Goal: Task Accomplishment & Management: Use online tool/utility

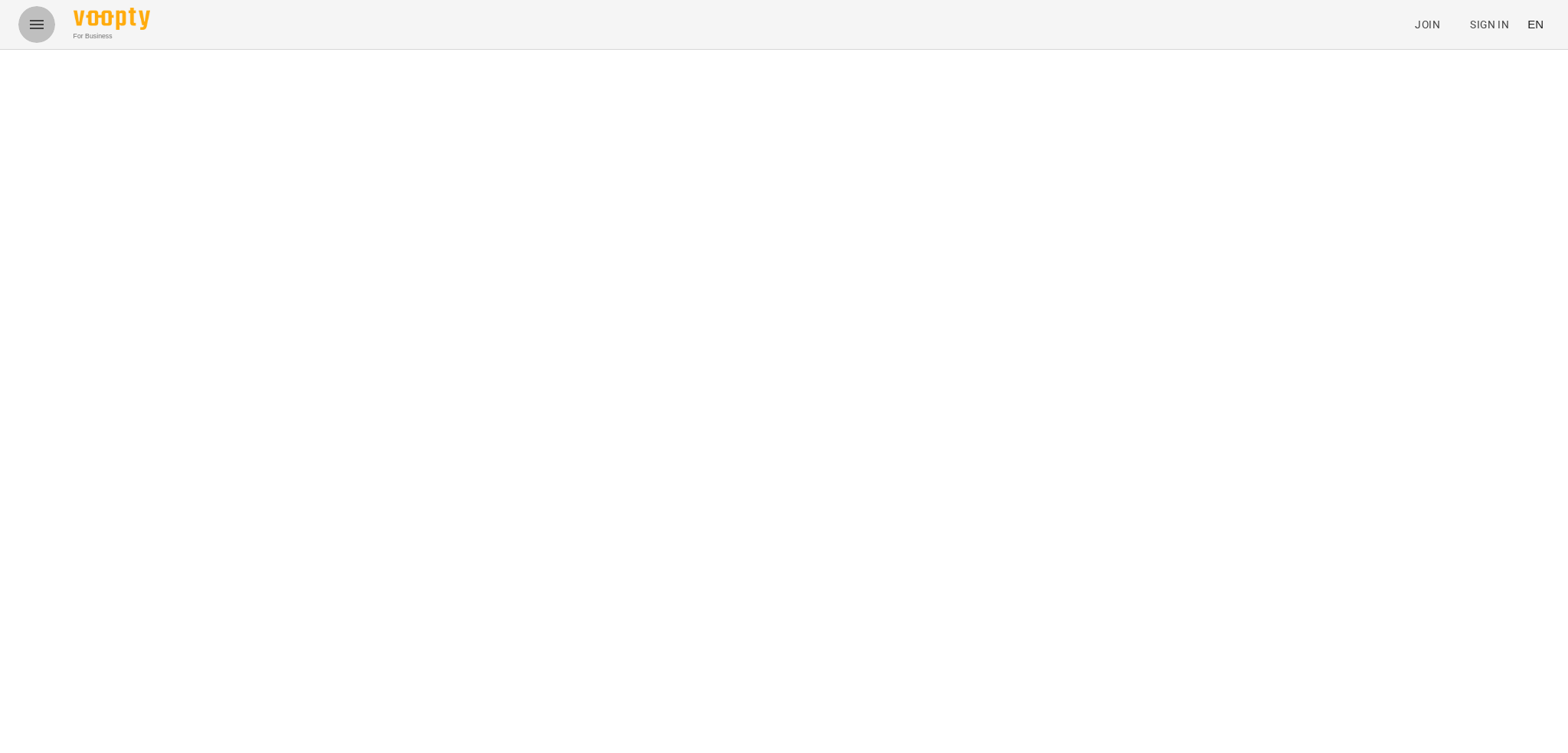
click at [33, 22] on icon "Menu" at bounding box center [37, 25] width 14 height 9
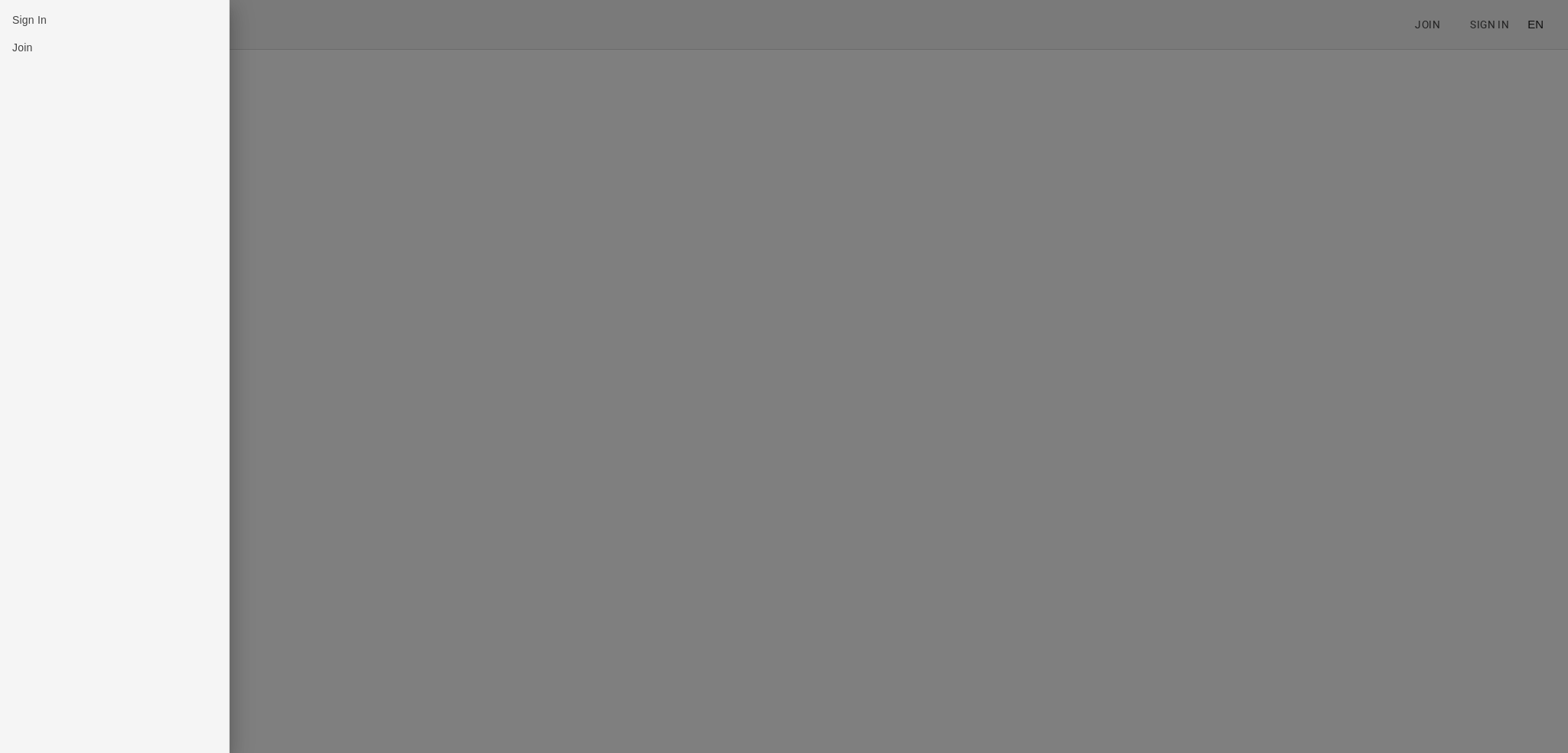
click at [670, 124] on div at bounding box center [784, 376] width 1568 height 753
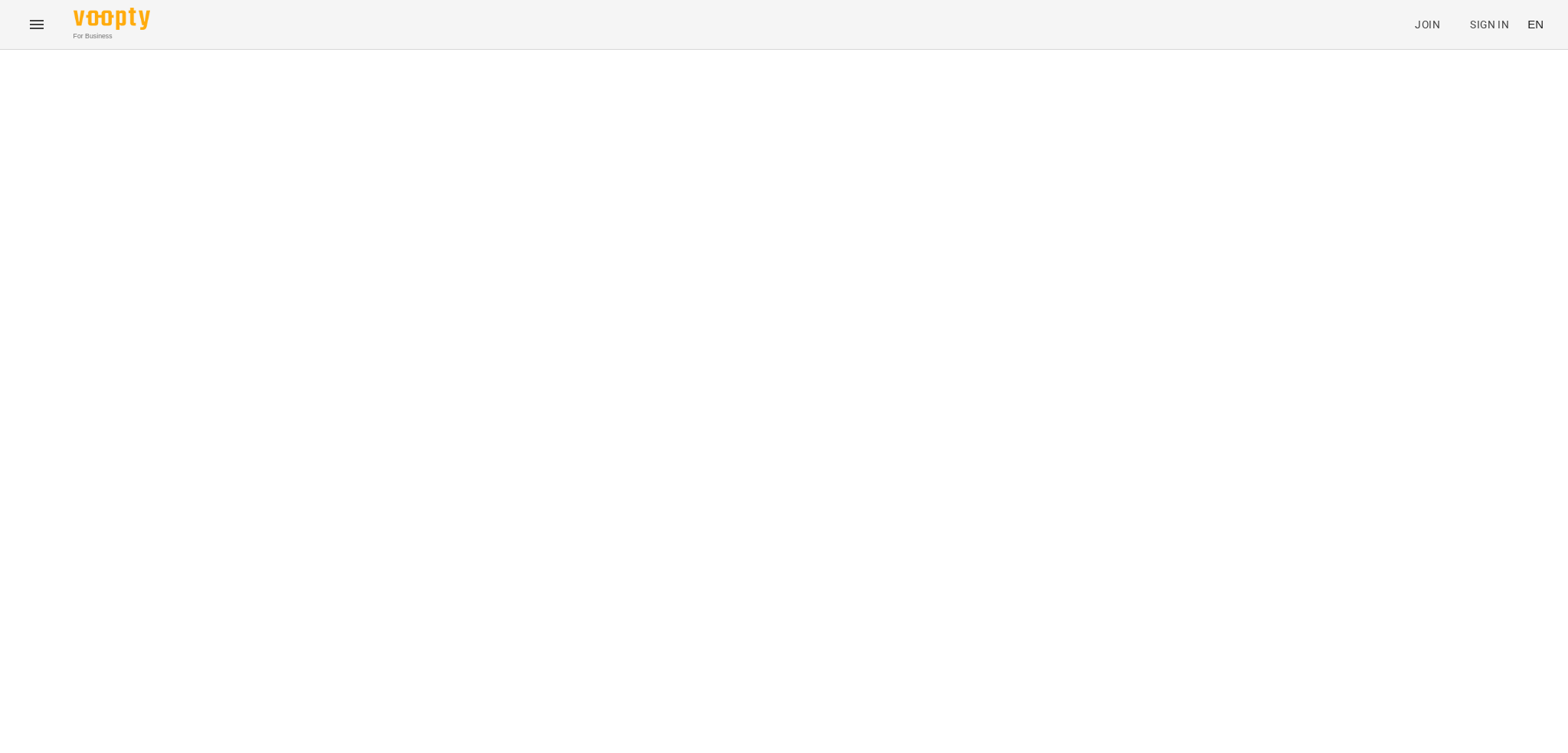
click at [908, 26] on span "EN" at bounding box center [1535, 24] width 16 height 16
click at [908, 96] on div "Українська" at bounding box center [1507, 86] width 78 height 27
click at [32, 24] on icon "Menu" at bounding box center [37, 25] width 14 height 9
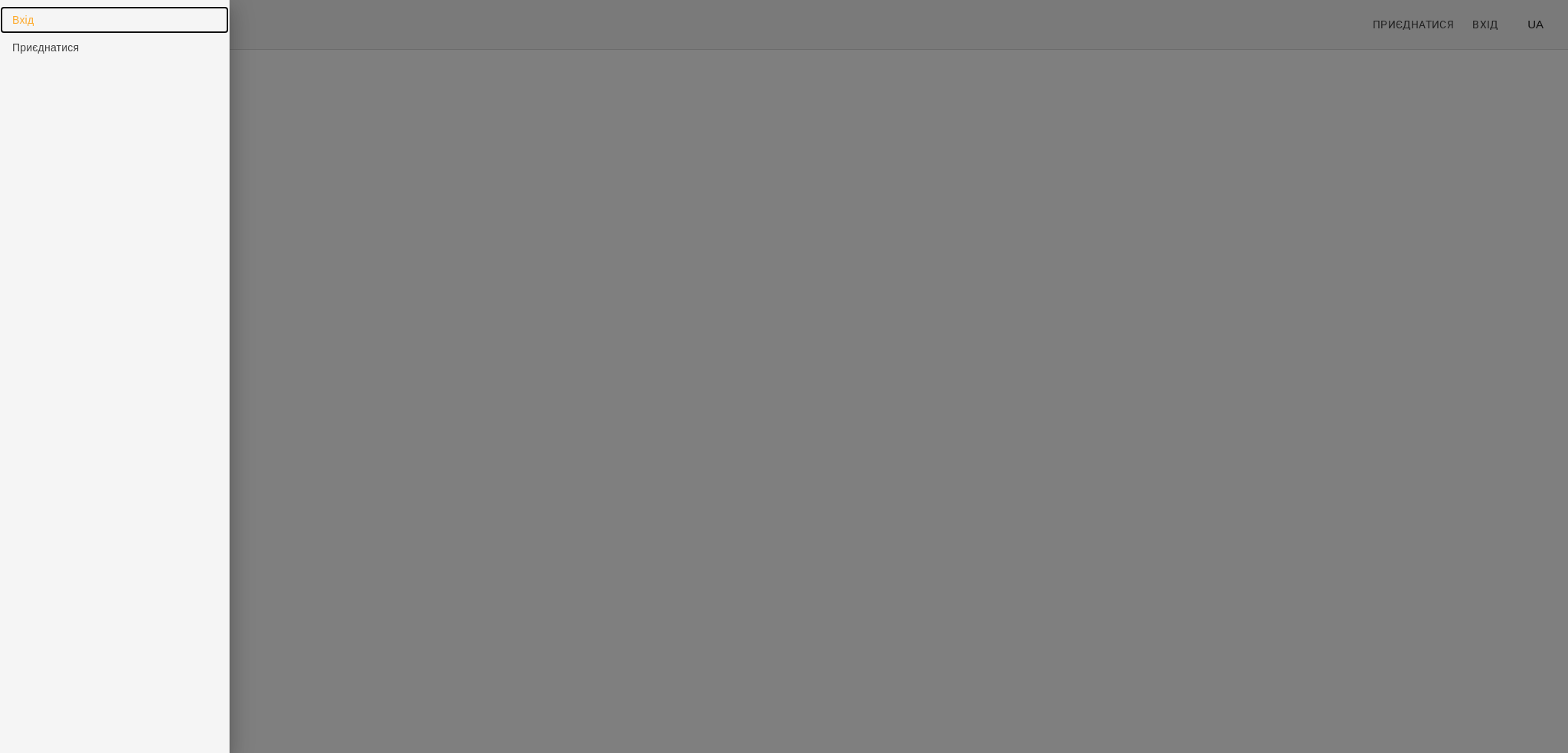
click at [50, 22] on link "Вхід" at bounding box center [114, 19] width 229 height 27
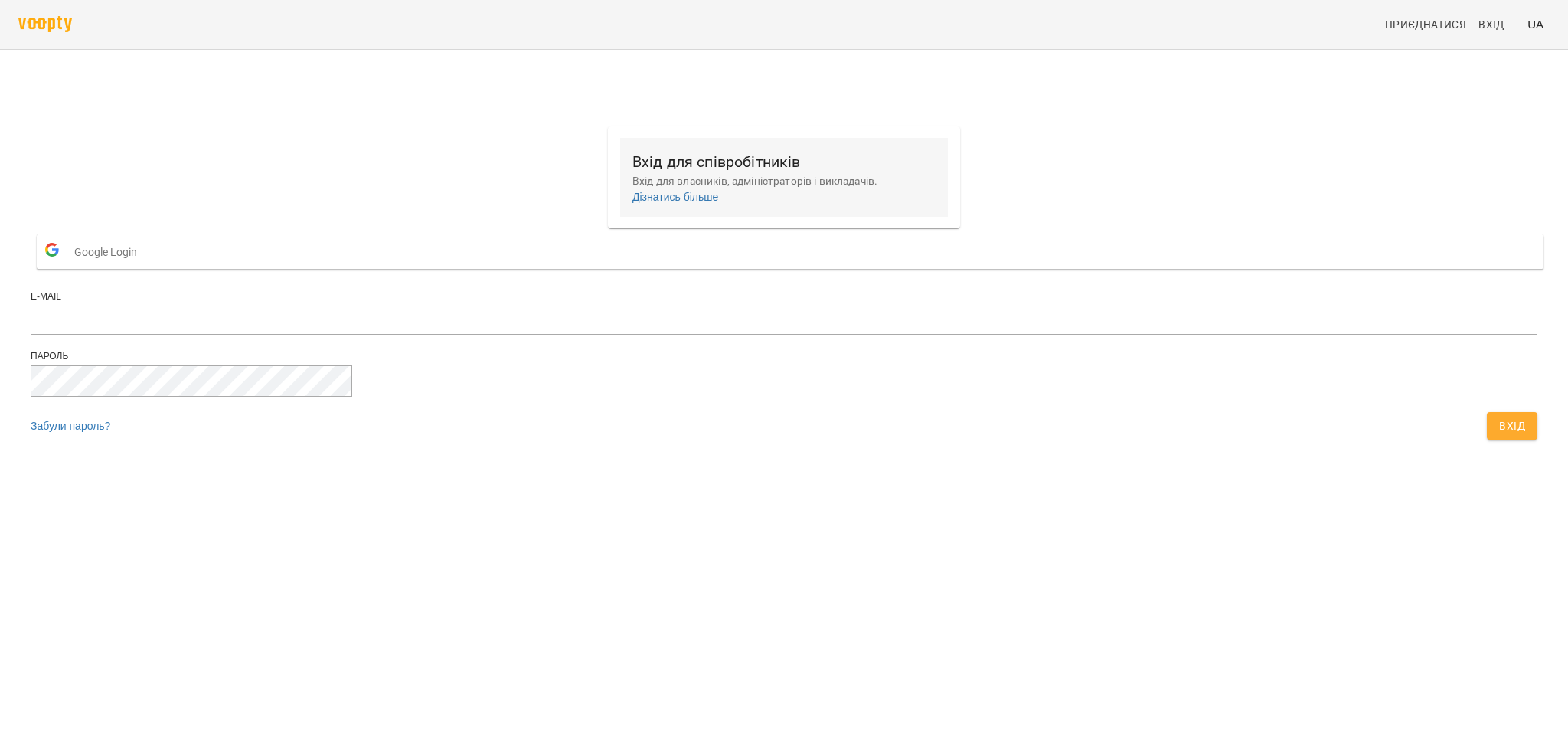
click at [736, 183] on p "Вхід для власників, адміністраторів і викладачів." at bounding box center [784, 182] width 303 height 16
click at [646, 335] on input "email" at bounding box center [783, 319] width 1507 height 29
type input "**********"
click at [887, 478] on main "**********" at bounding box center [784, 287] width 1568 height 382
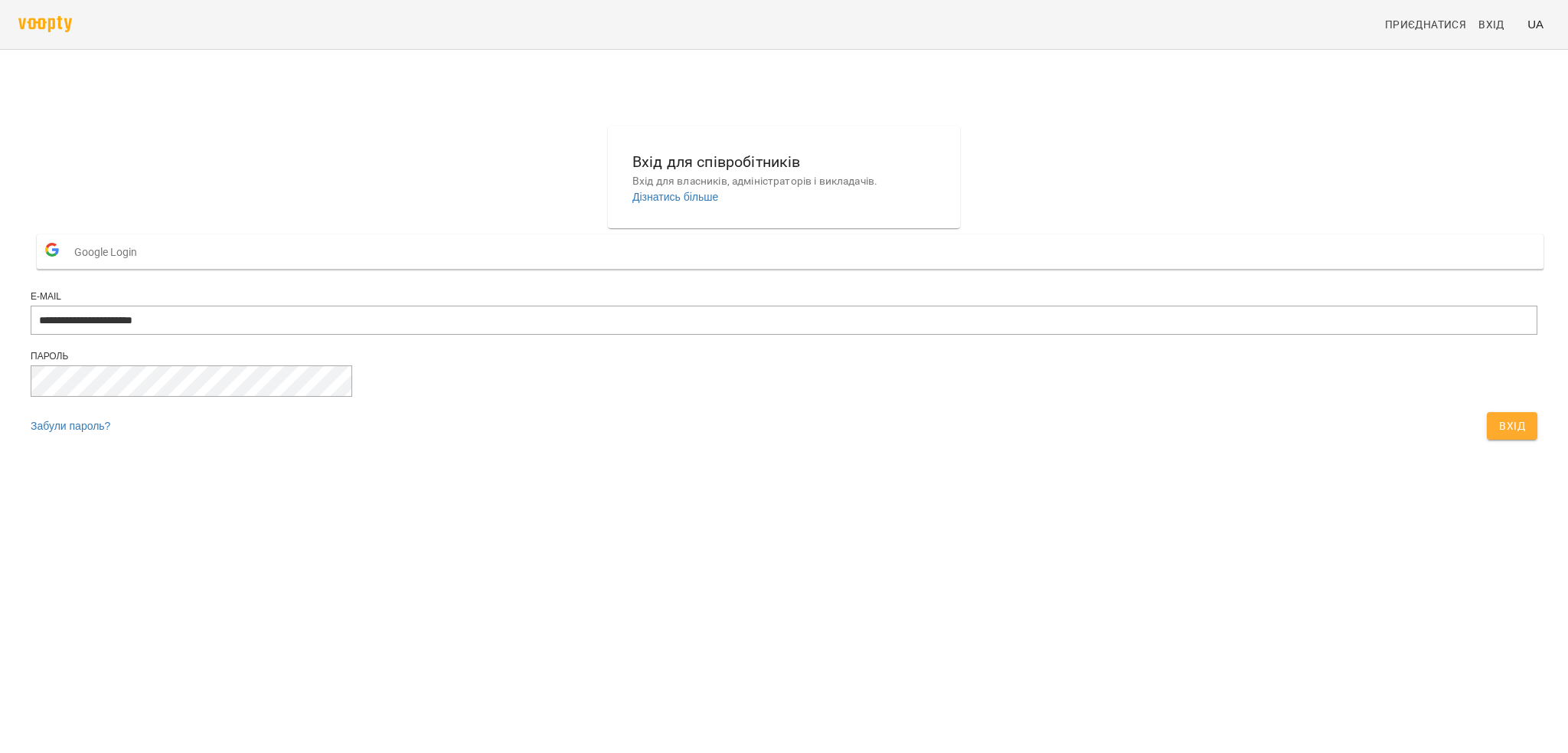
click at [908, 435] on span "Вхід" at bounding box center [1513, 426] width 26 height 19
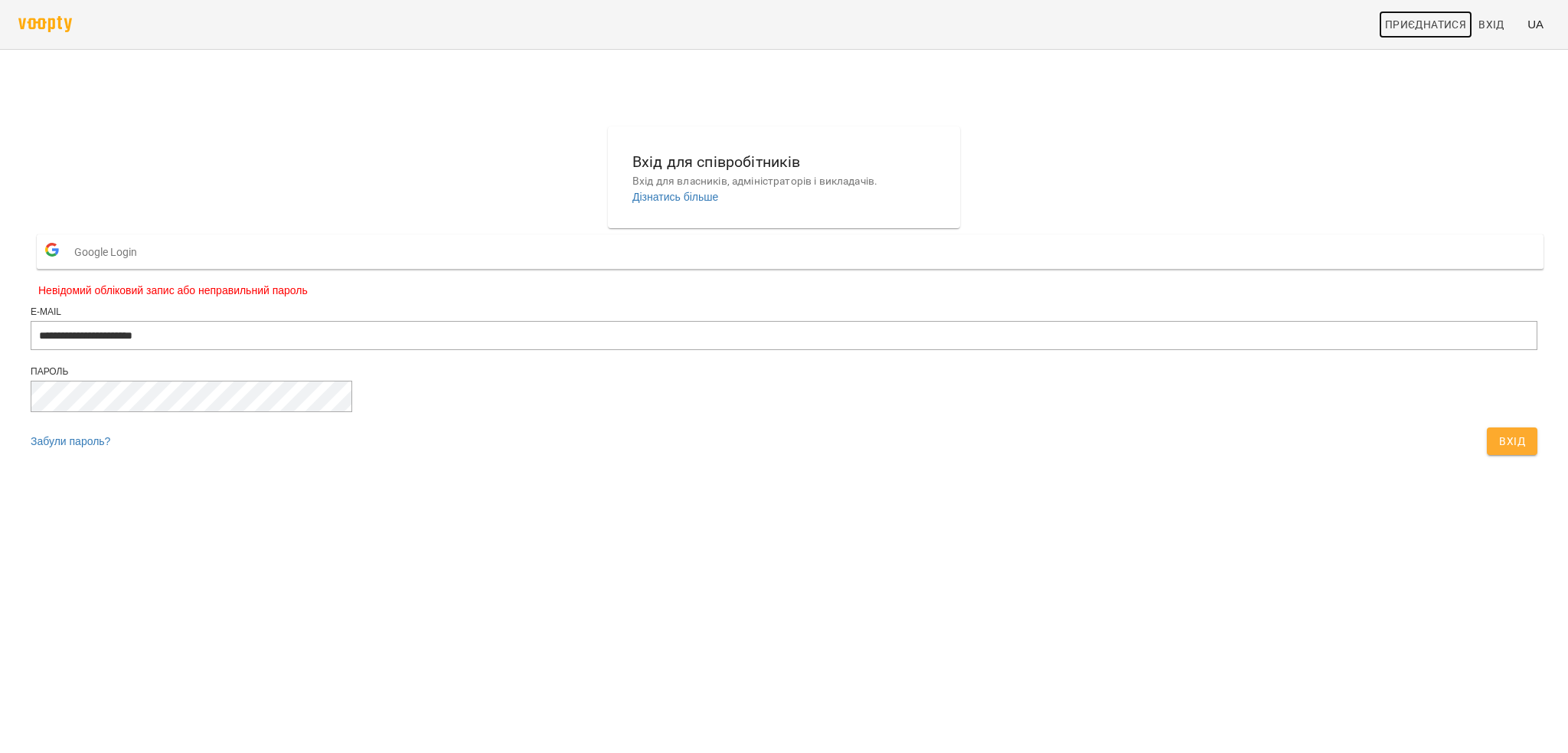
click at [908, 26] on span "Приєднатися" at bounding box center [1426, 25] width 81 height 19
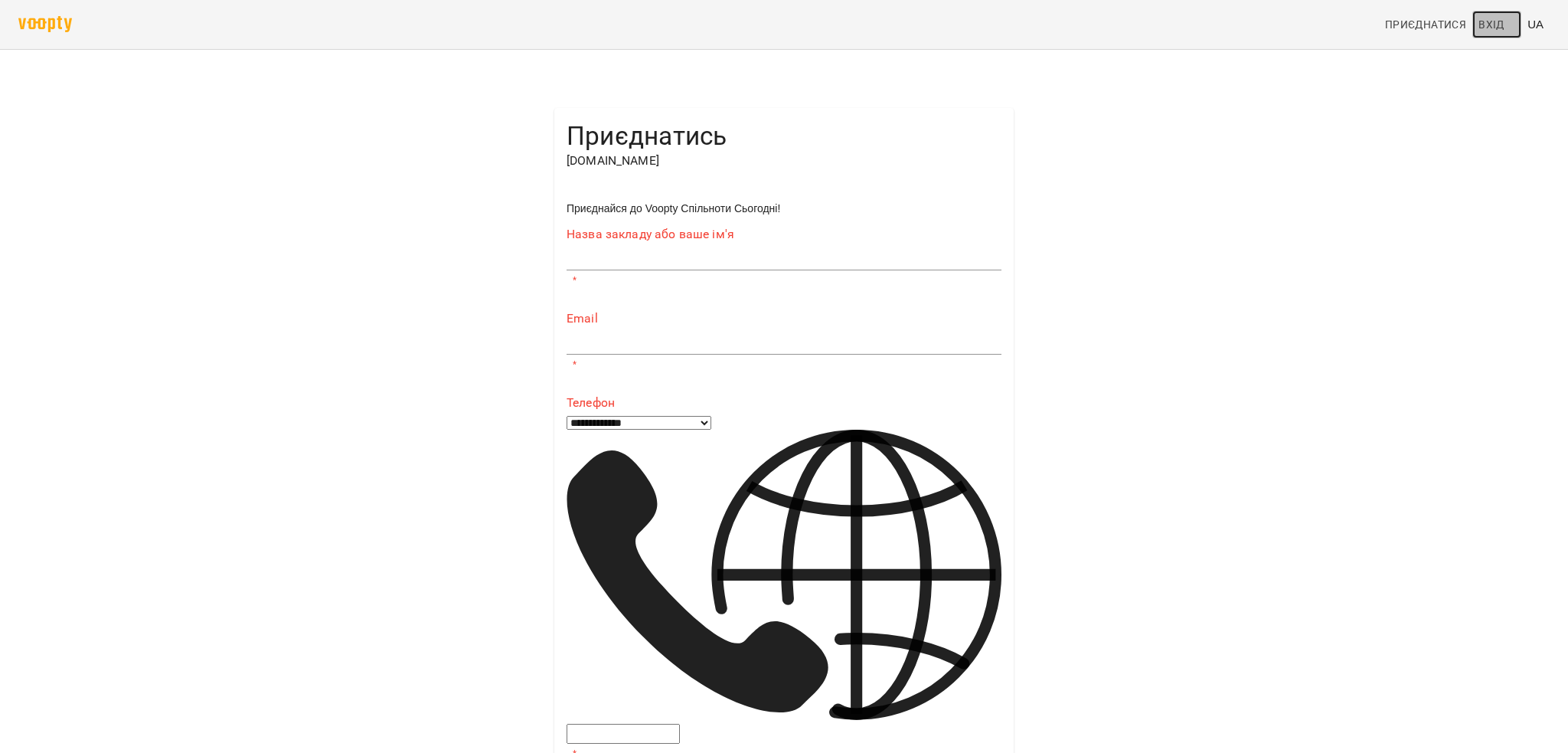
click at [1493, 23] on span "Вхід" at bounding box center [1492, 25] width 26 height 19
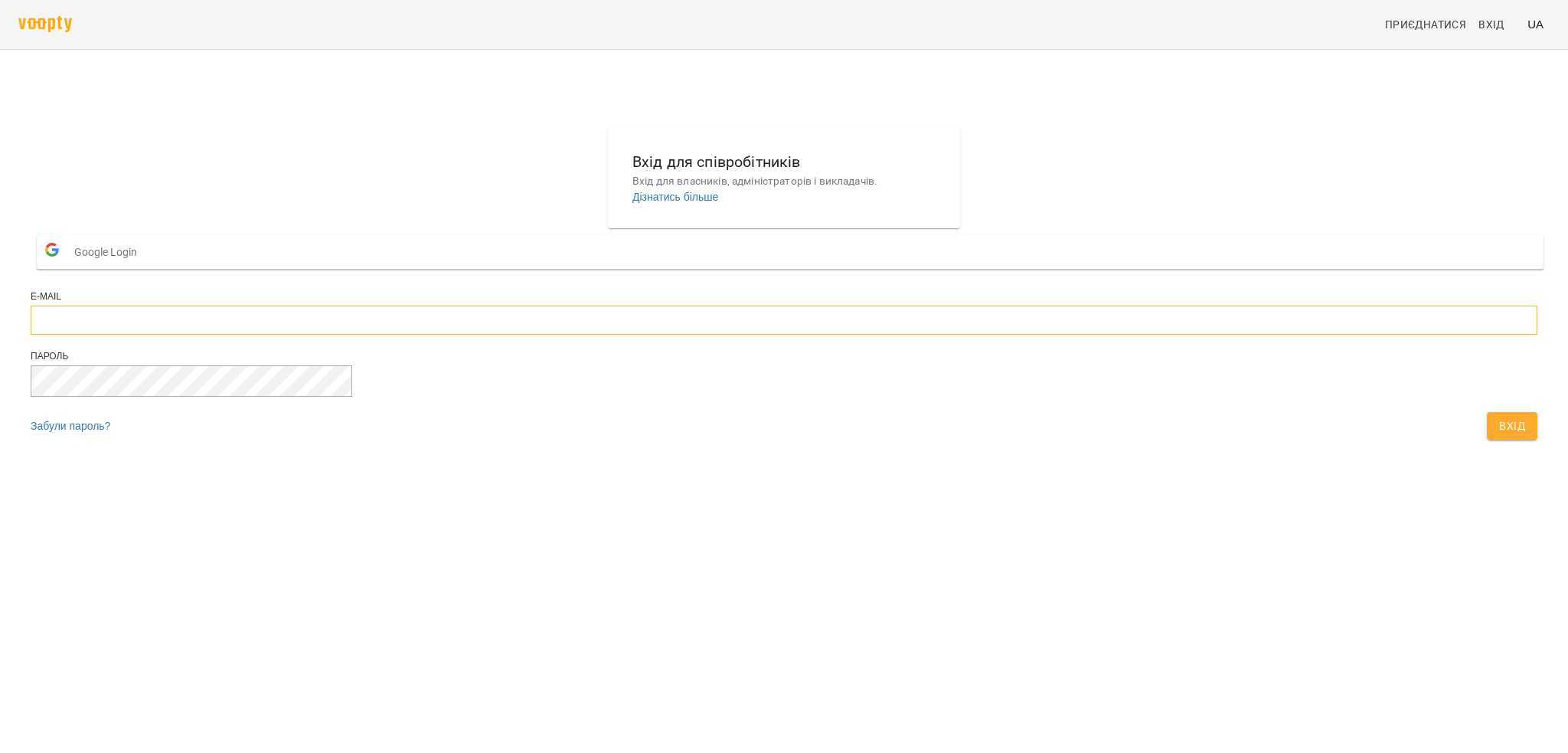
click at [658, 335] on input "email" at bounding box center [783, 319] width 1507 height 29
type input "**********"
click at [1487, 412] on button "Вхід" at bounding box center [1512, 425] width 51 height 27
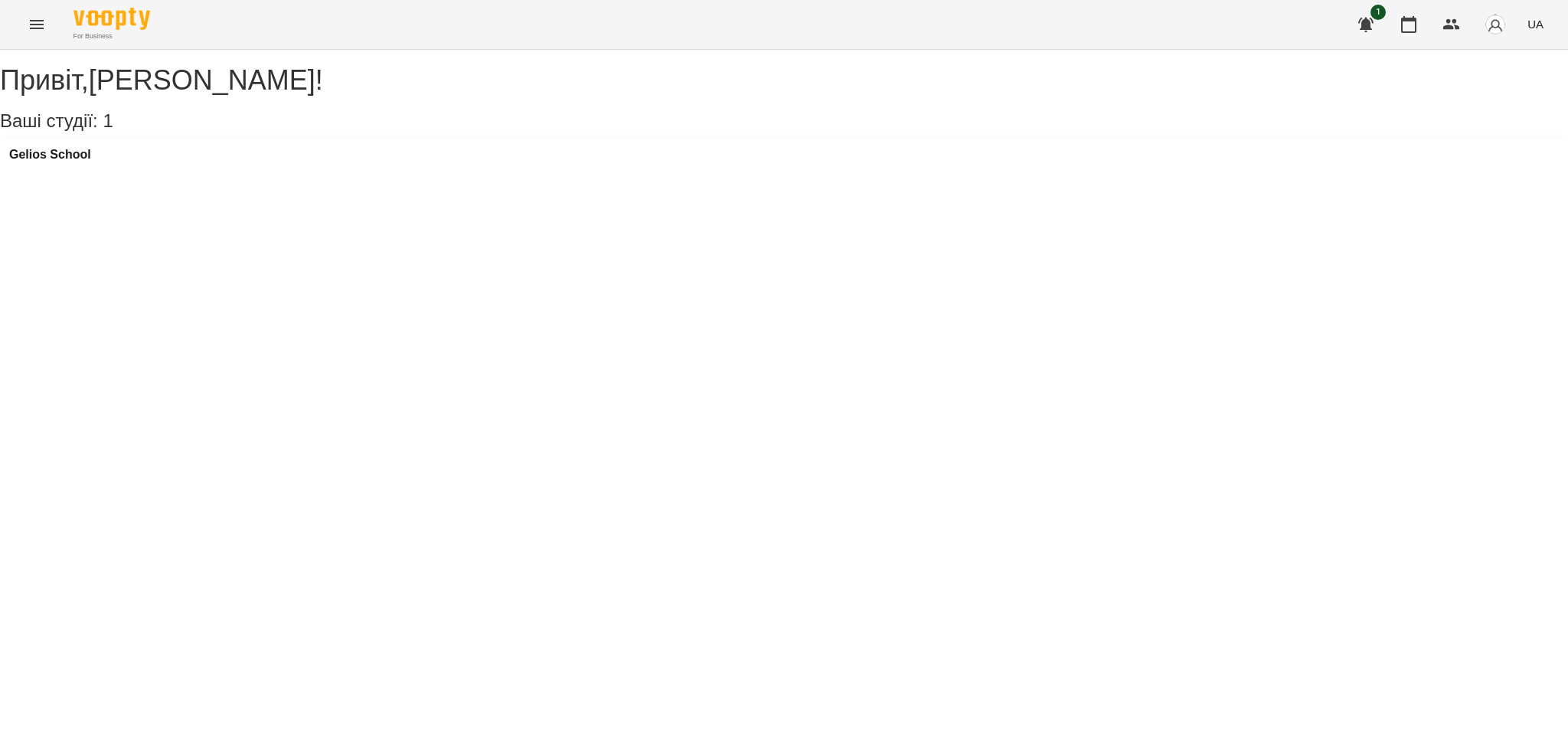
click at [151, 180] on div "Gelios School" at bounding box center [784, 159] width 1568 height 41
click at [67, 162] on h3 "Gelios School" at bounding box center [50, 155] width 82 height 14
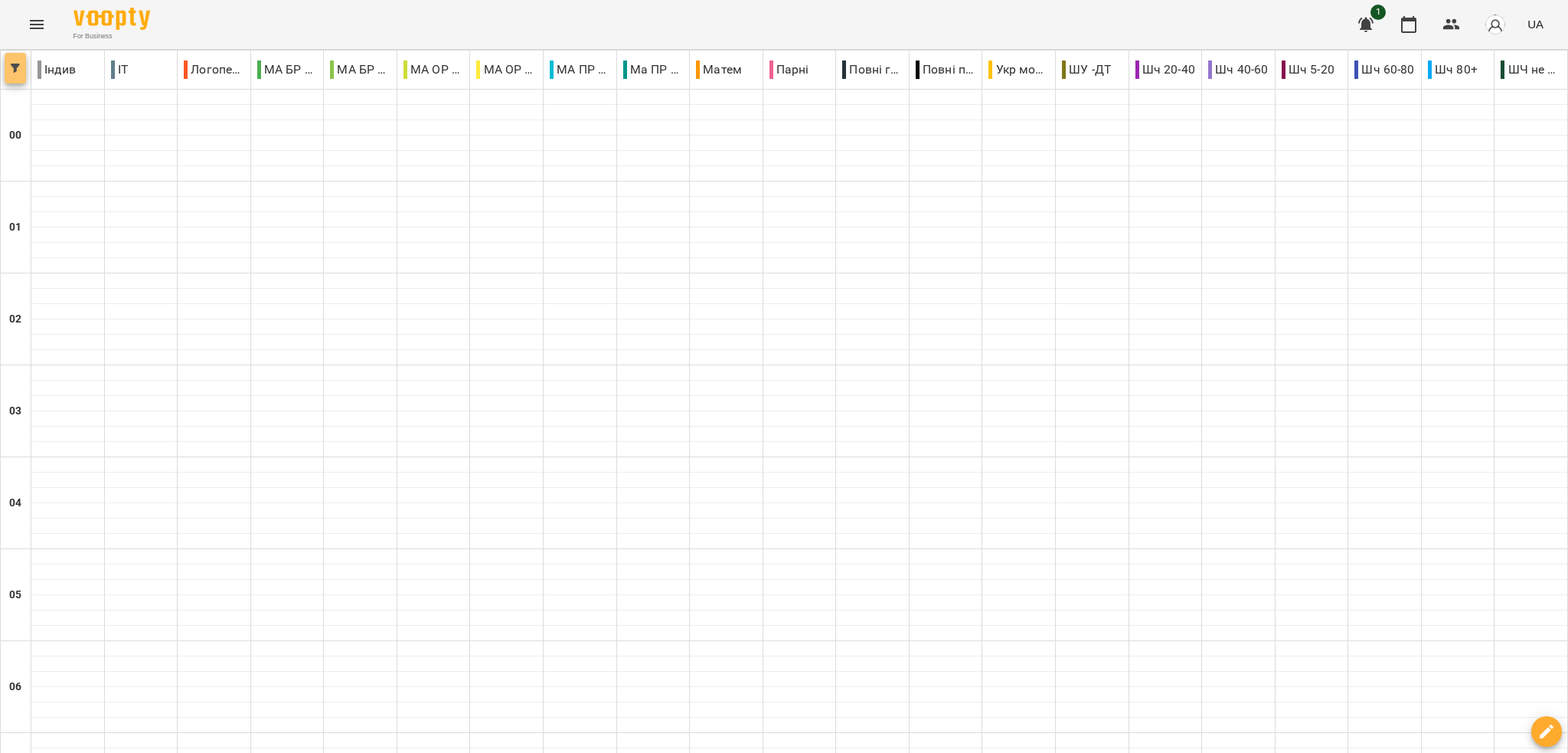
click at [14, 78] on button "button" at bounding box center [16, 68] width 22 height 30
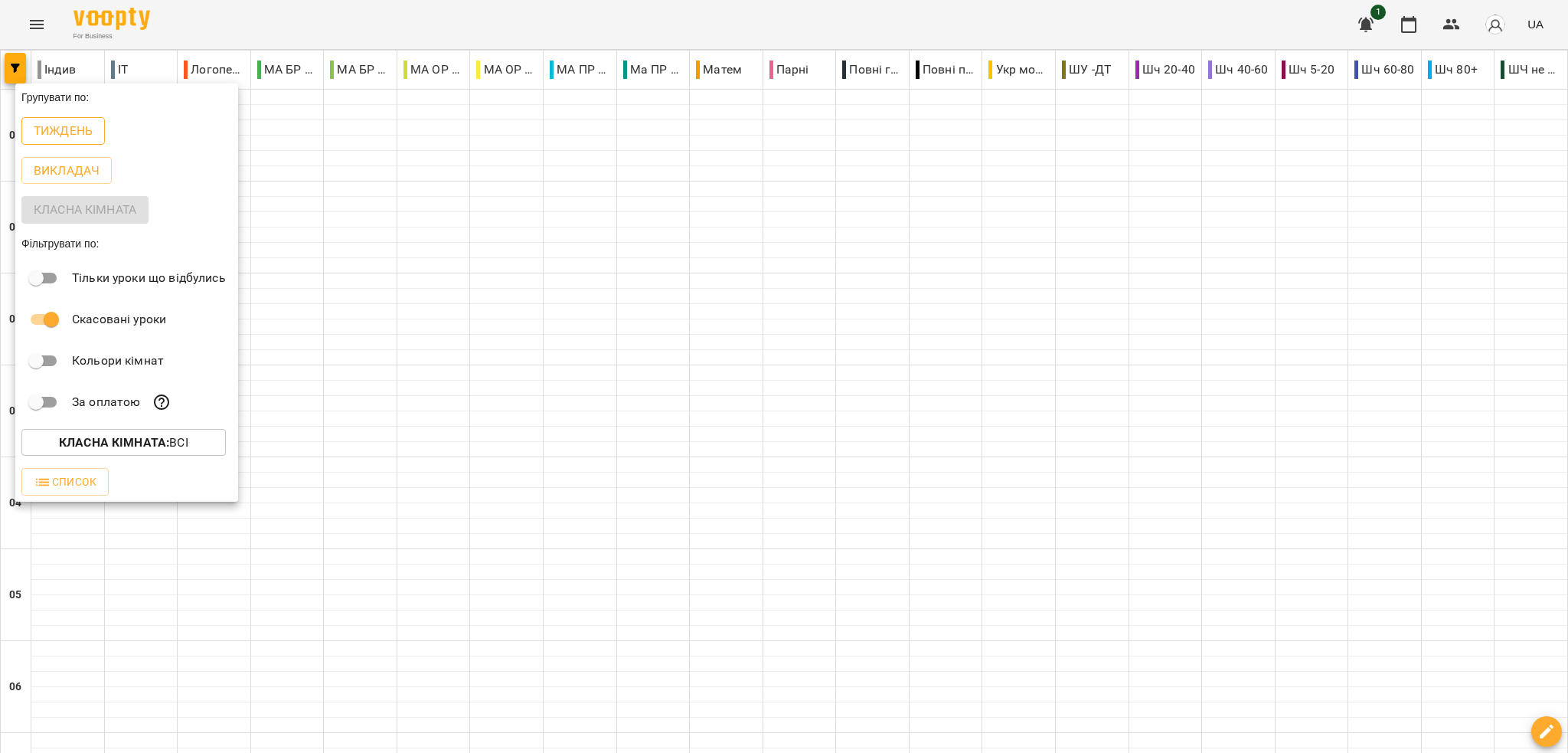
click at [66, 130] on p "Тиждень" at bounding box center [63, 131] width 59 height 19
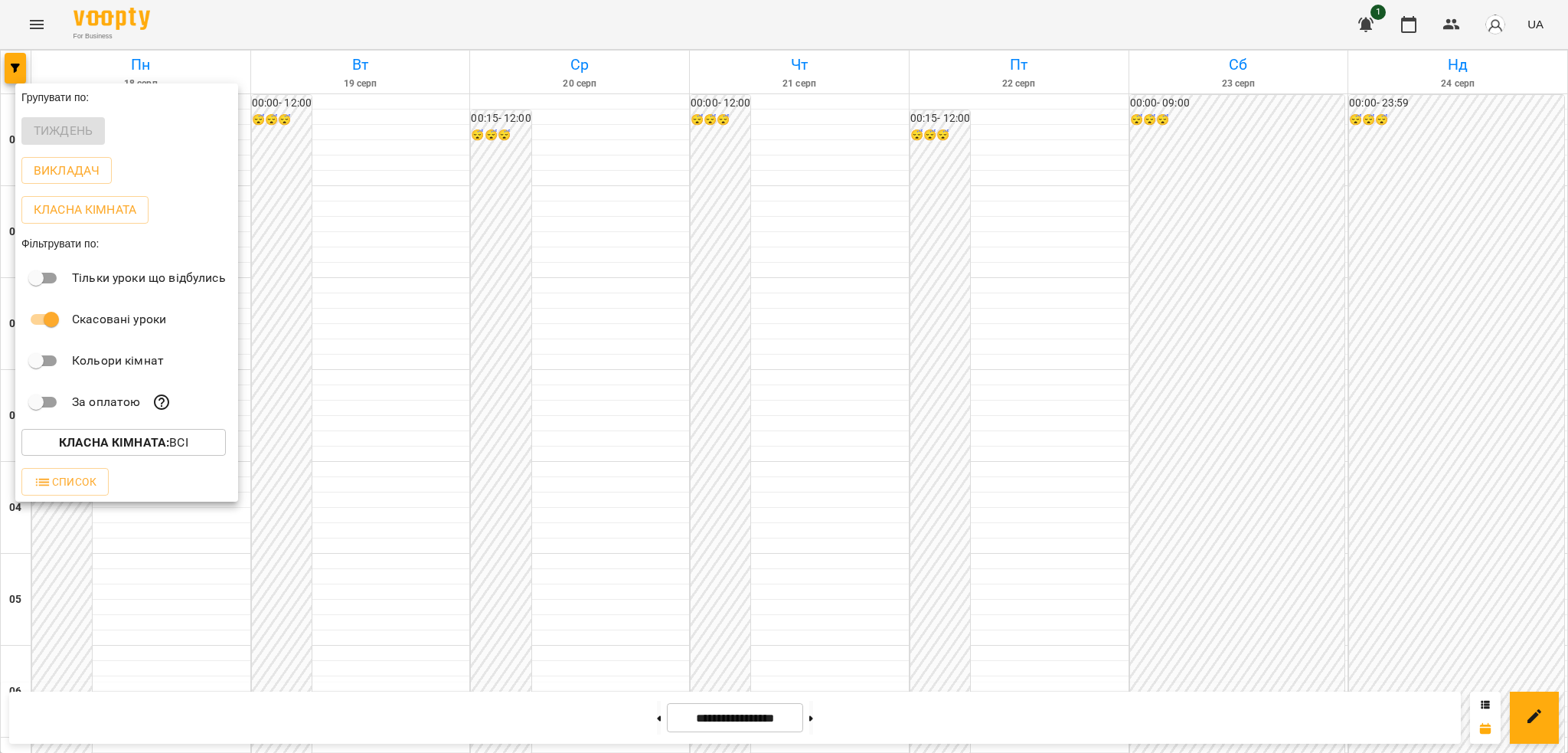
click at [489, 41] on div at bounding box center [784, 376] width 1568 height 753
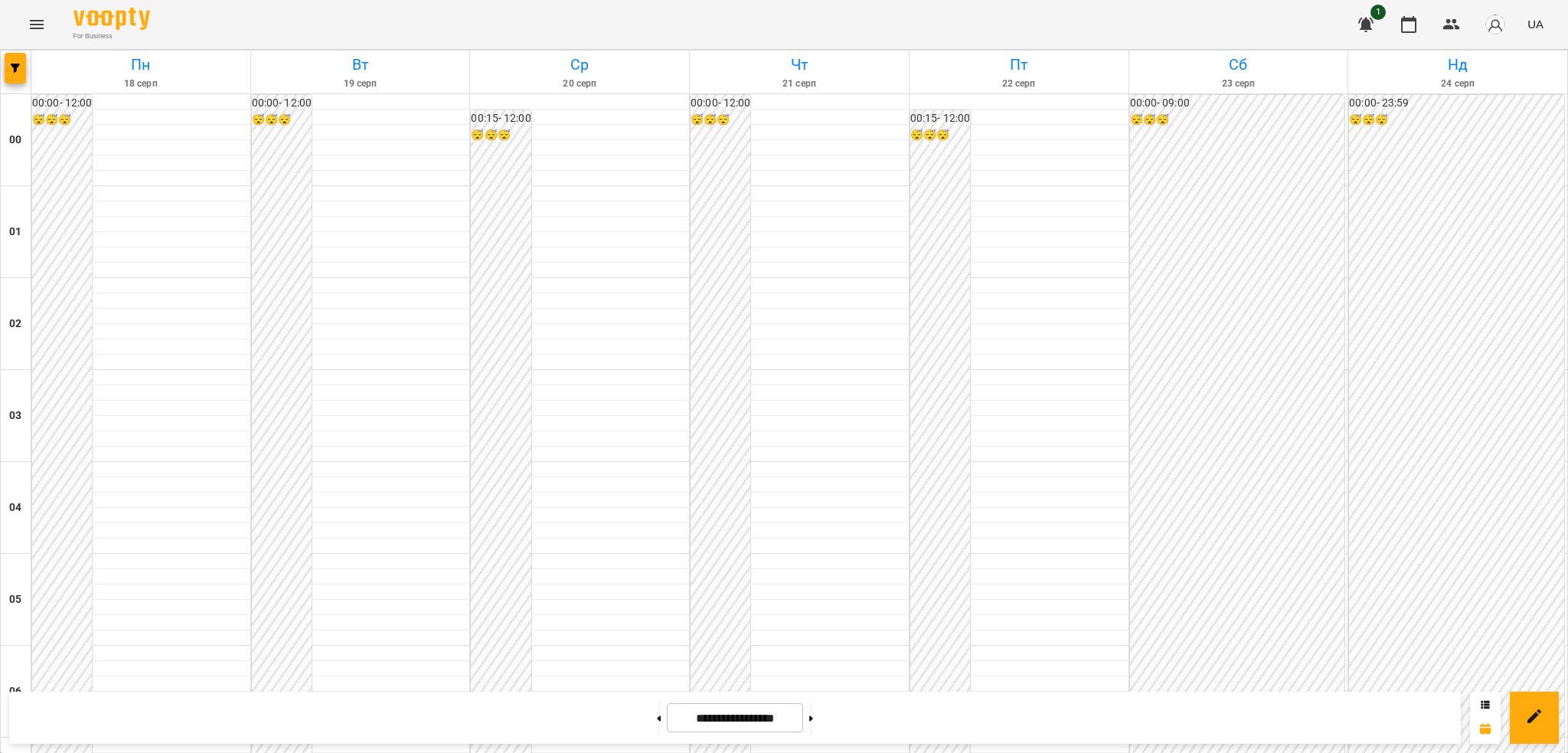
scroll to position [1412, 0]
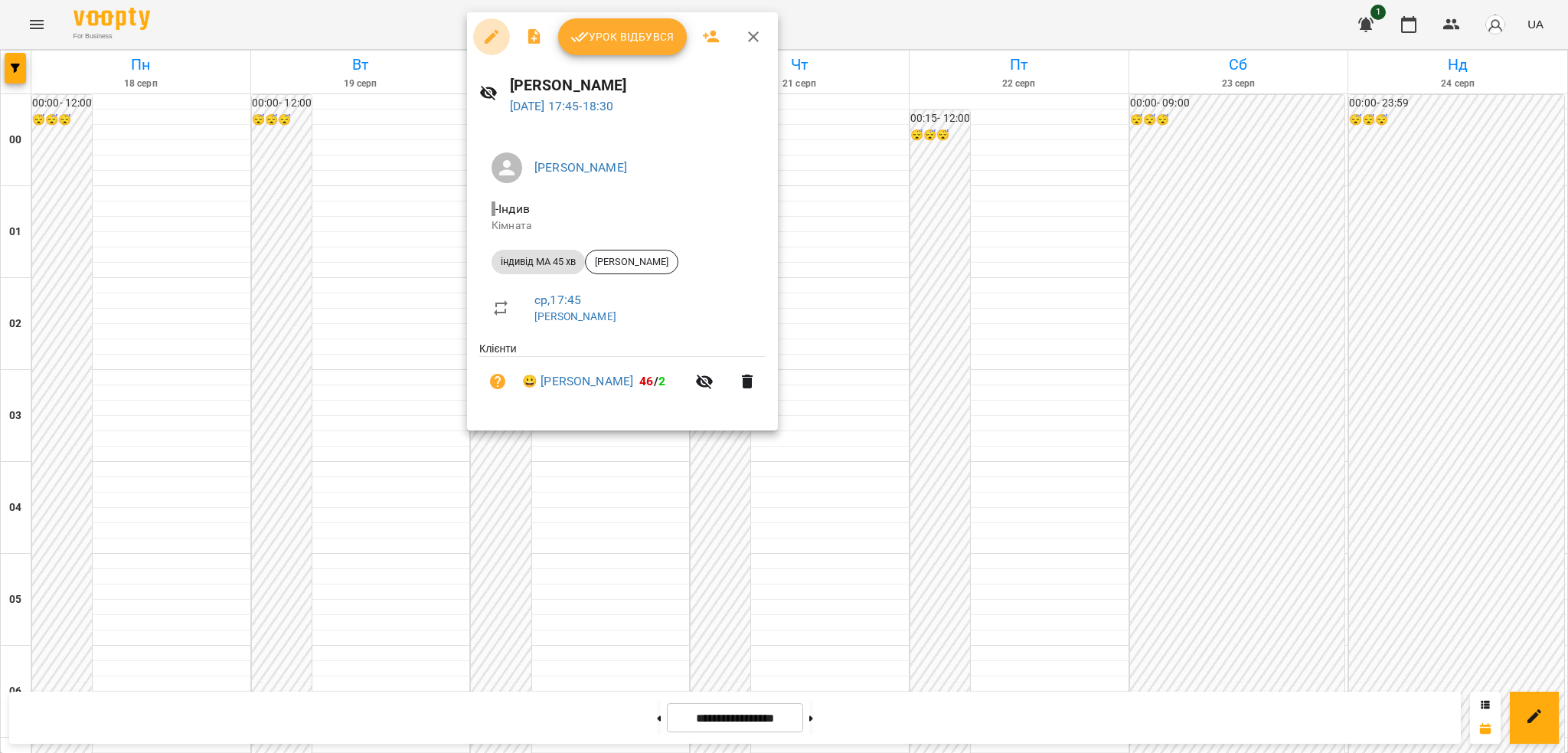
click at [490, 29] on icon "button" at bounding box center [492, 37] width 19 height 19
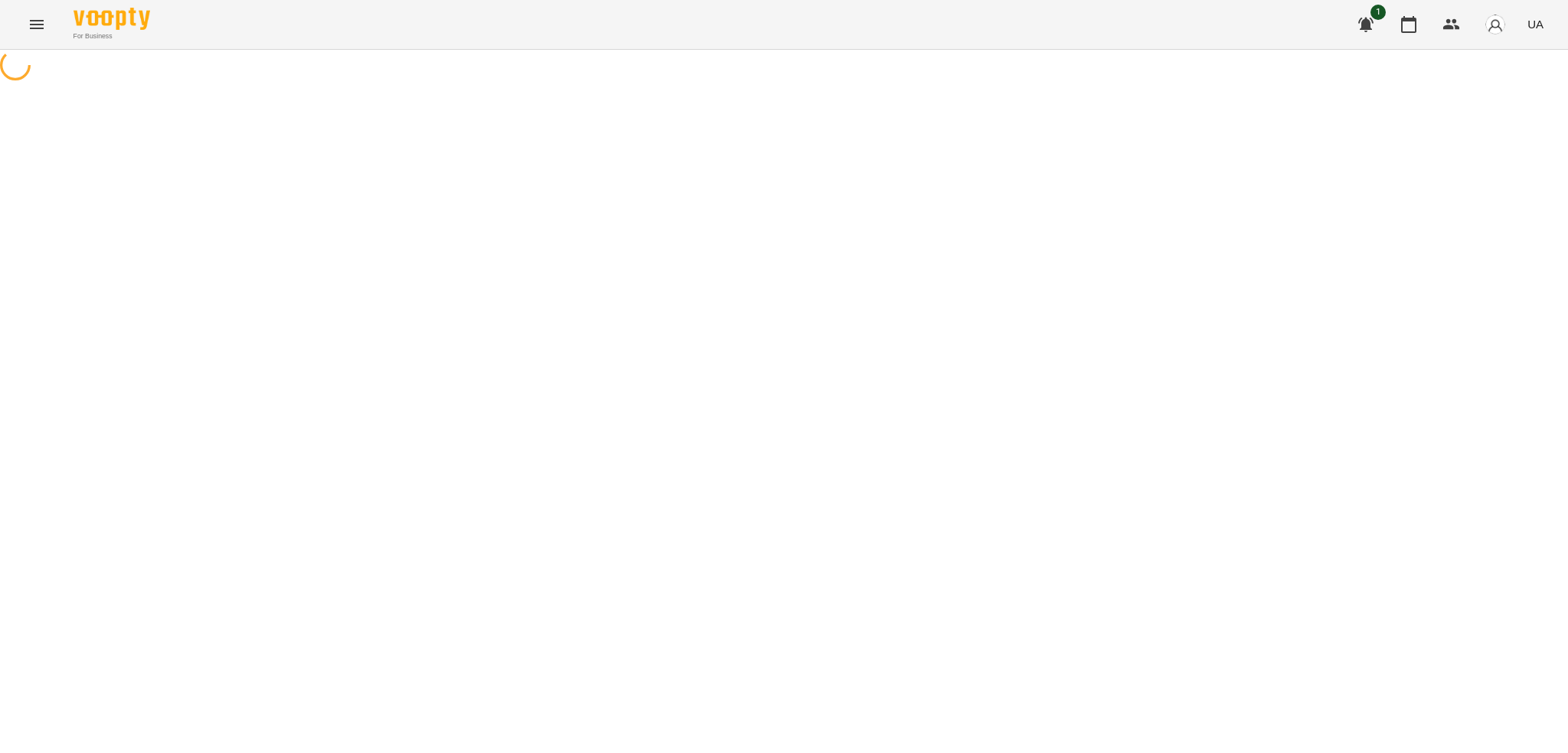
select select "**********"
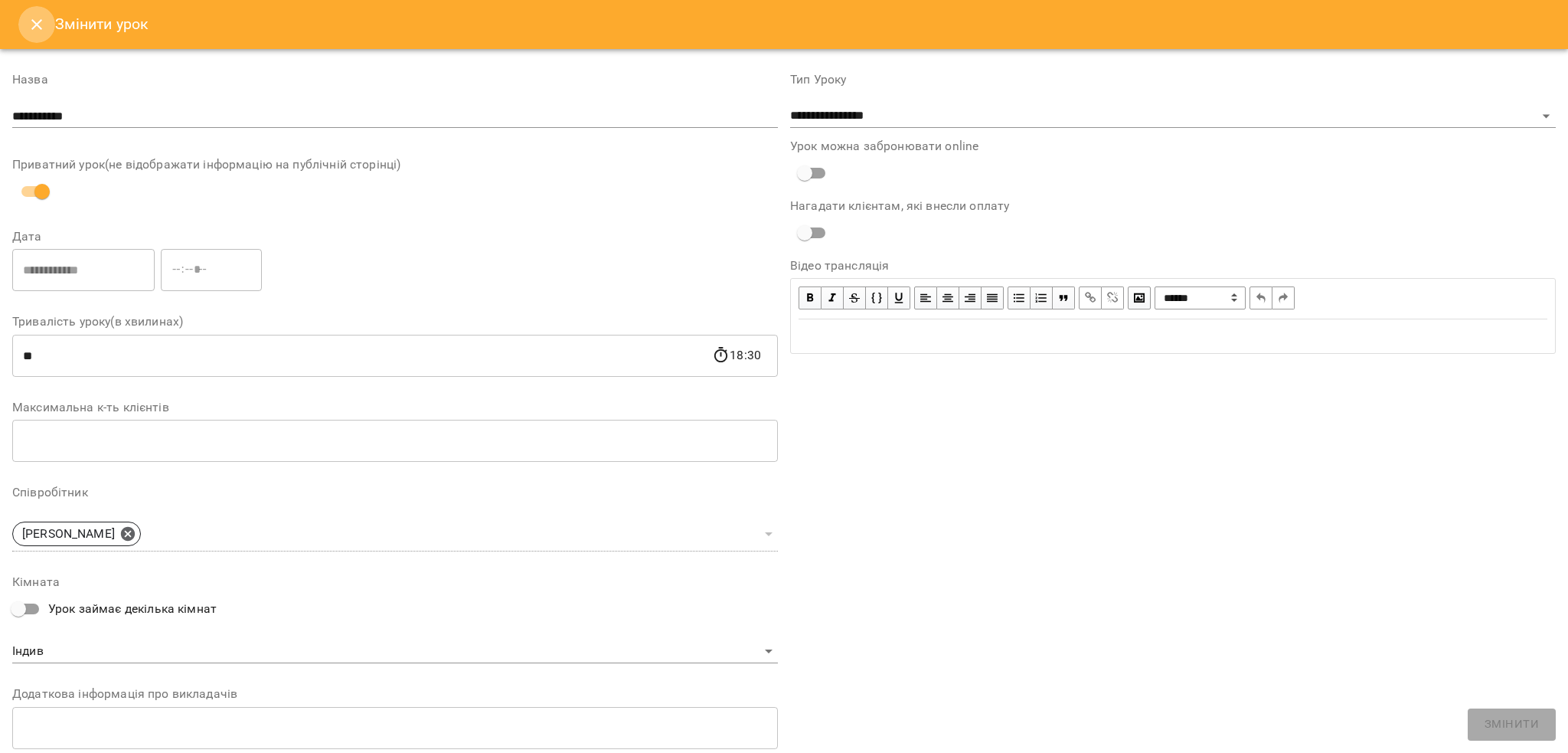
click at [20, 30] on button "Close" at bounding box center [37, 24] width 37 height 37
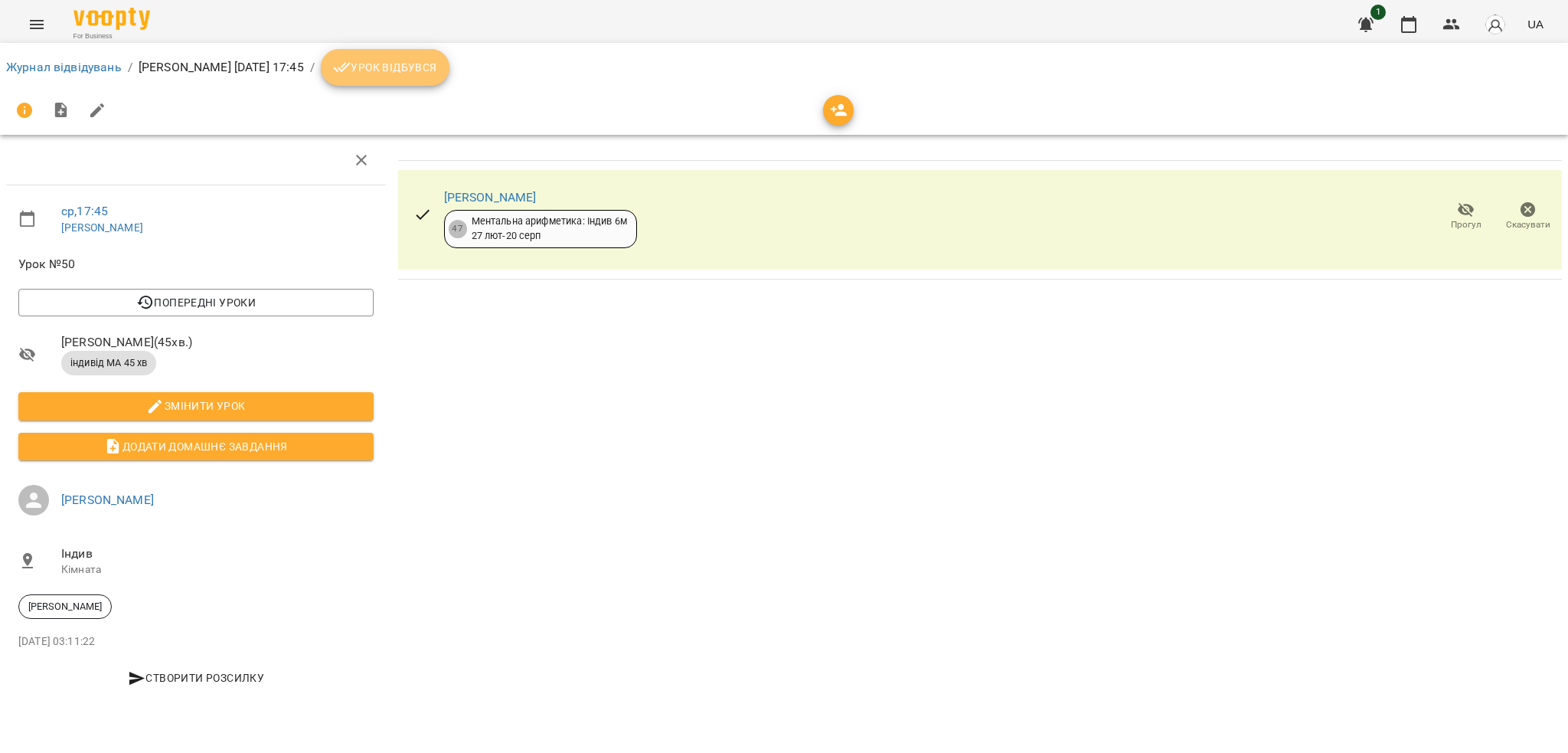
click at [433, 64] on span "Урок відбувся" at bounding box center [385, 68] width 104 height 19
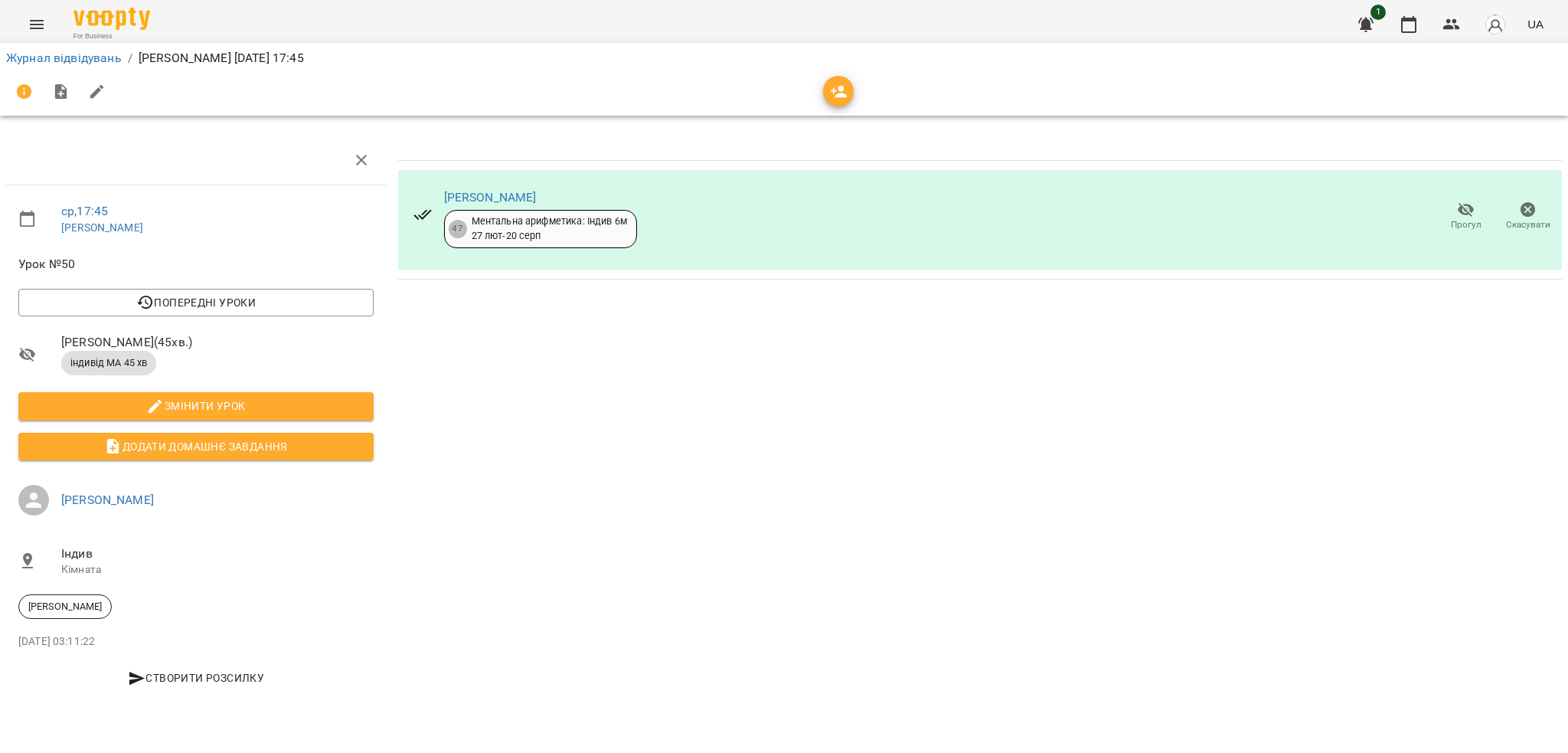
click at [38, 19] on icon "Menu" at bounding box center [37, 25] width 19 height 19
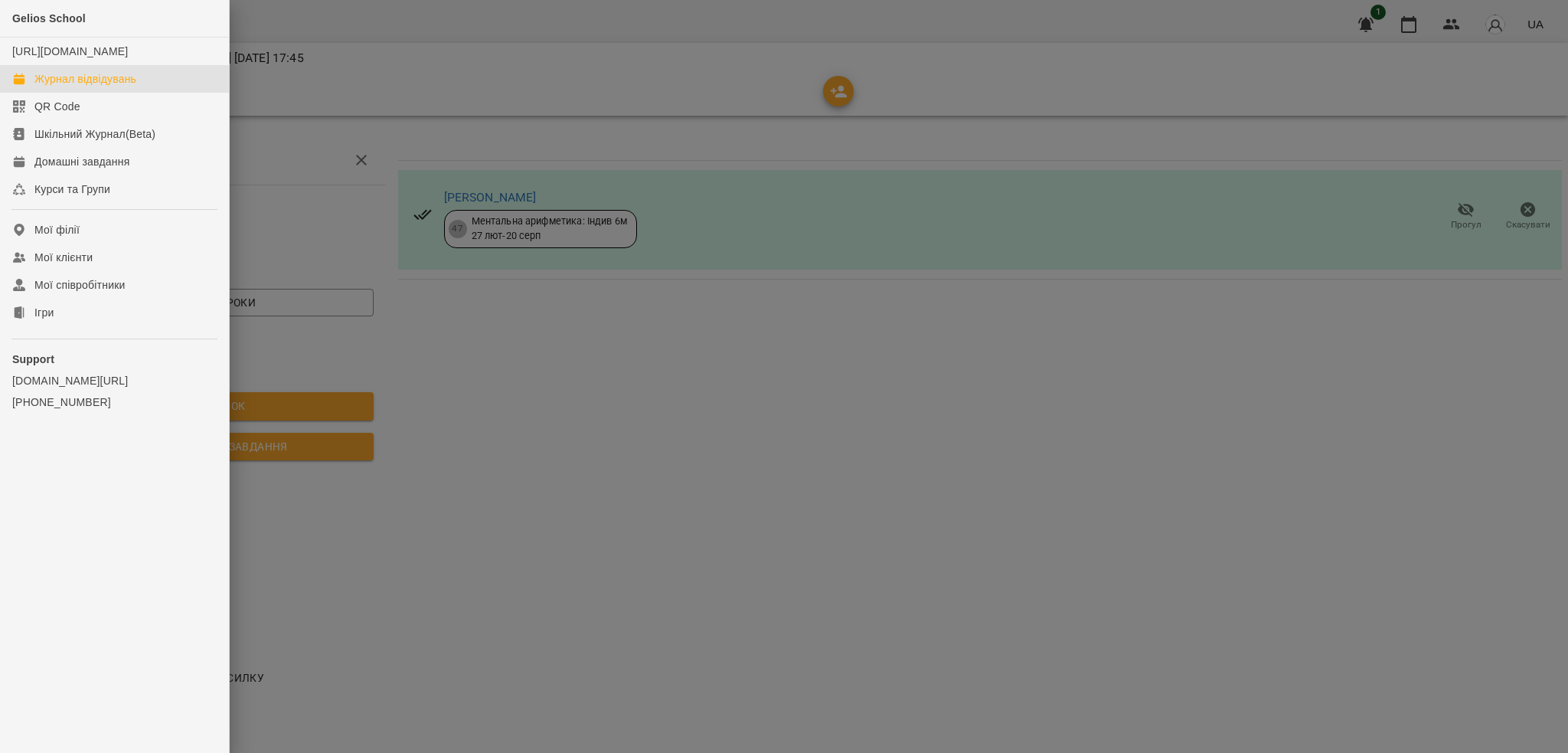
click at [96, 86] on div "Журнал відвідувань" at bounding box center [85, 79] width 102 height 16
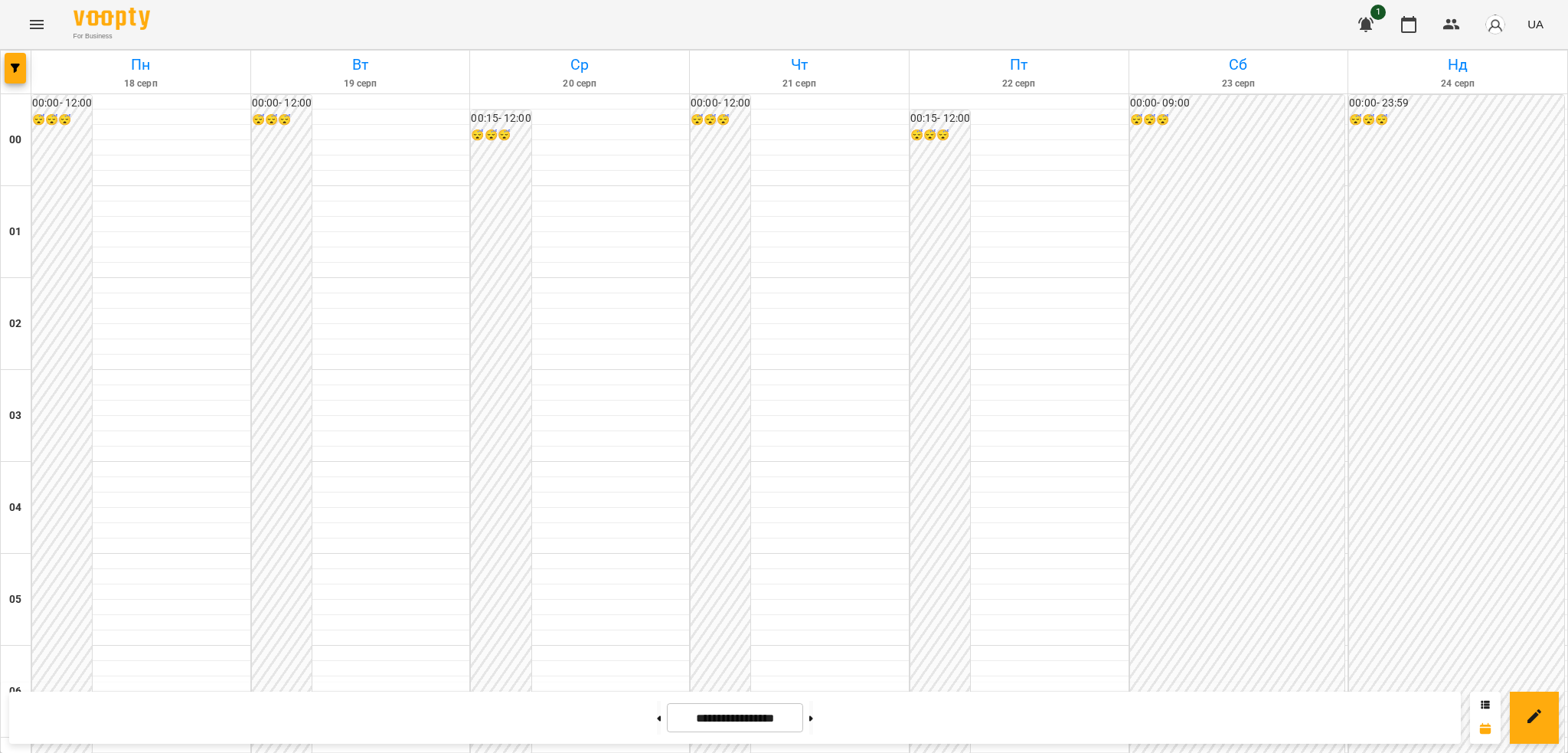
scroll to position [1452, 0]
click at [40, 26] on icon "Menu" at bounding box center [37, 25] width 19 height 19
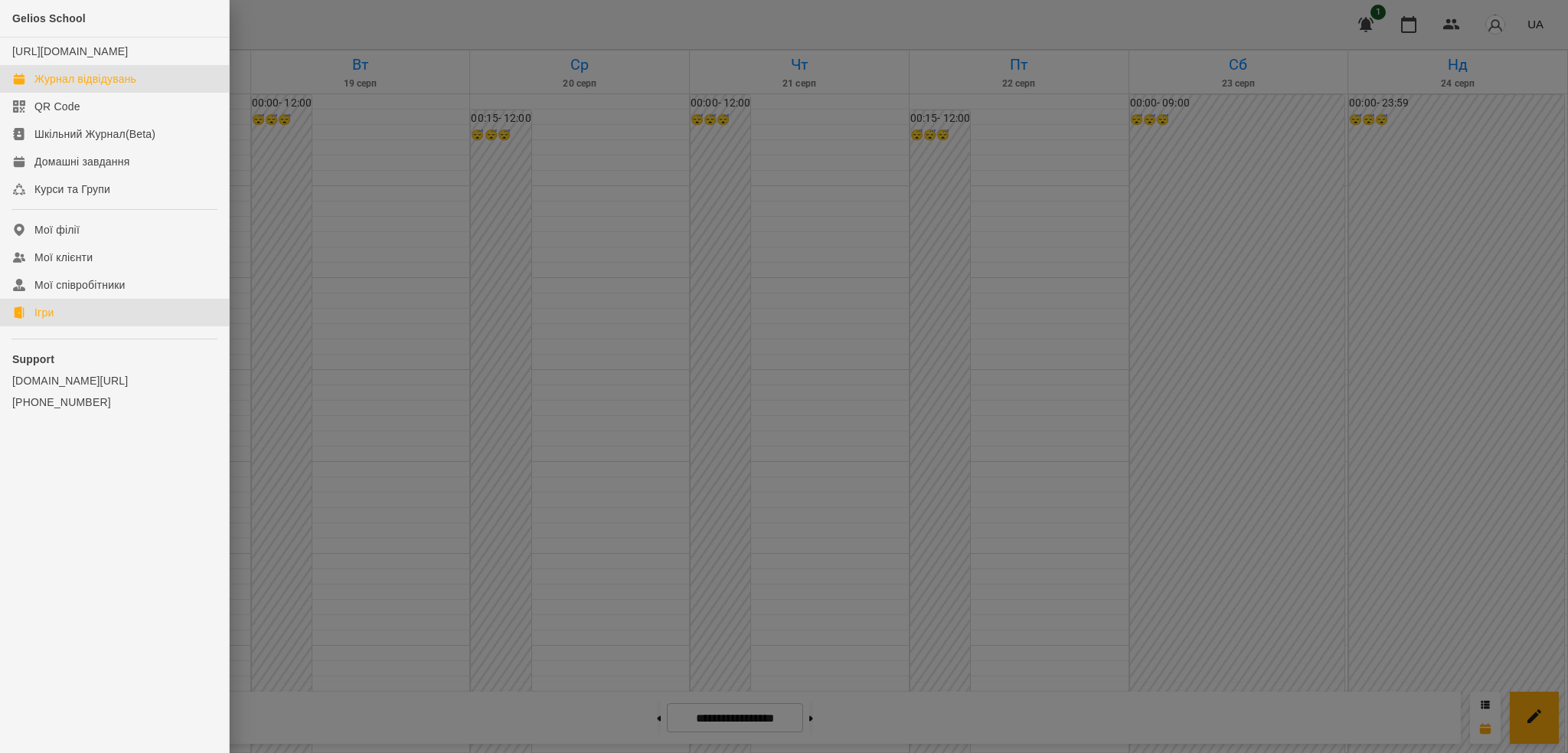
click at [70, 323] on link "Ігри" at bounding box center [114, 312] width 229 height 27
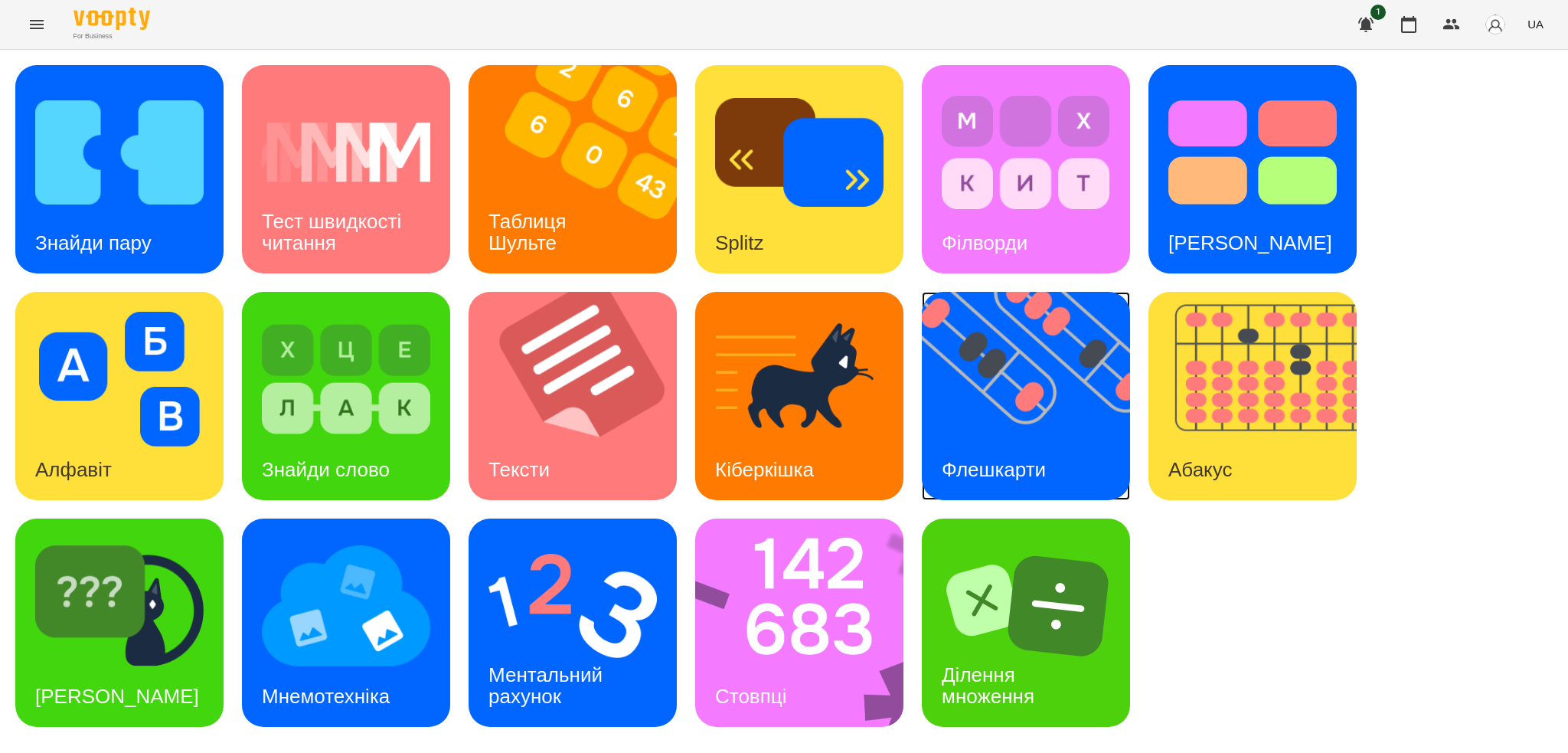
click at [1015, 436] on img at bounding box center [1035, 396] width 228 height 208
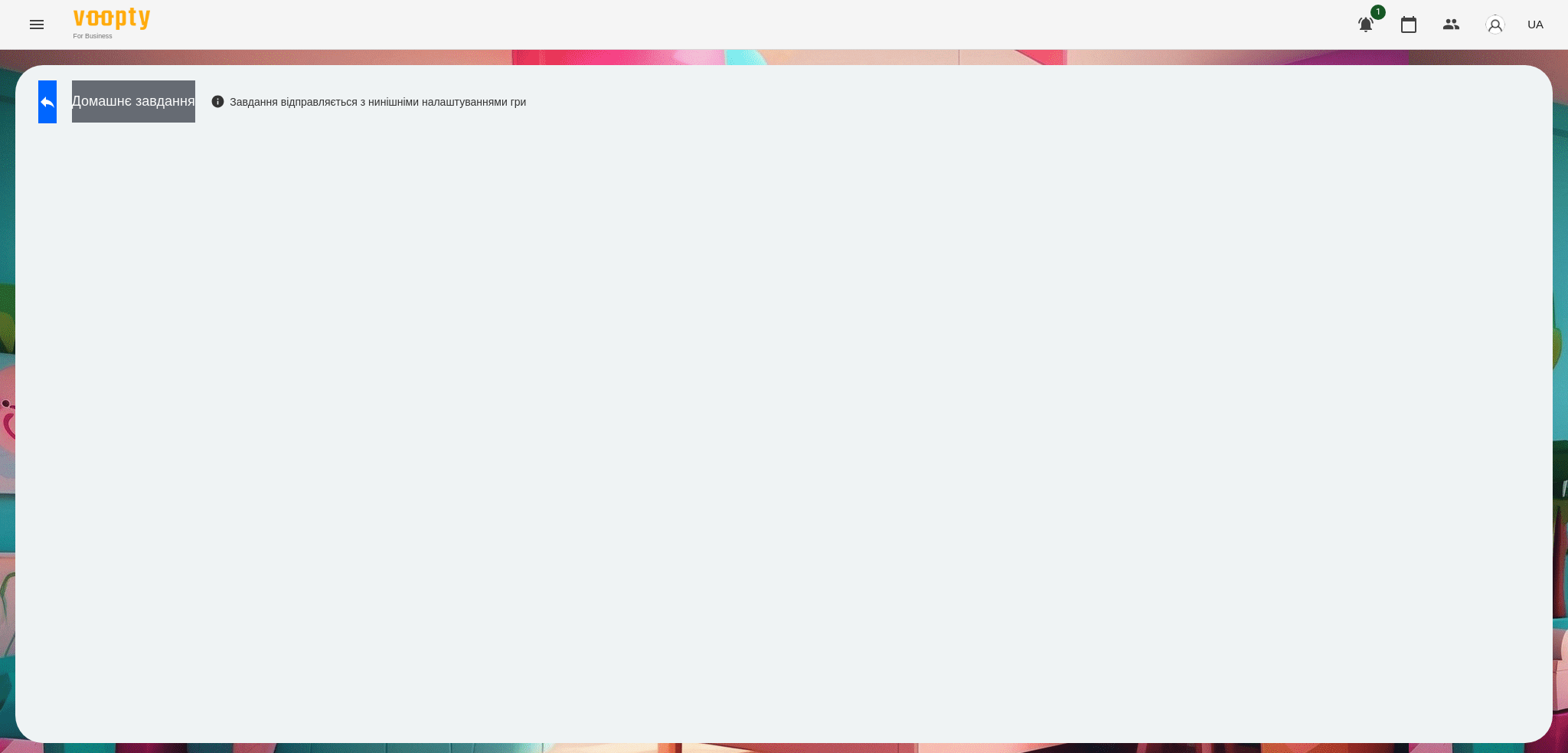
click at [189, 111] on button "Домашнє завдання" at bounding box center [134, 101] width 124 height 42
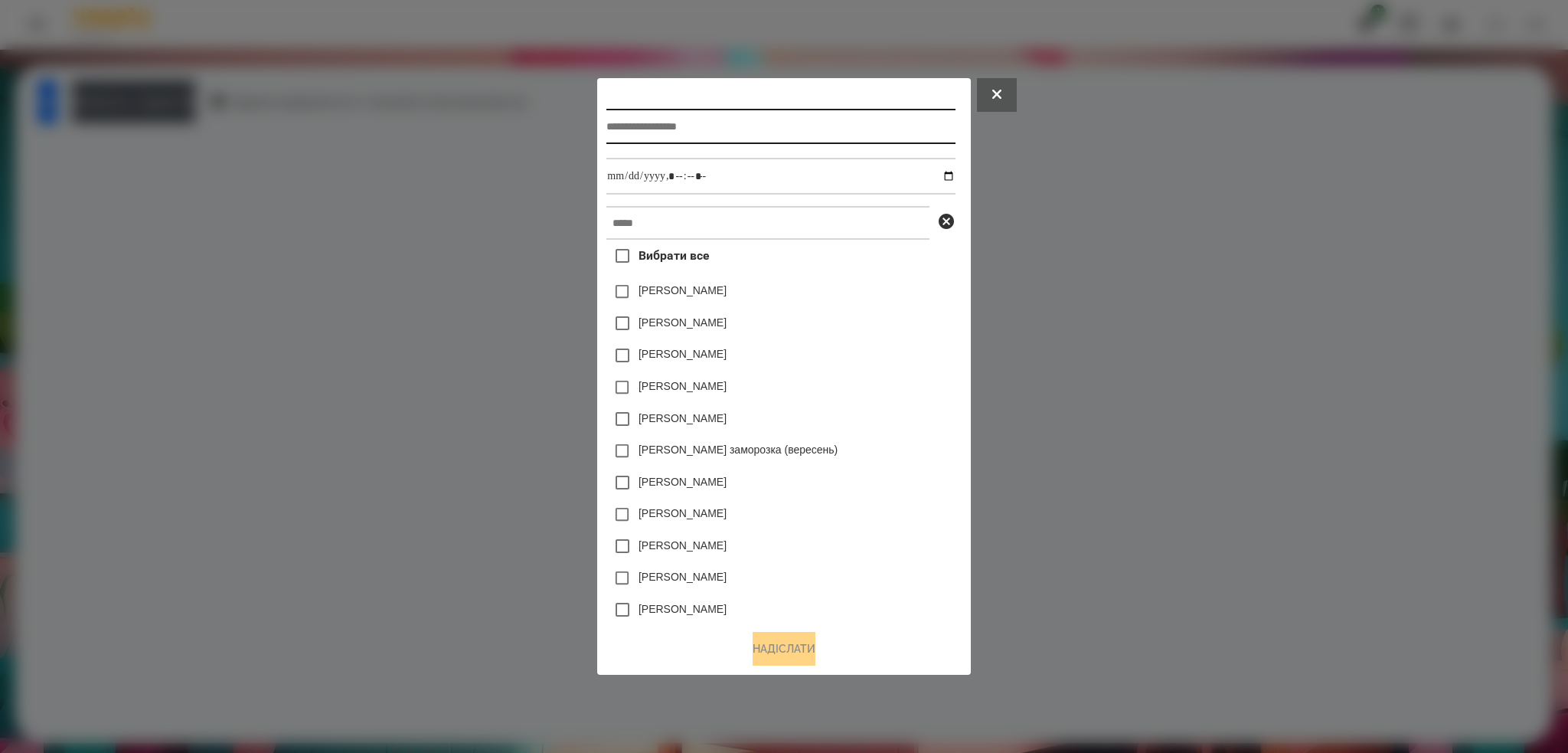
click at [742, 124] on input "text" at bounding box center [780, 126] width 348 height 35
type input "**********"
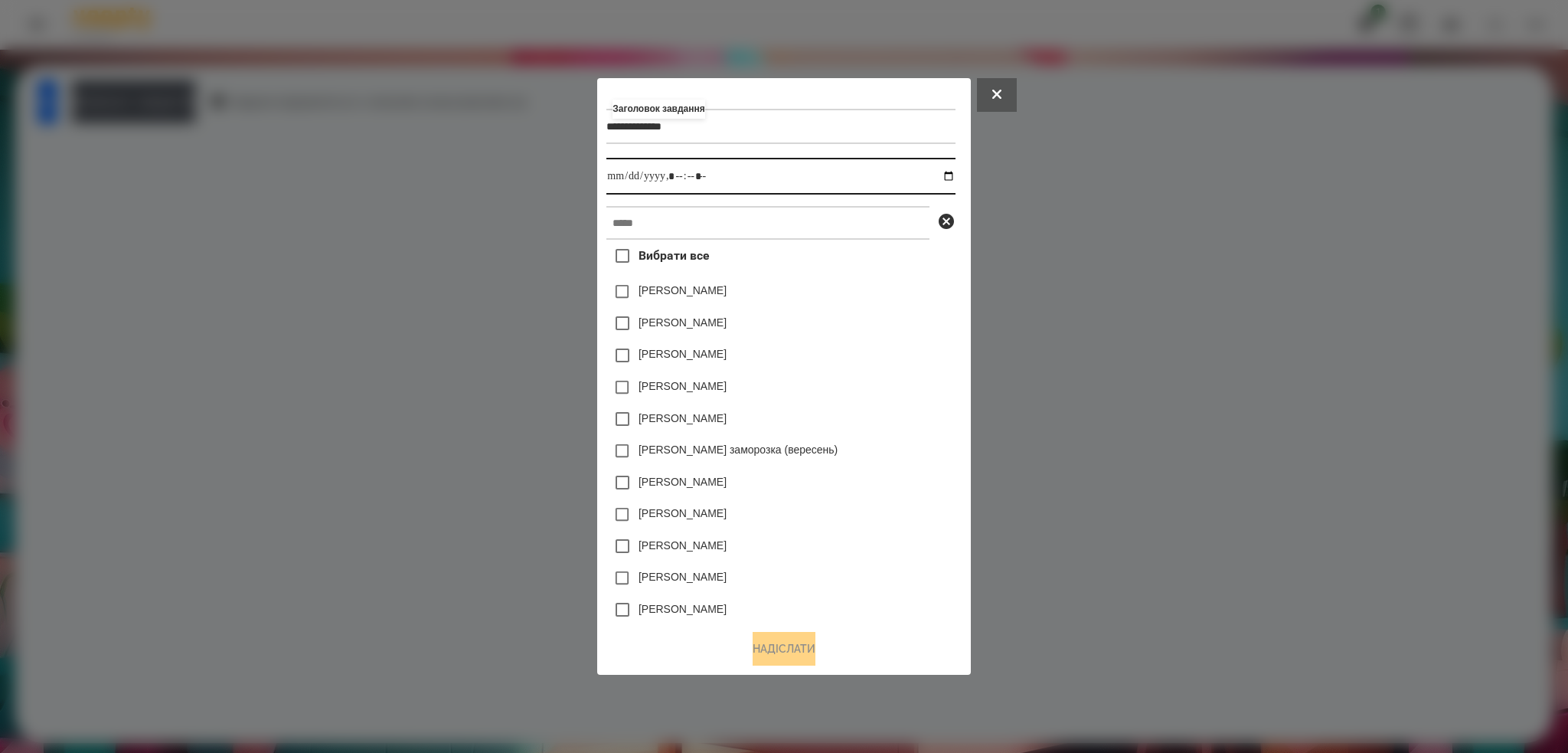
click at [953, 174] on input "datetime-local" at bounding box center [780, 176] width 348 height 37
type input "**********"
click at [744, 176] on input "datetime-local" at bounding box center [780, 176] width 348 height 37
click at [699, 209] on input "text" at bounding box center [768, 222] width 323 height 33
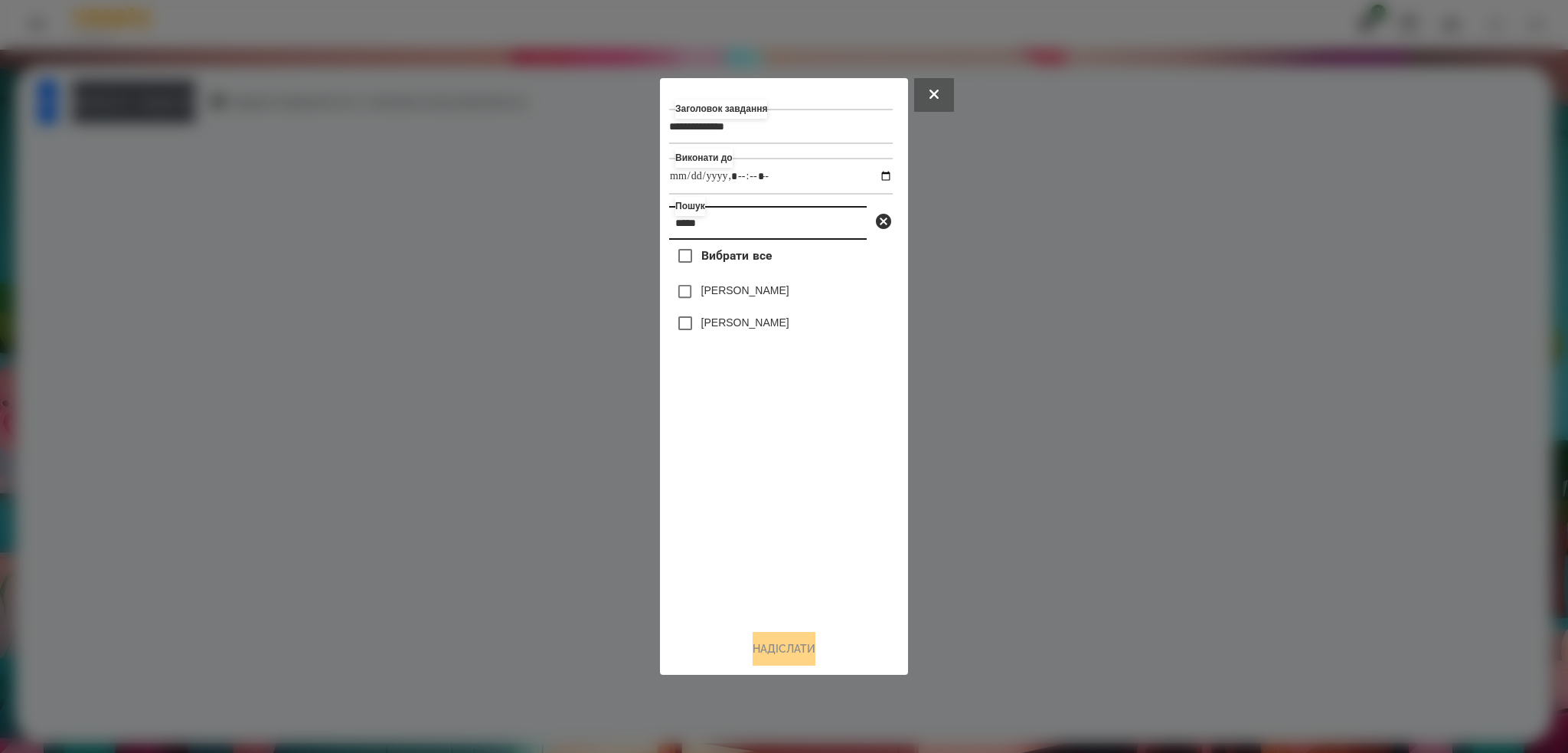
type input "*****"
click at [788, 651] on button "Надіслати" at bounding box center [784, 648] width 63 height 33
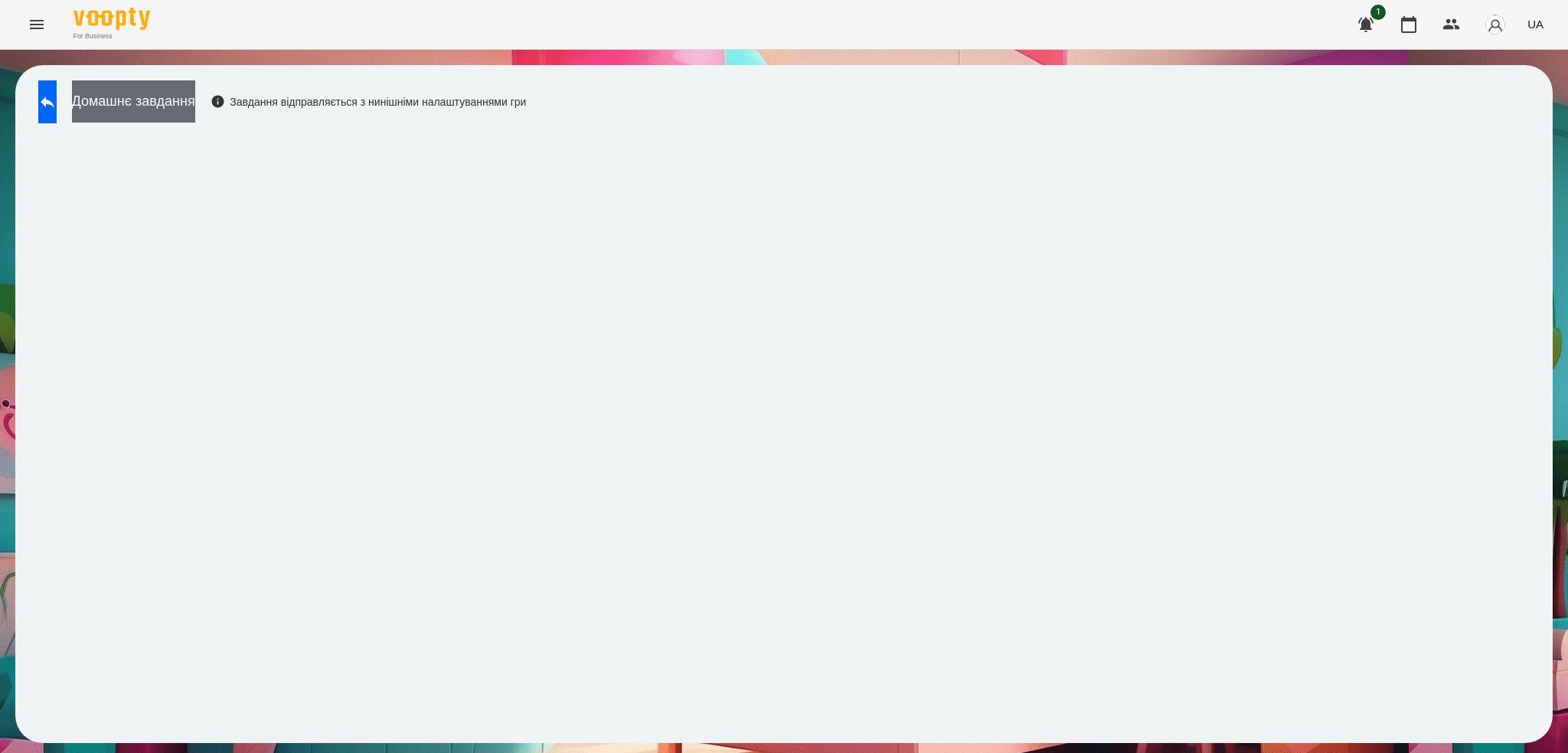
click at [179, 98] on button "Домашнє завдання" at bounding box center [134, 101] width 124 height 42
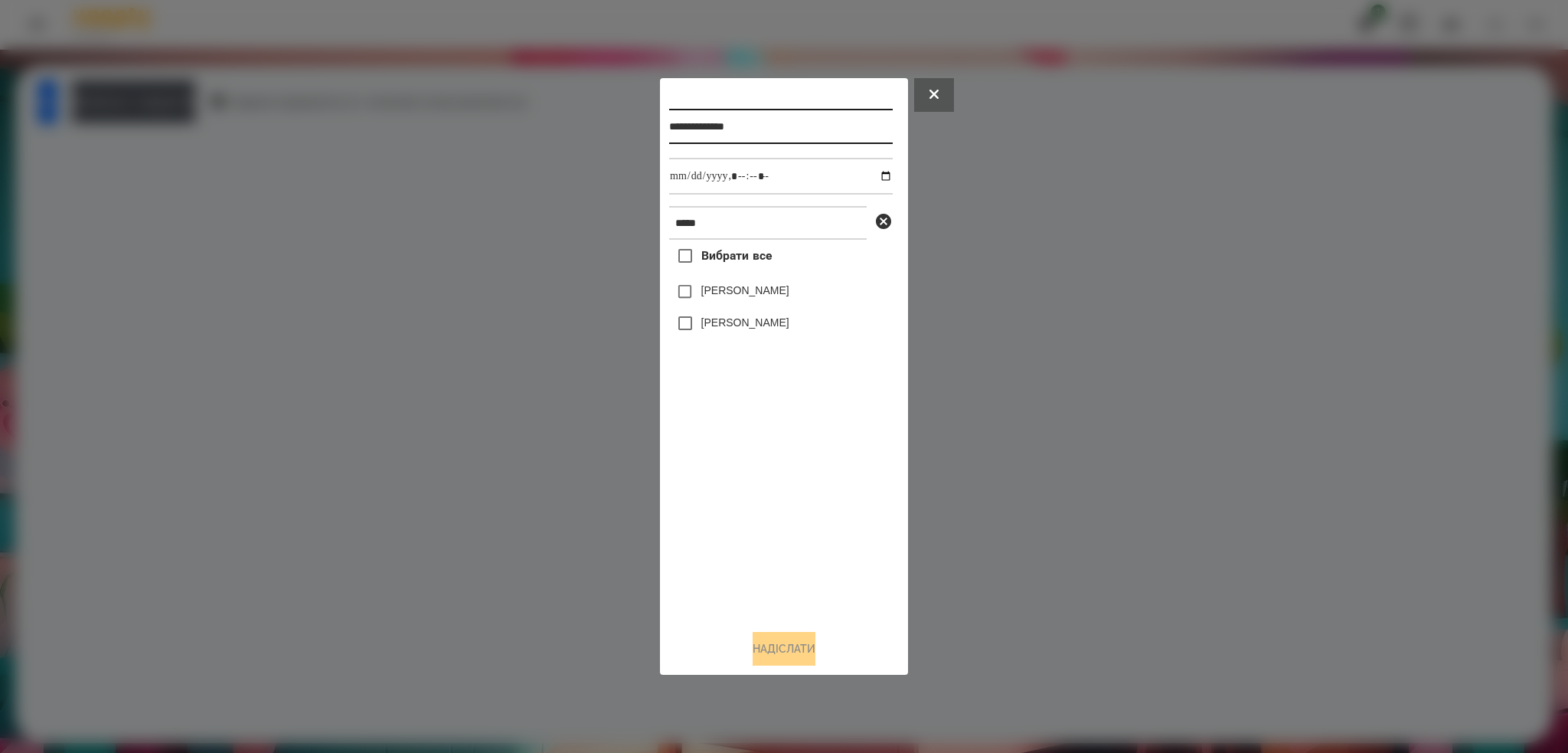
click at [810, 113] on input "**********" at bounding box center [781, 126] width 224 height 35
type input "**********"
click at [786, 647] on button "Надіслати" at bounding box center [784, 648] width 63 height 33
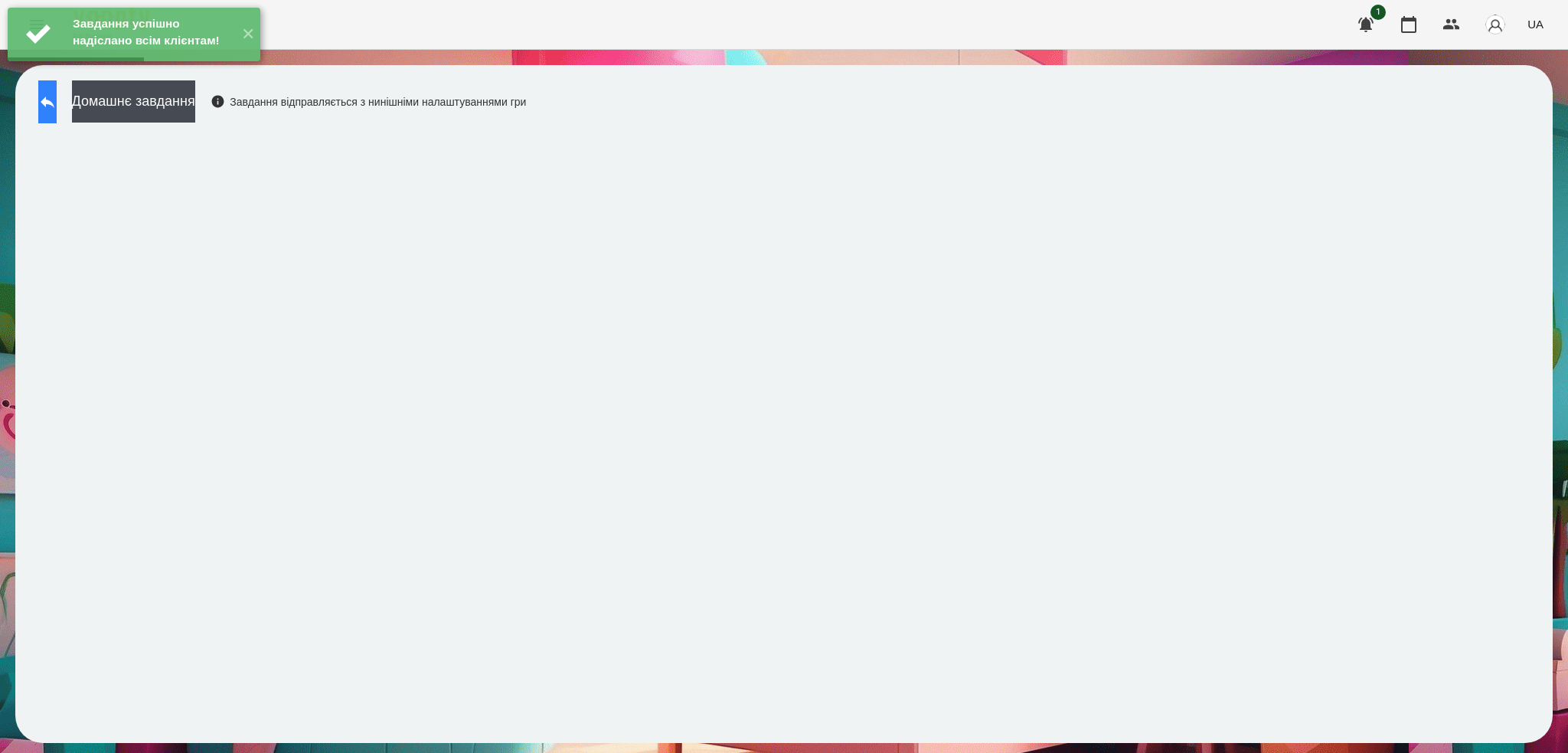
click at [51, 107] on button at bounding box center [47, 101] width 19 height 43
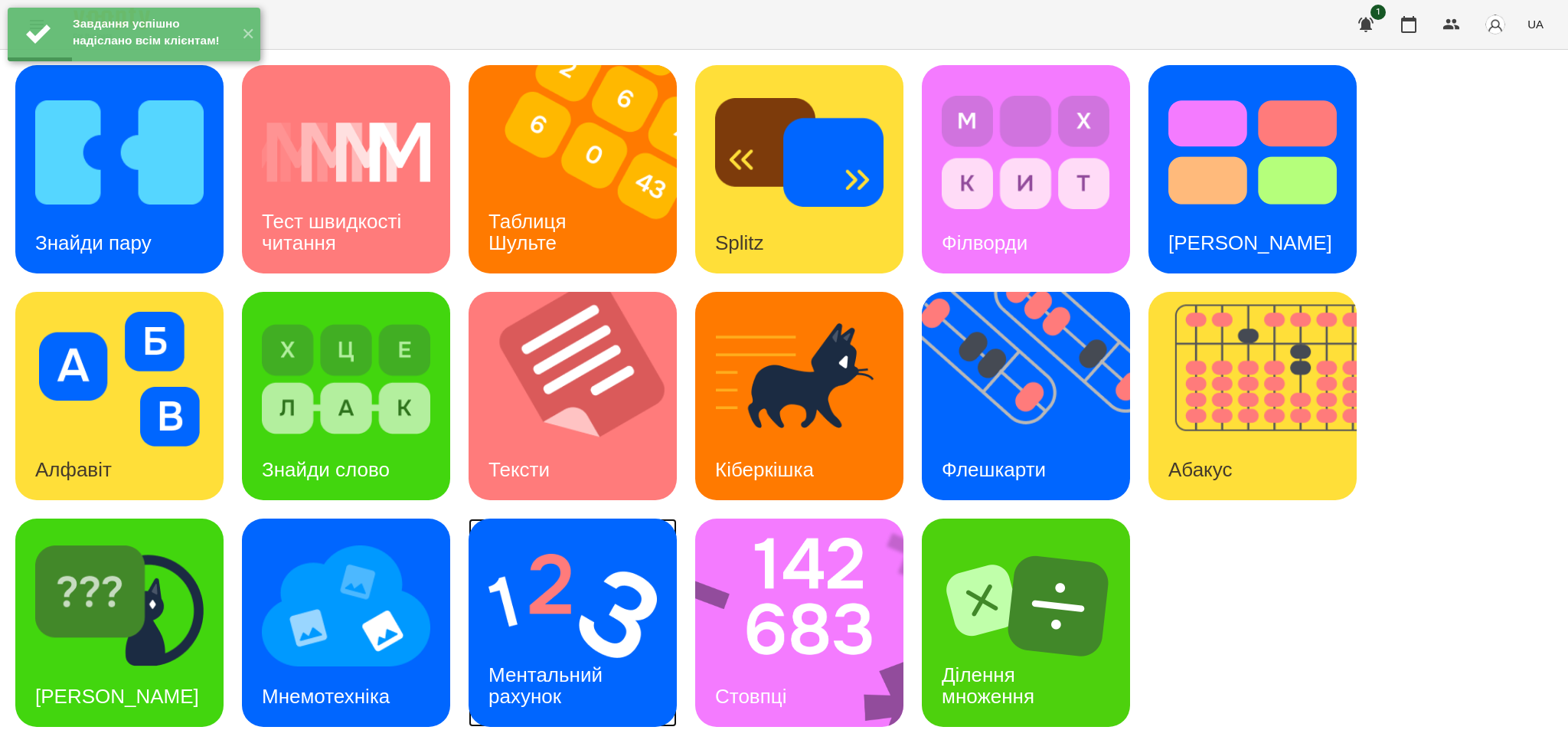
click at [592, 674] on h3 "Ментальний рахунок" at bounding box center [549, 685] width 120 height 44
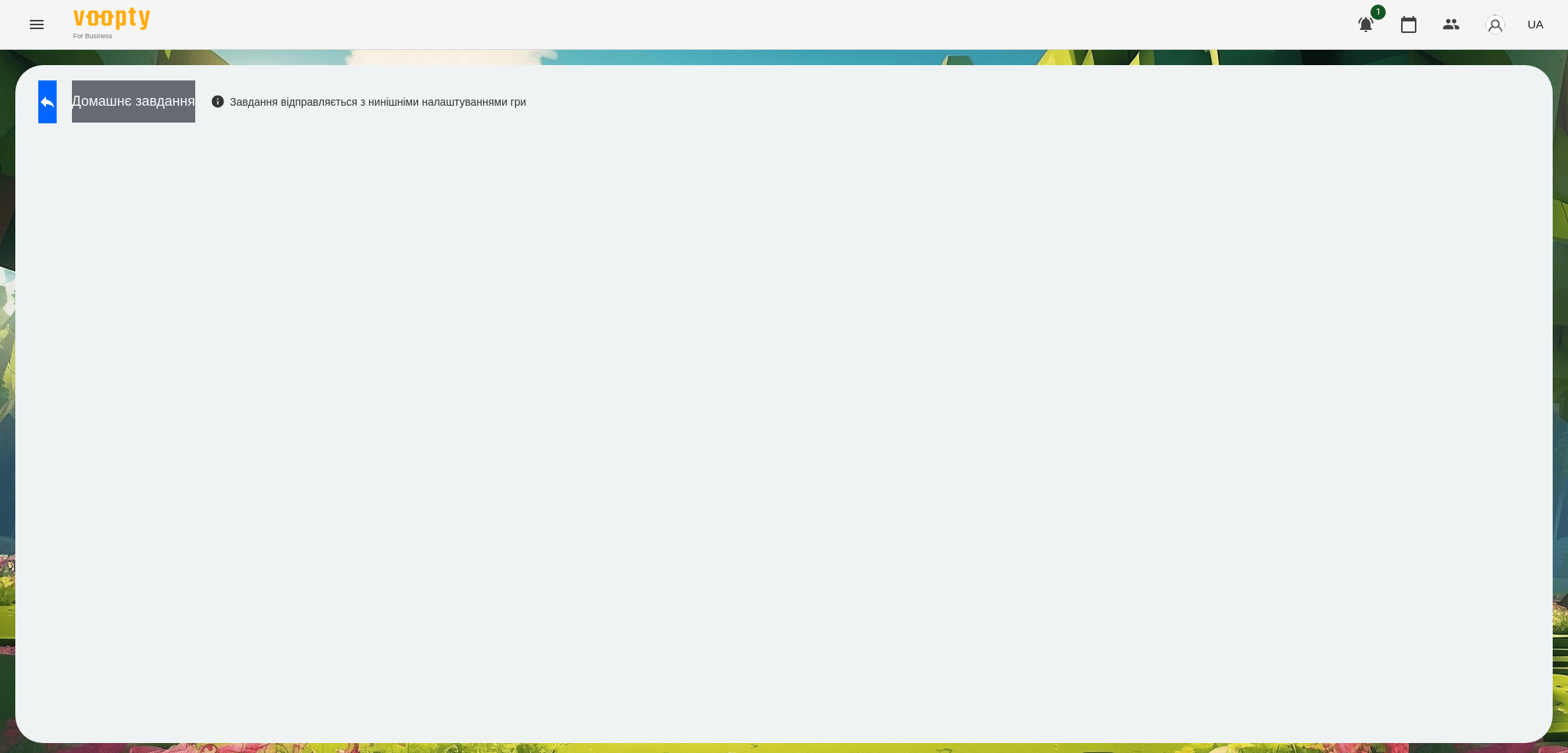
click at [195, 103] on button "Домашнє завдання" at bounding box center [134, 101] width 124 height 42
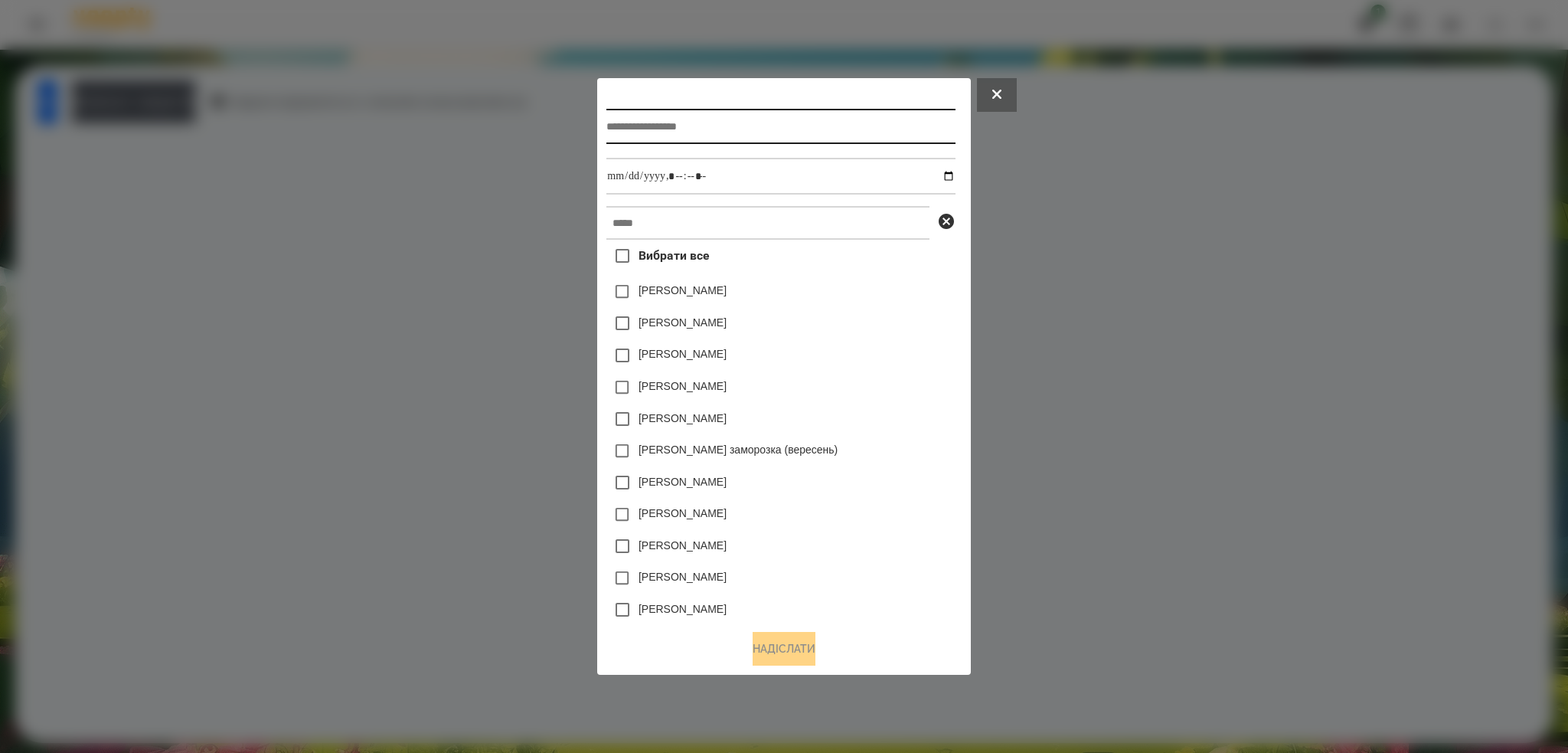
click at [692, 118] on input "text" at bounding box center [780, 126] width 348 height 35
type input "**********"
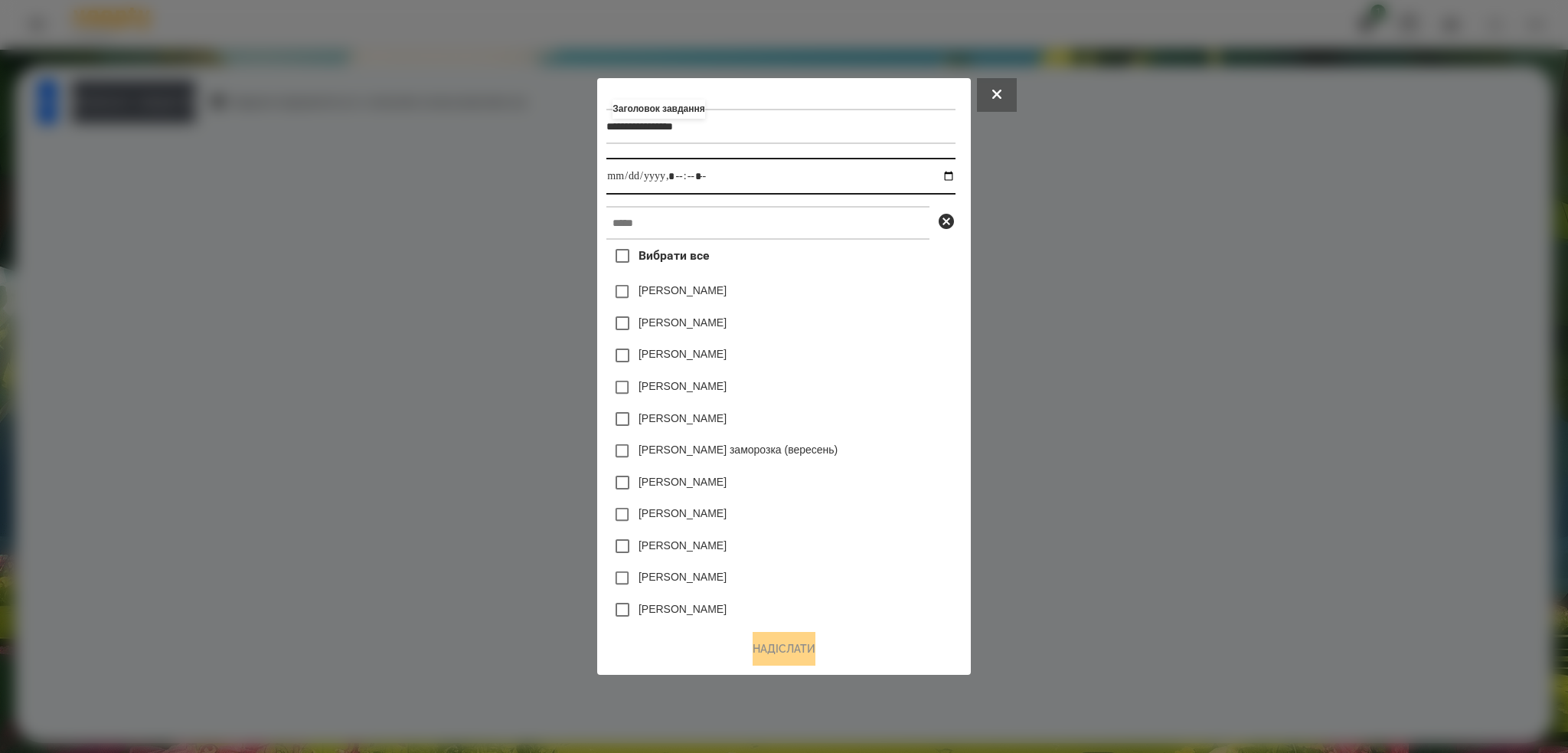
click at [955, 176] on input "datetime-local" at bounding box center [780, 176] width 348 height 37
type input "**********"
click at [733, 175] on input "datetime-local" at bounding box center [780, 176] width 348 height 37
click at [675, 214] on input "text" at bounding box center [768, 222] width 323 height 33
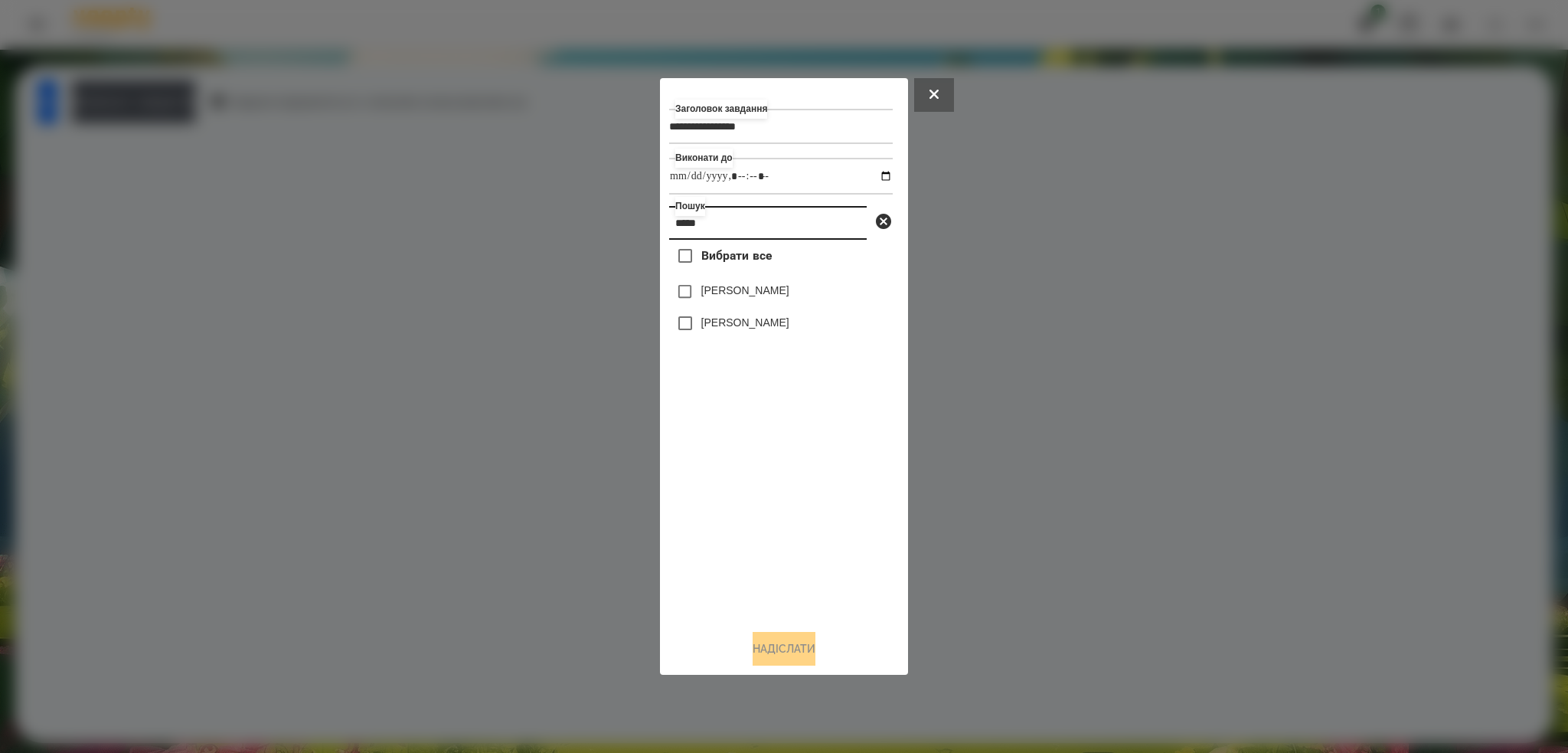
type input "*****"
click at [765, 648] on button "Надіслати" at bounding box center [784, 648] width 63 height 33
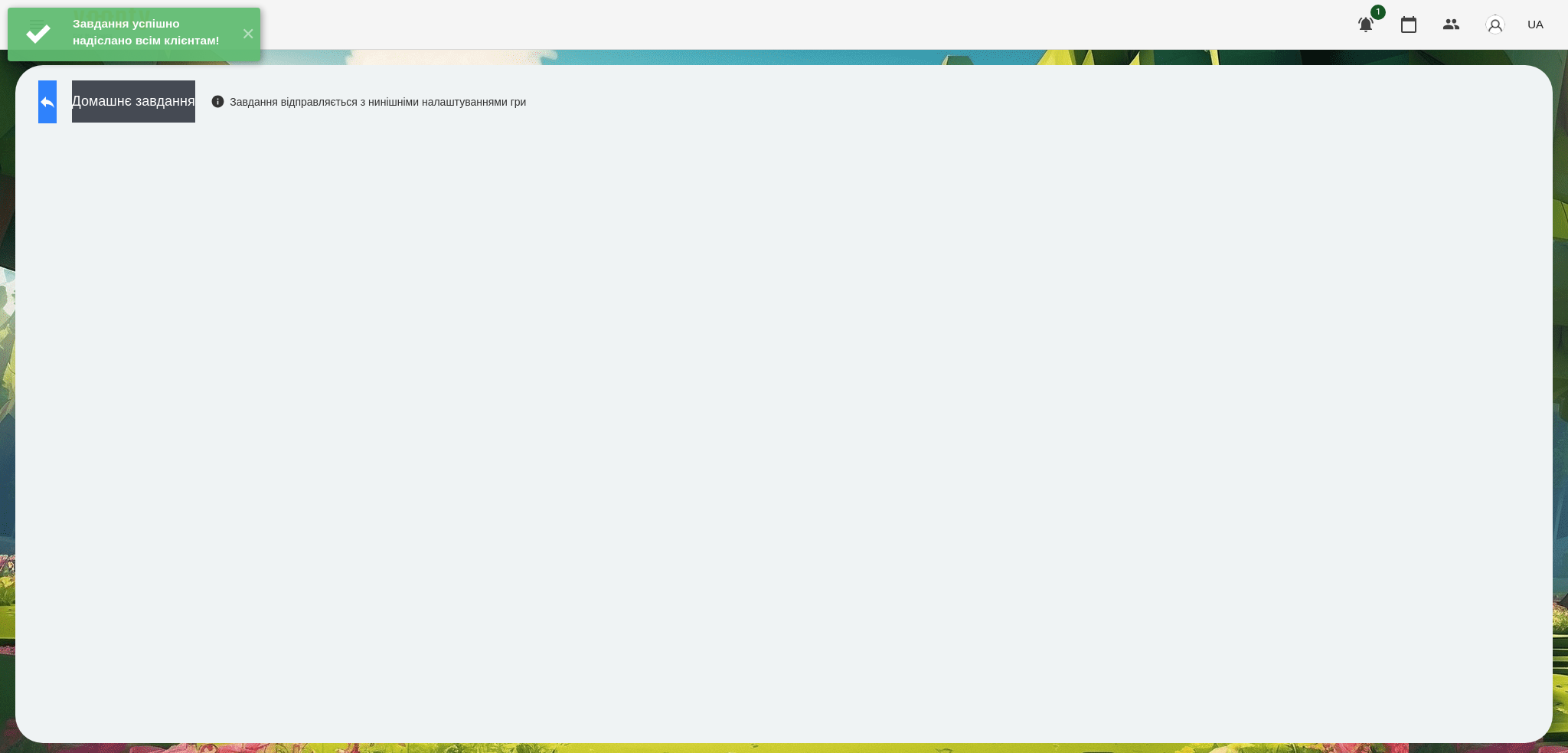
click at [57, 107] on icon at bounding box center [47, 102] width 19 height 19
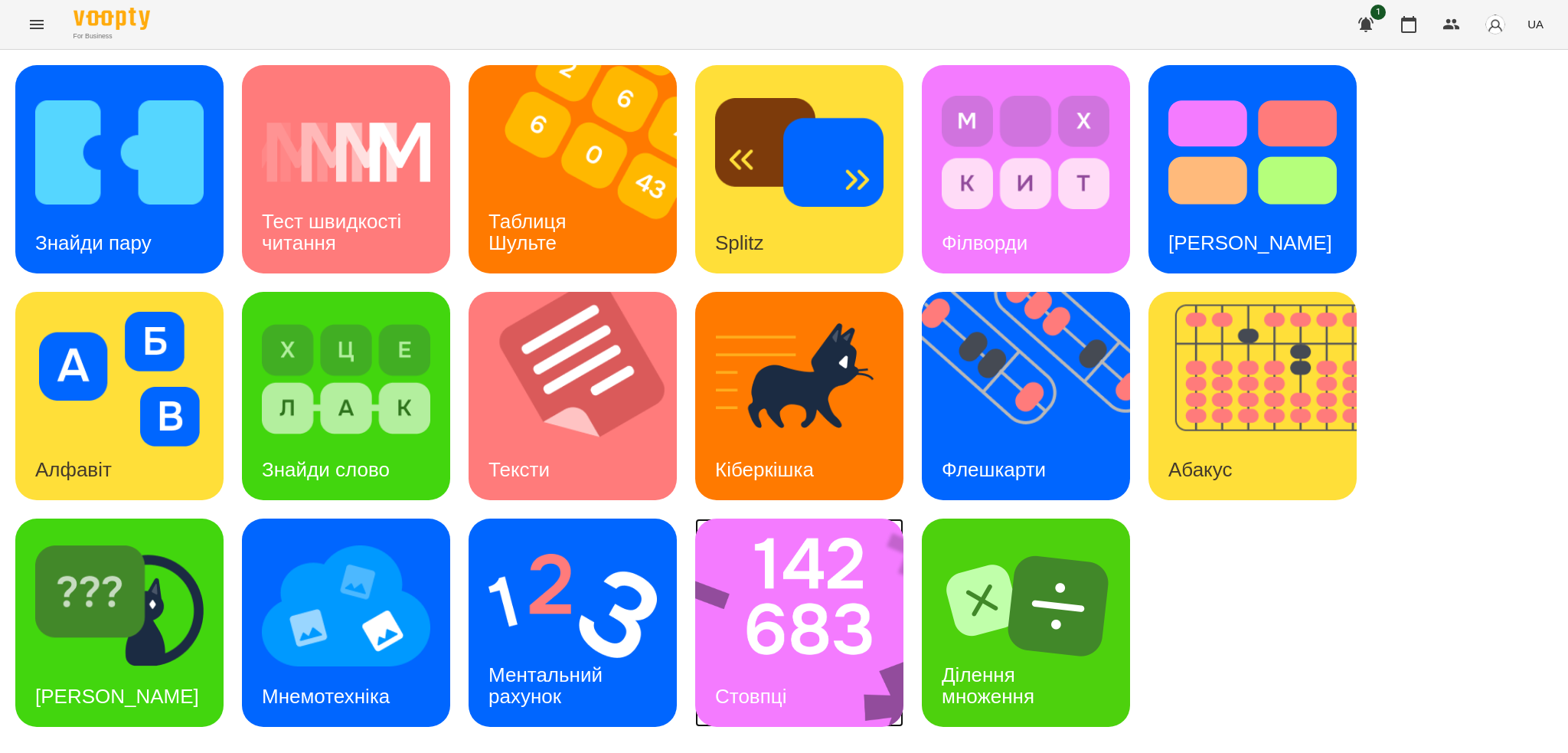
click at [788, 659] on img at bounding box center [810, 622] width 228 height 208
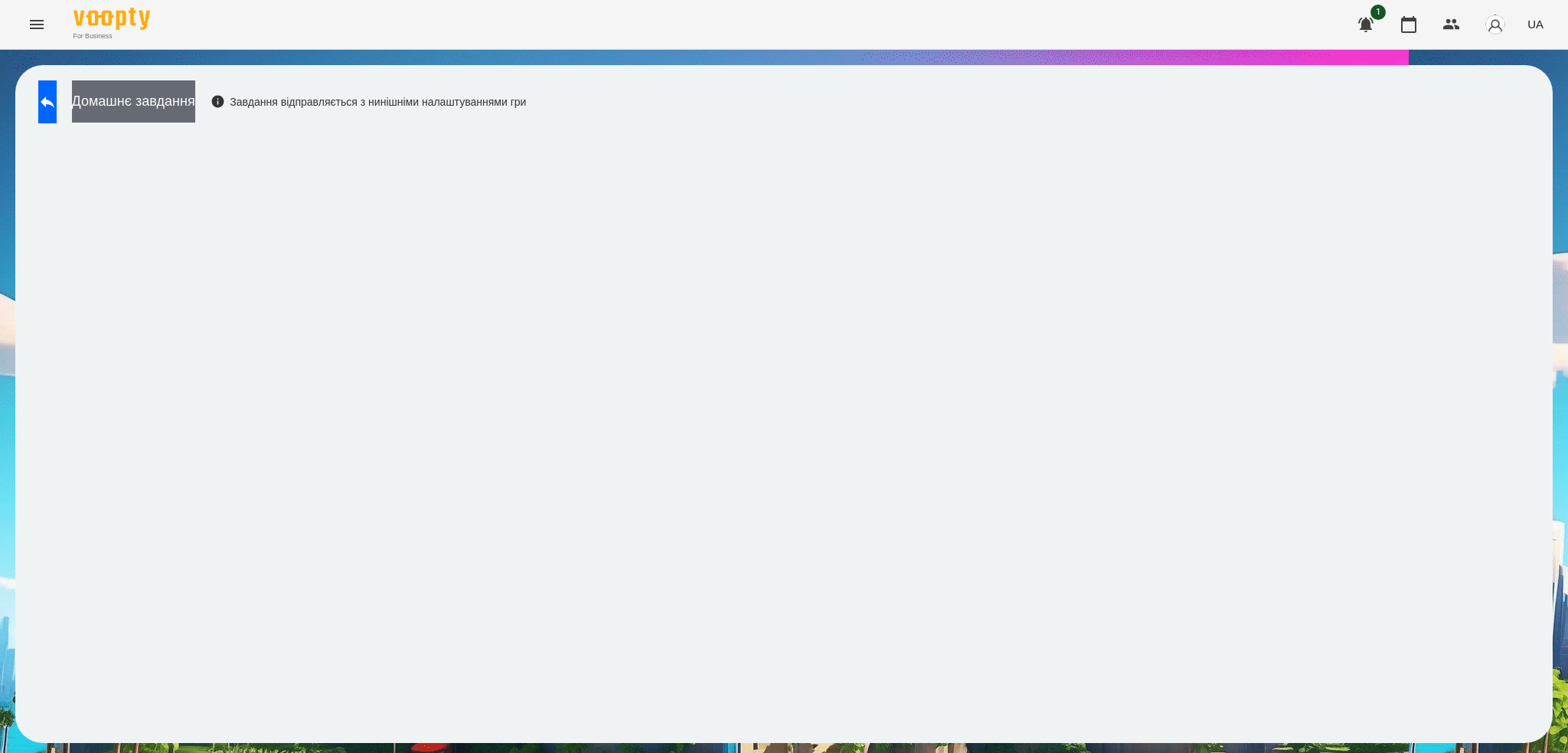
click at [195, 103] on button "Домашнє завдання" at bounding box center [134, 101] width 124 height 42
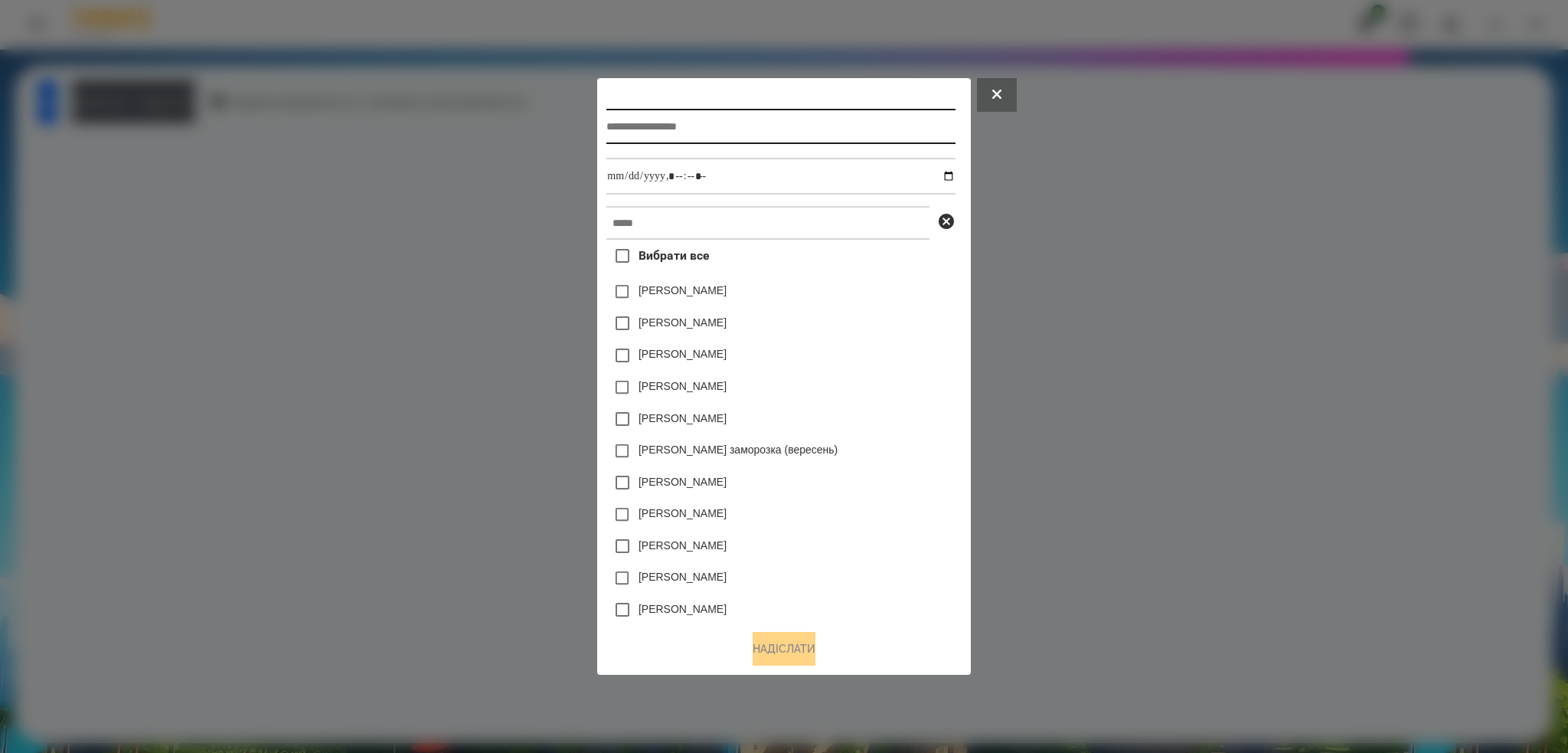
click at [657, 127] on input "text" at bounding box center [780, 126] width 348 height 35
type input "*******"
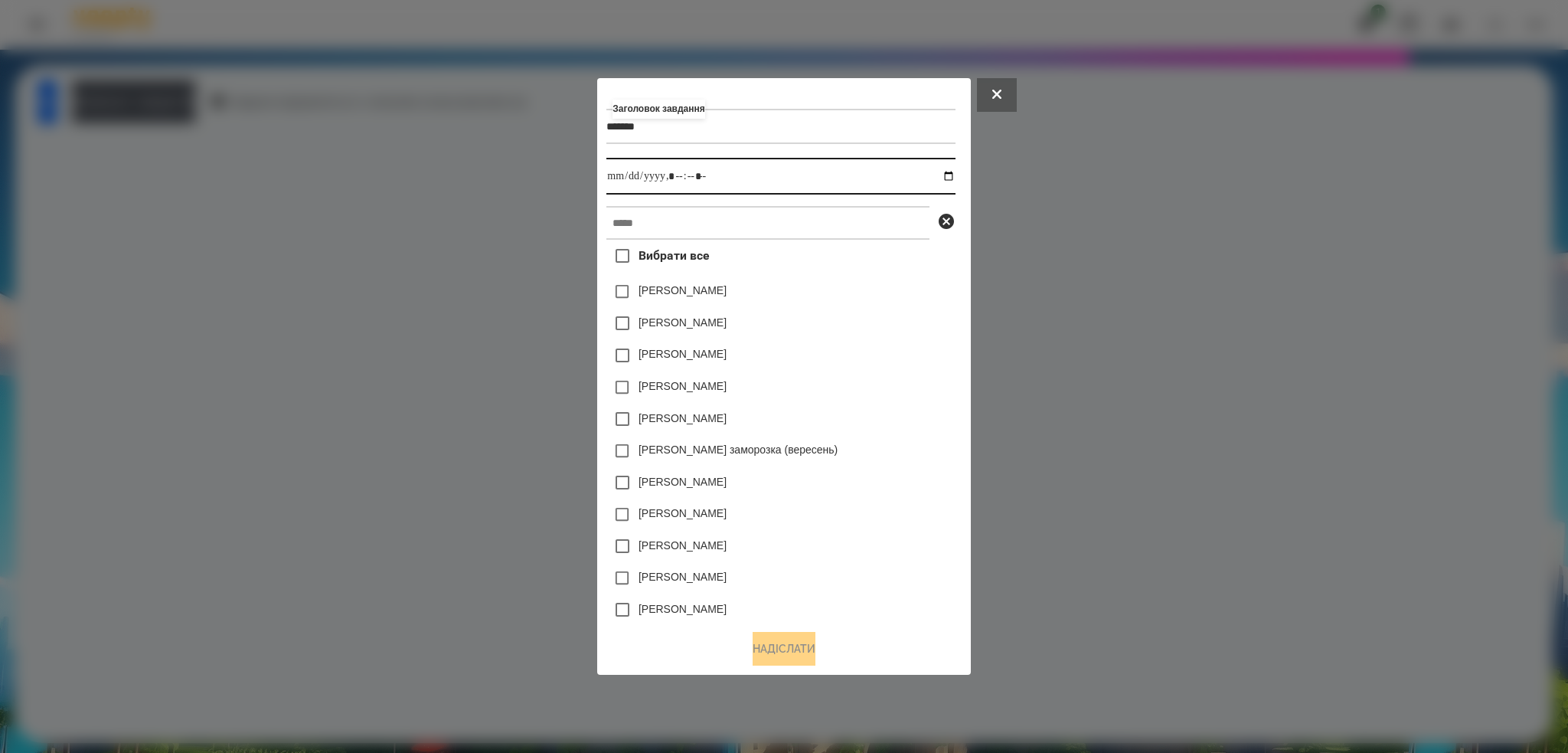
click at [955, 177] on input "datetime-local" at bounding box center [780, 176] width 348 height 37
type input "**********"
click at [756, 166] on input "datetime-local" at bounding box center [780, 176] width 348 height 37
click at [702, 224] on input "text" at bounding box center [768, 222] width 323 height 33
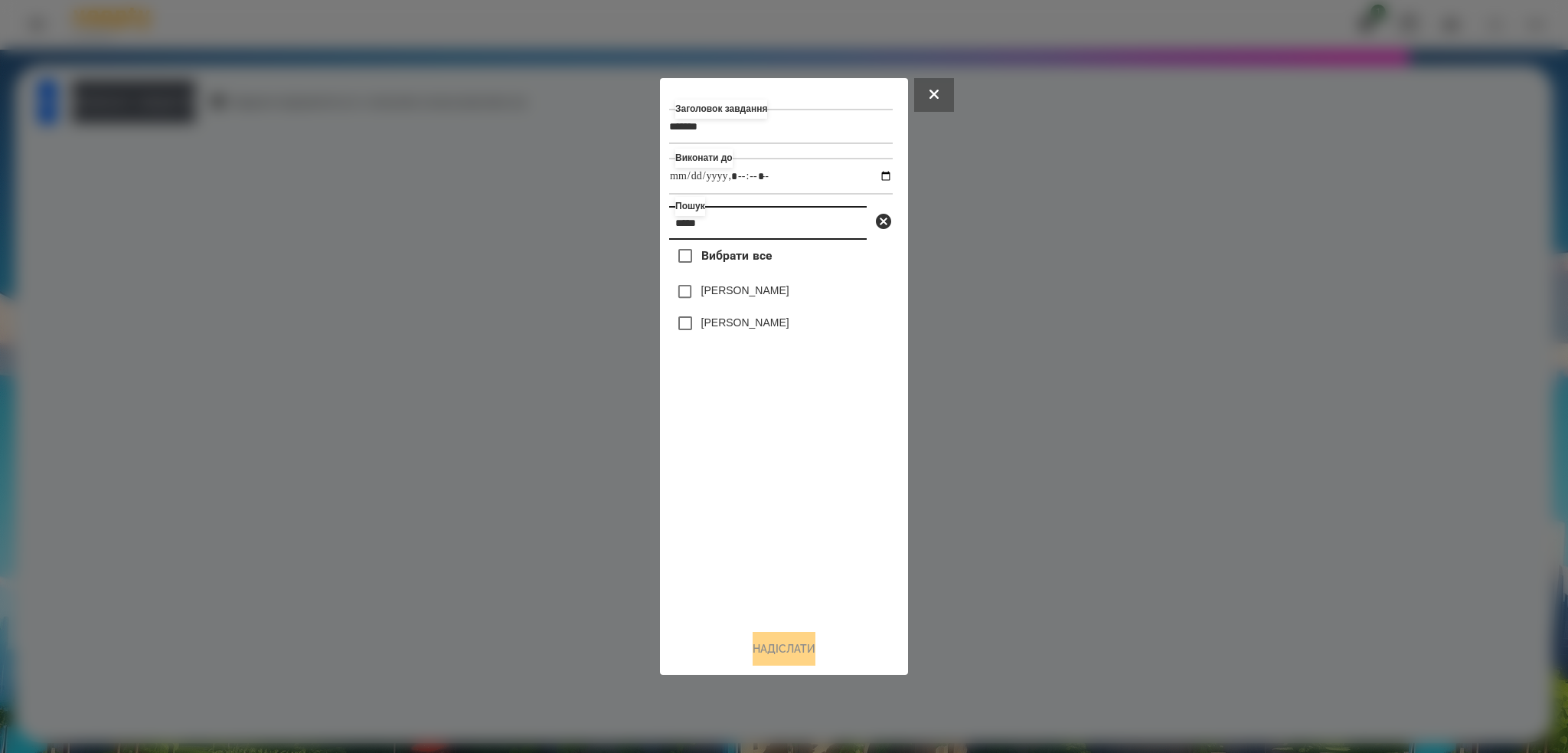
type input "*****"
click at [765, 655] on button "Надіслати" at bounding box center [784, 648] width 63 height 33
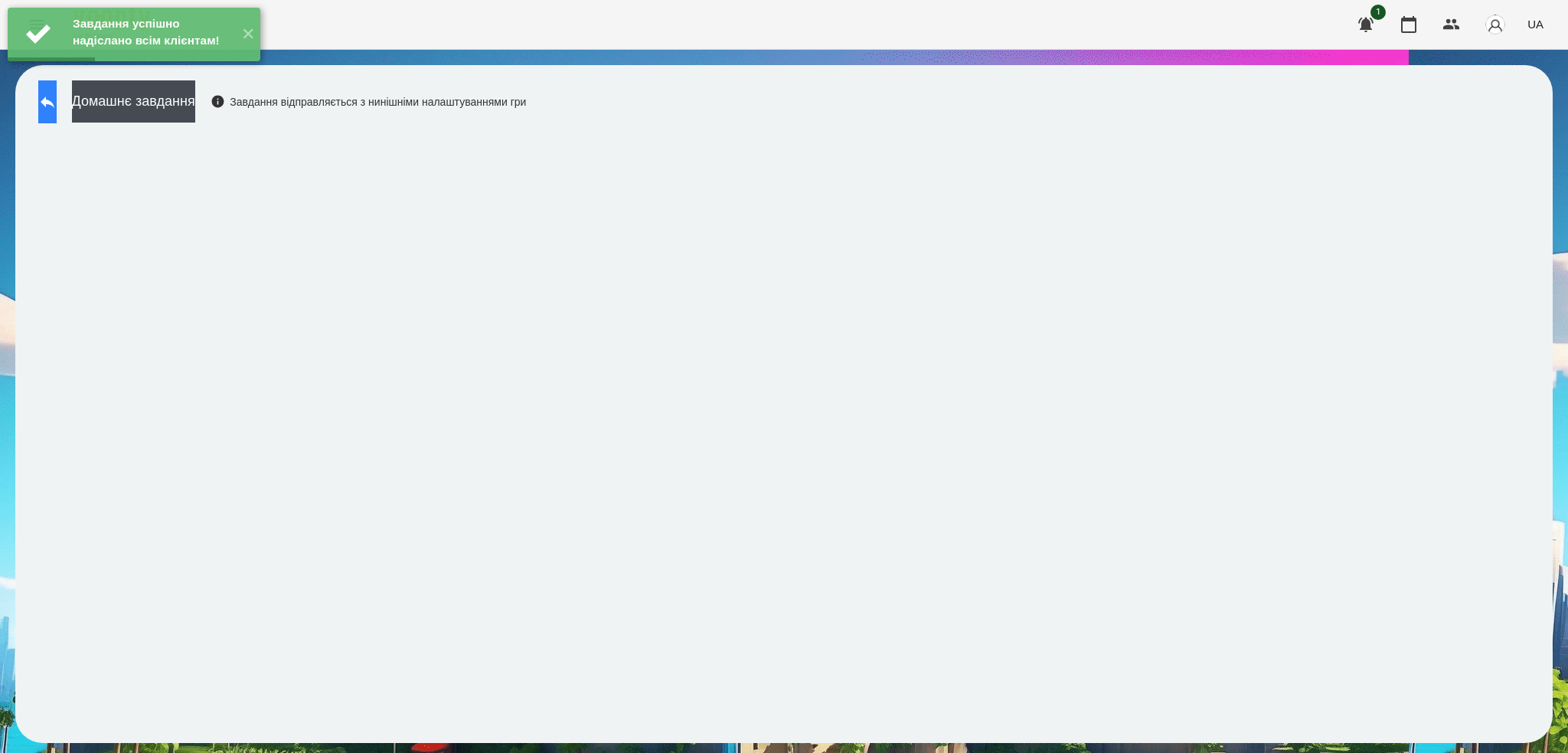
click at [57, 104] on icon at bounding box center [47, 102] width 19 height 19
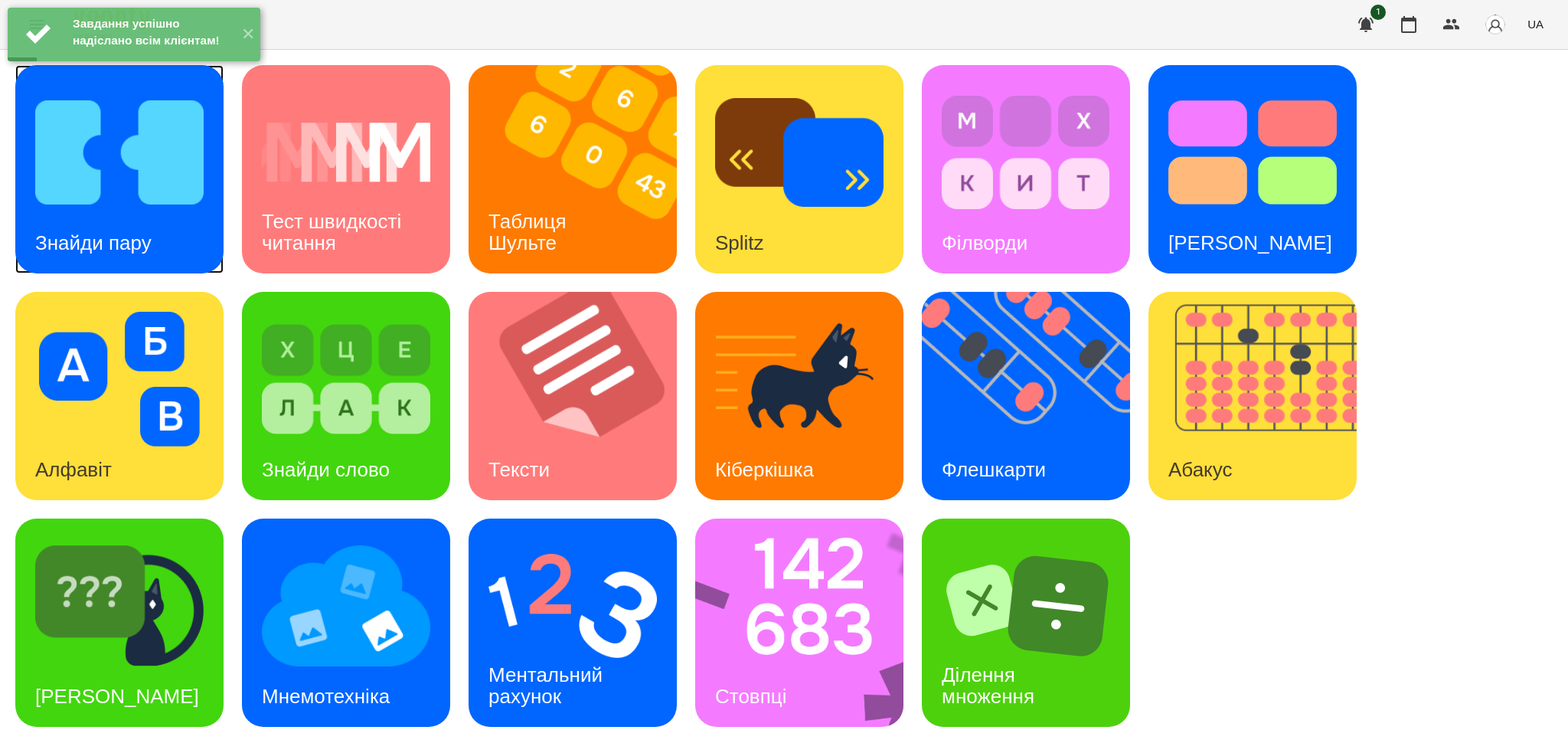
click at [153, 253] on div "Знайди пару" at bounding box center [93, 243] width 156 height 61
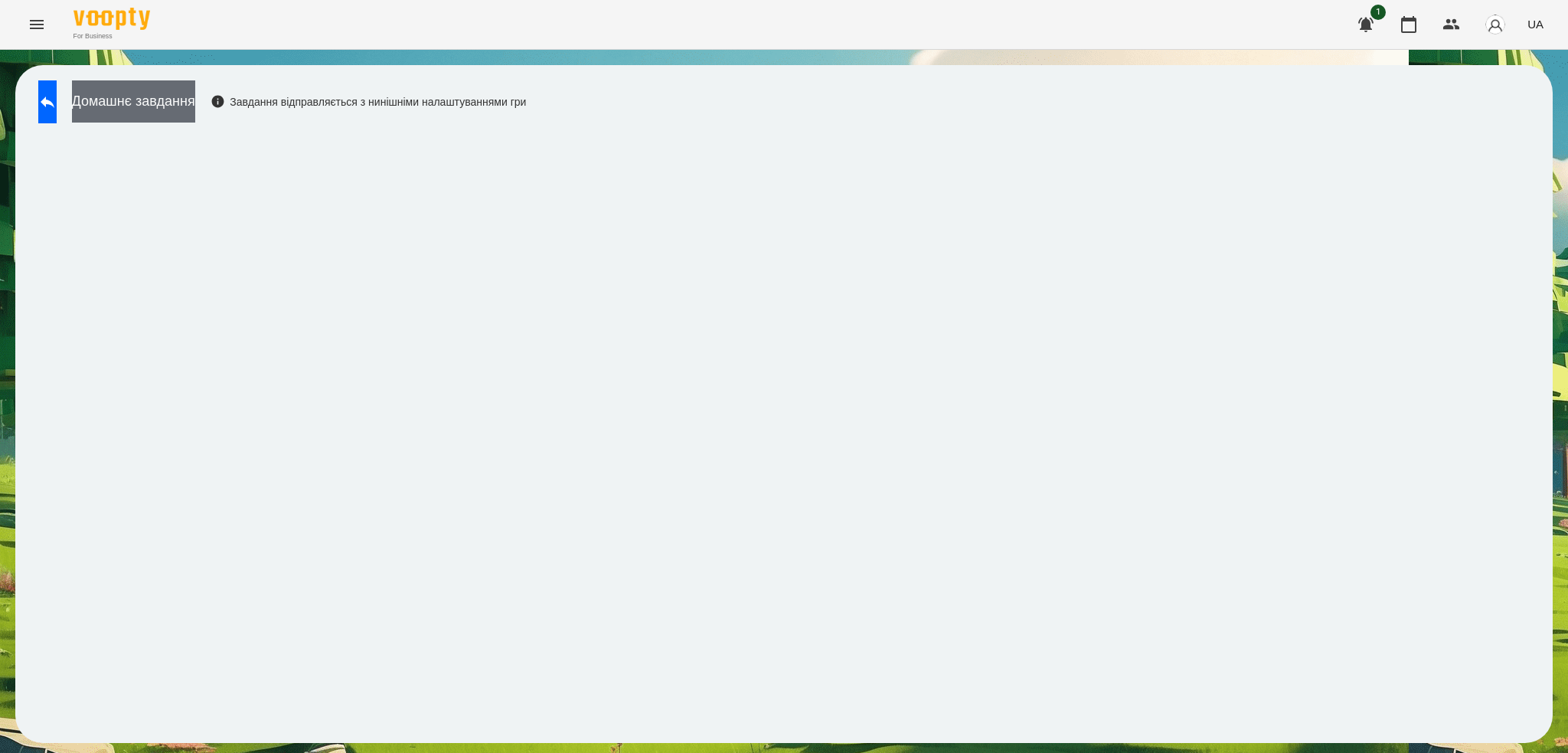
click at [195, 98] on button "Домашнє завдання" at bounding box center [134, 101] width 124 height 42
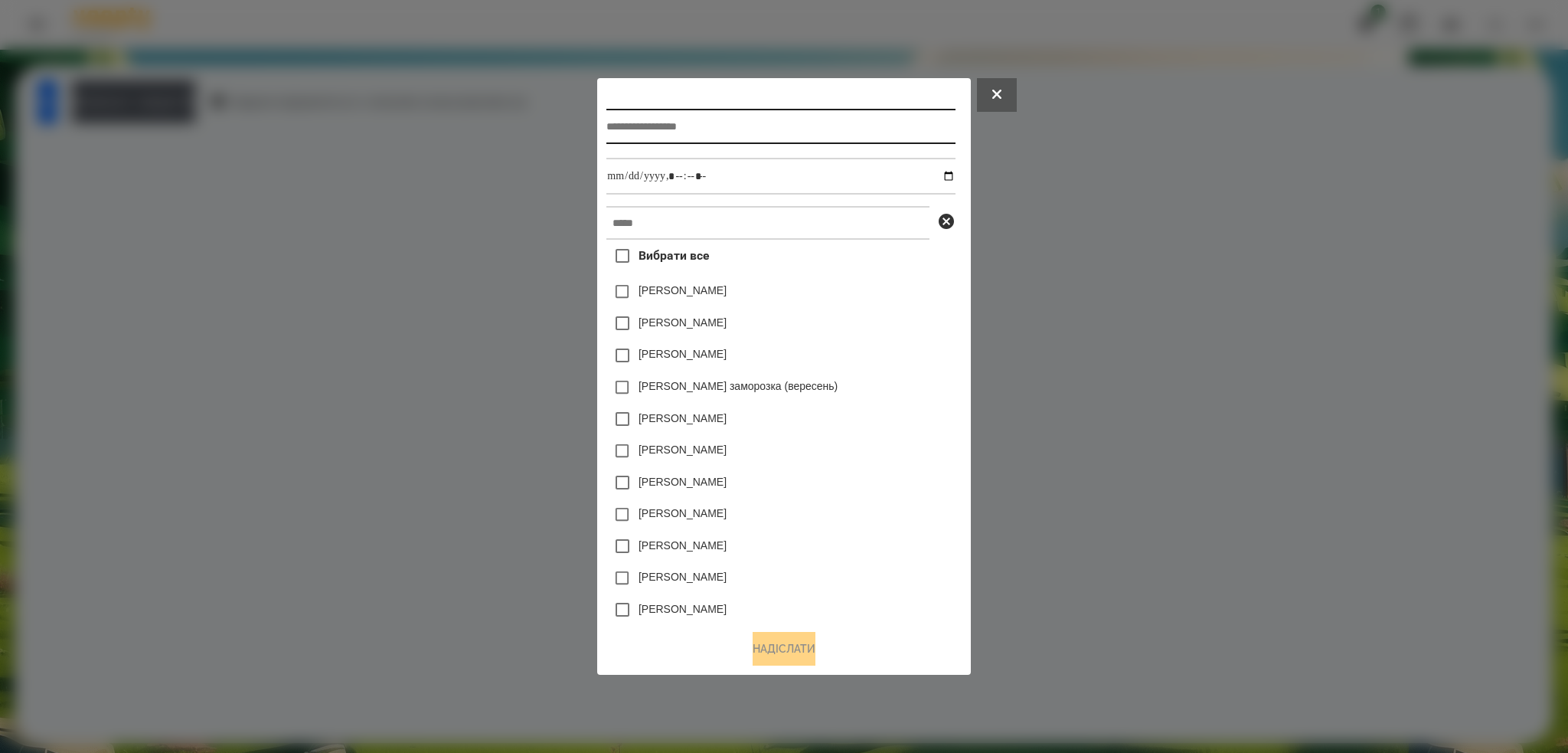
click at [833, 120] on input "text" at bounding box center [780, 126] width 348 height 35
type input "*"
type input "**********"
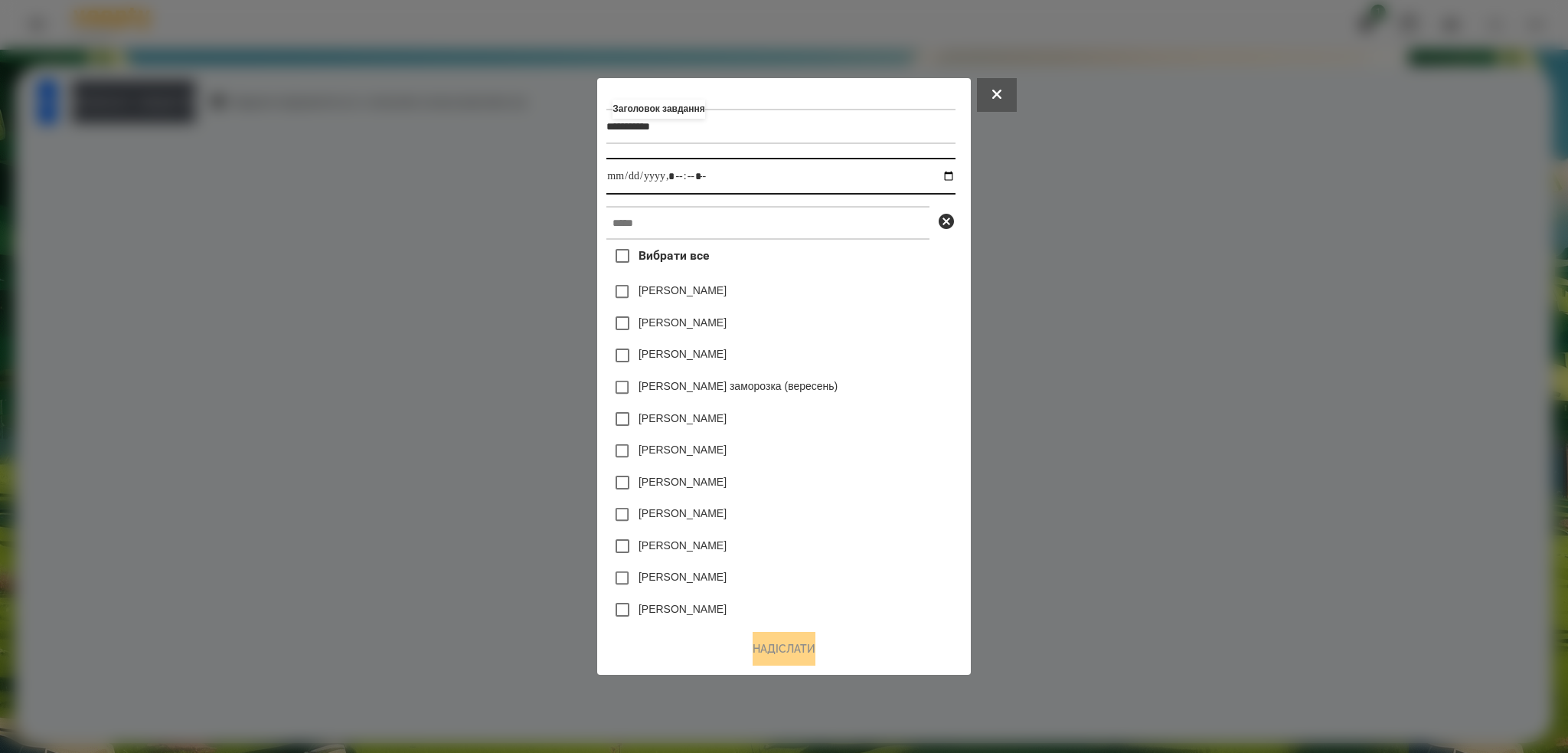
click at [954, 177] on input "datetime-local" at bounding box center [780, 176] width 348 height 37
type input "**********"
click at [737, 172] on input "datetime-local" at bounding box center [780, 176] width 348 height 37
click at [652, 220] on input "text" at bounding box center [768, 222] width 323 height 33
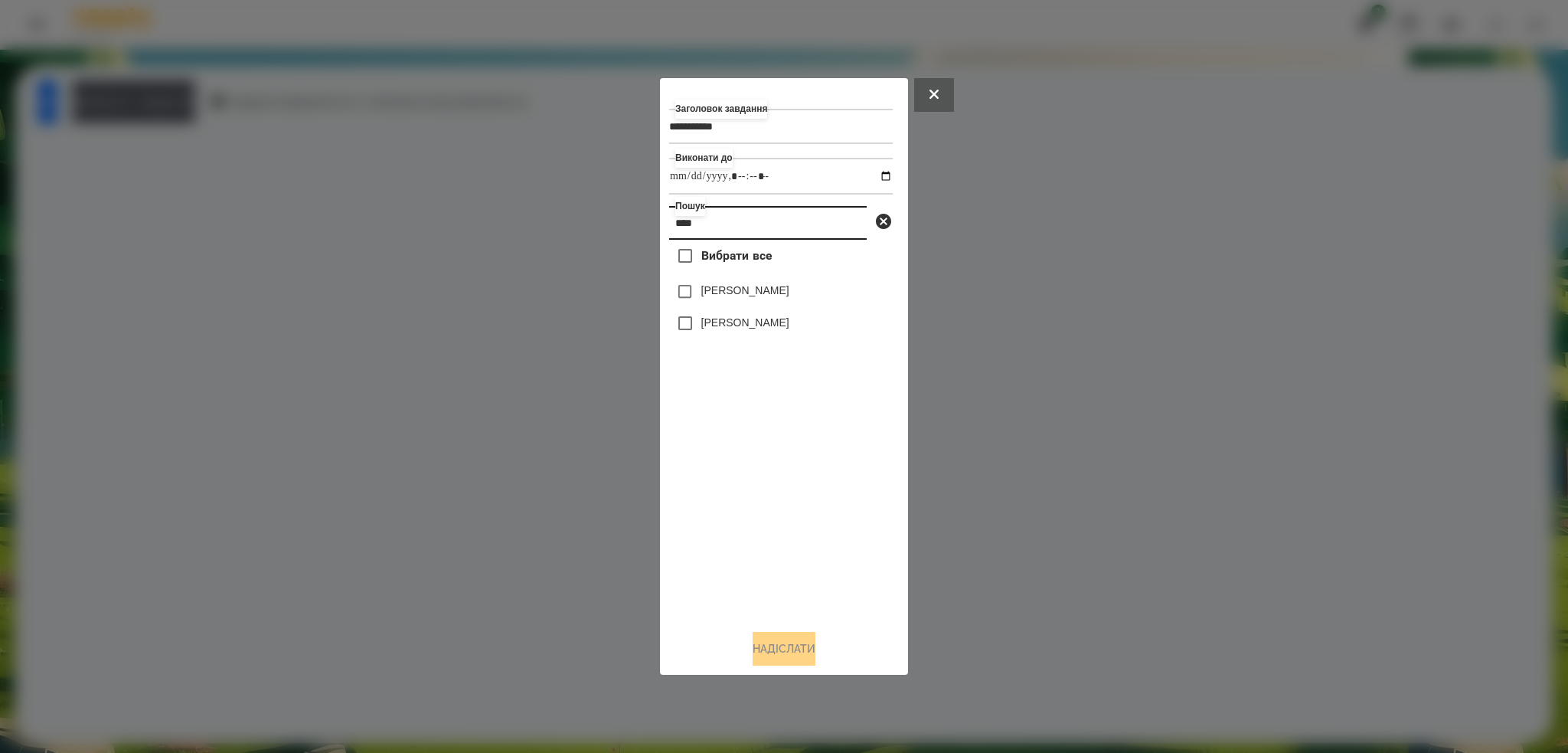
type input "****"
click at [784, 650] on button "Надіслати" at bounding box center [784, 648] width 63 height 33
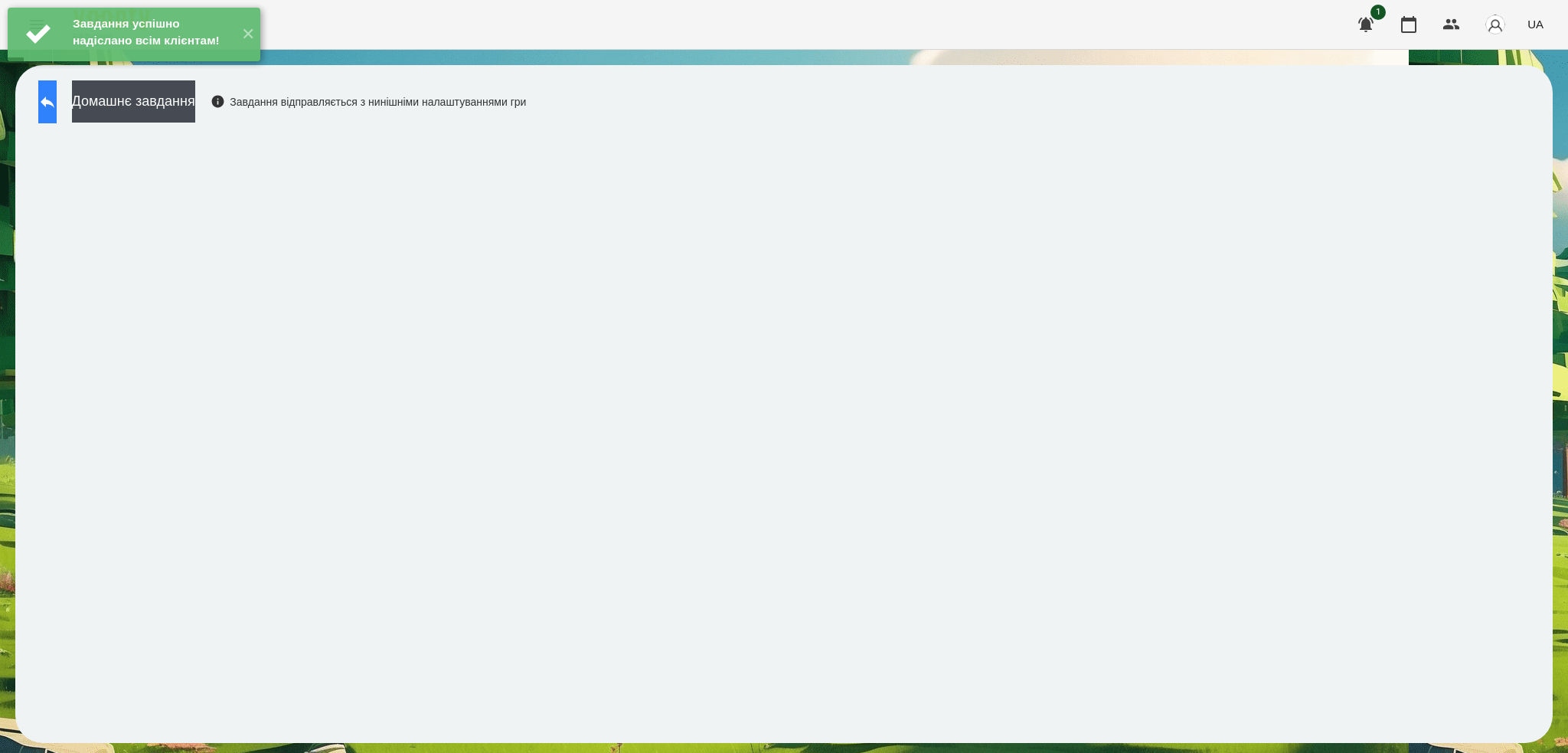
click at [54, 100] on icon at bounding box center [47, 102] width 14 height 12
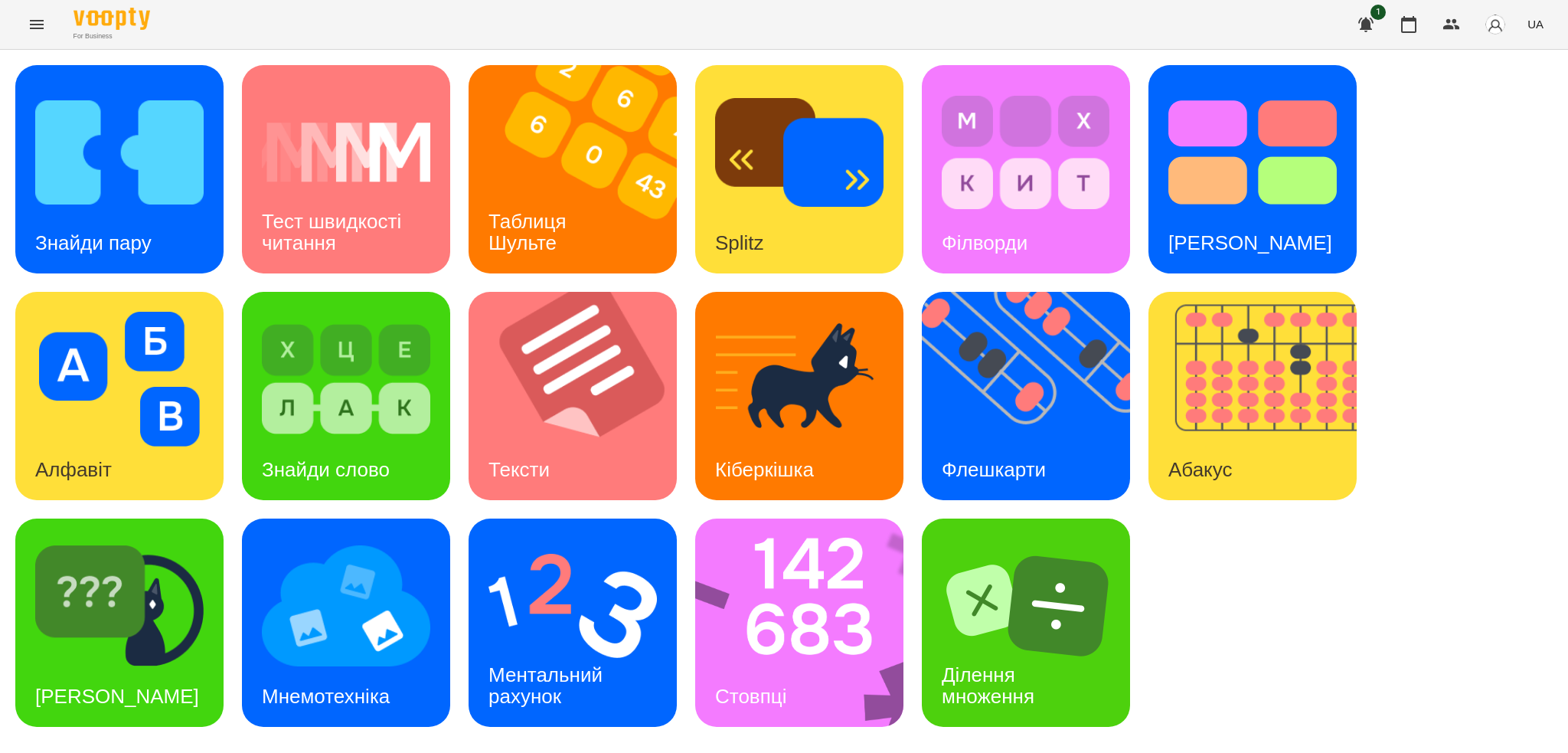
click at [35, 26] on icon "Menu" at bounding box center [37, 25] width 19 height 19
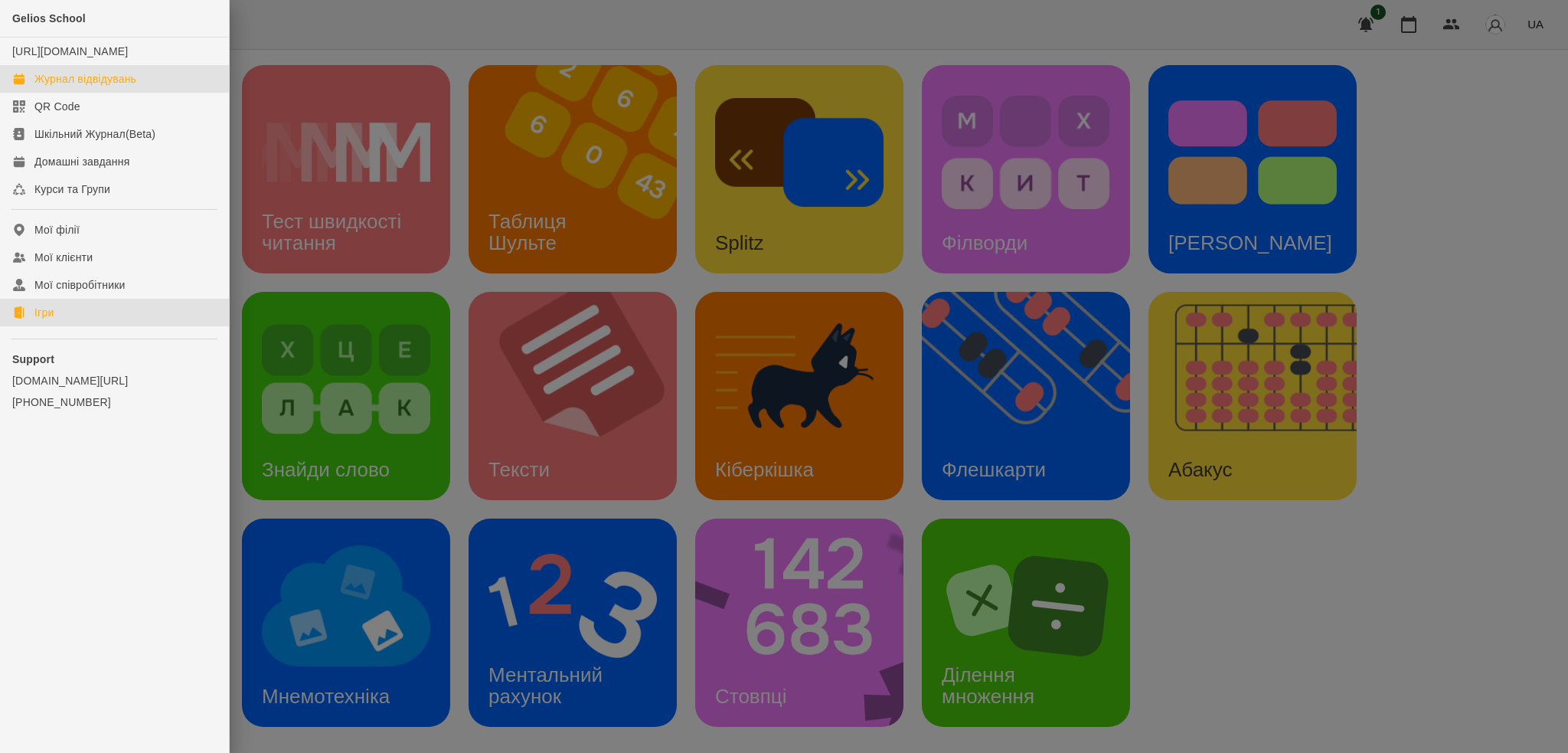
click at [86, 86] on div "Журнал відвідувань" at bounding box center [85, 79] width 102 height 16
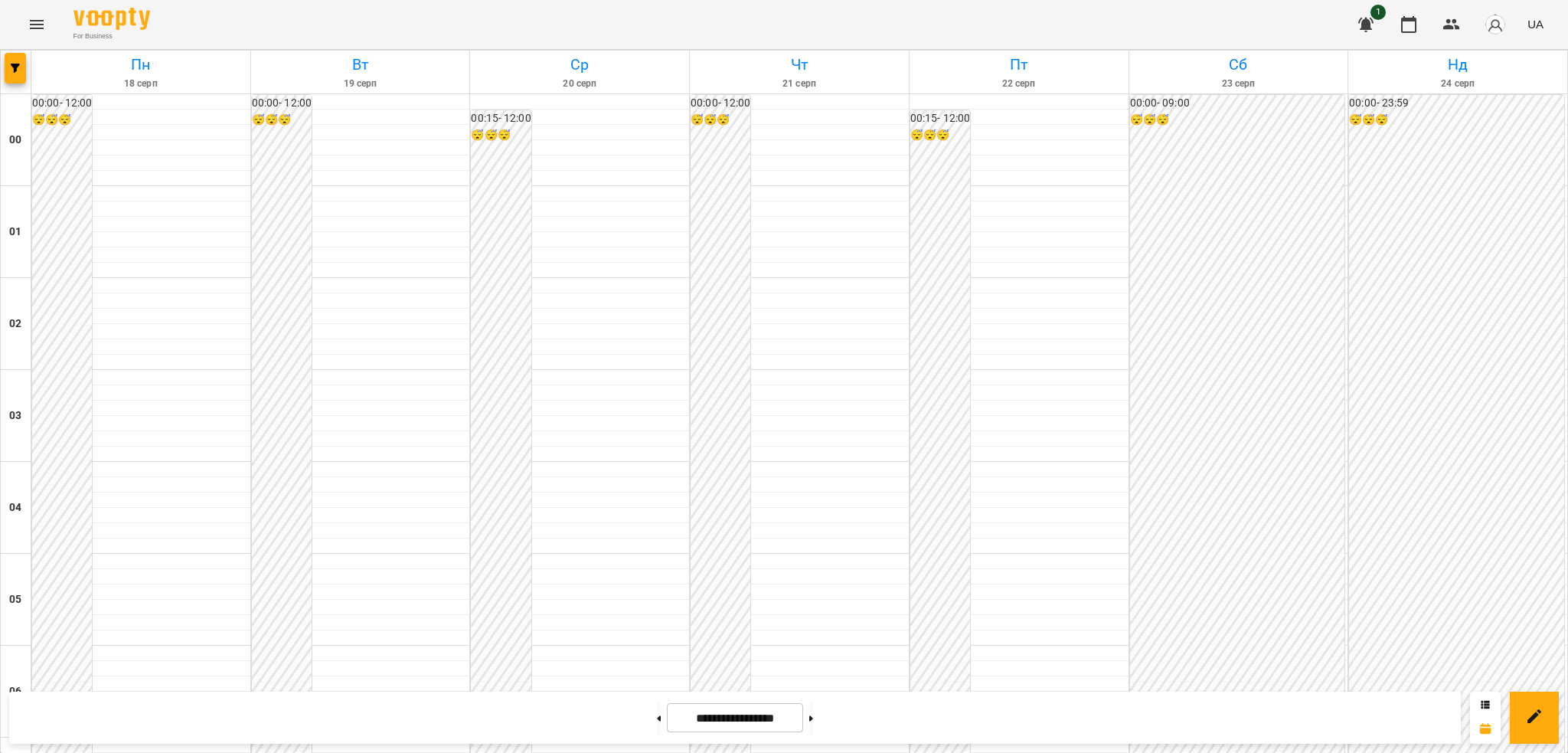
scroll to position [1554, 0]
click at [29, 39] on button "Menu" at bounding box center [37, 24] width 37 height 37
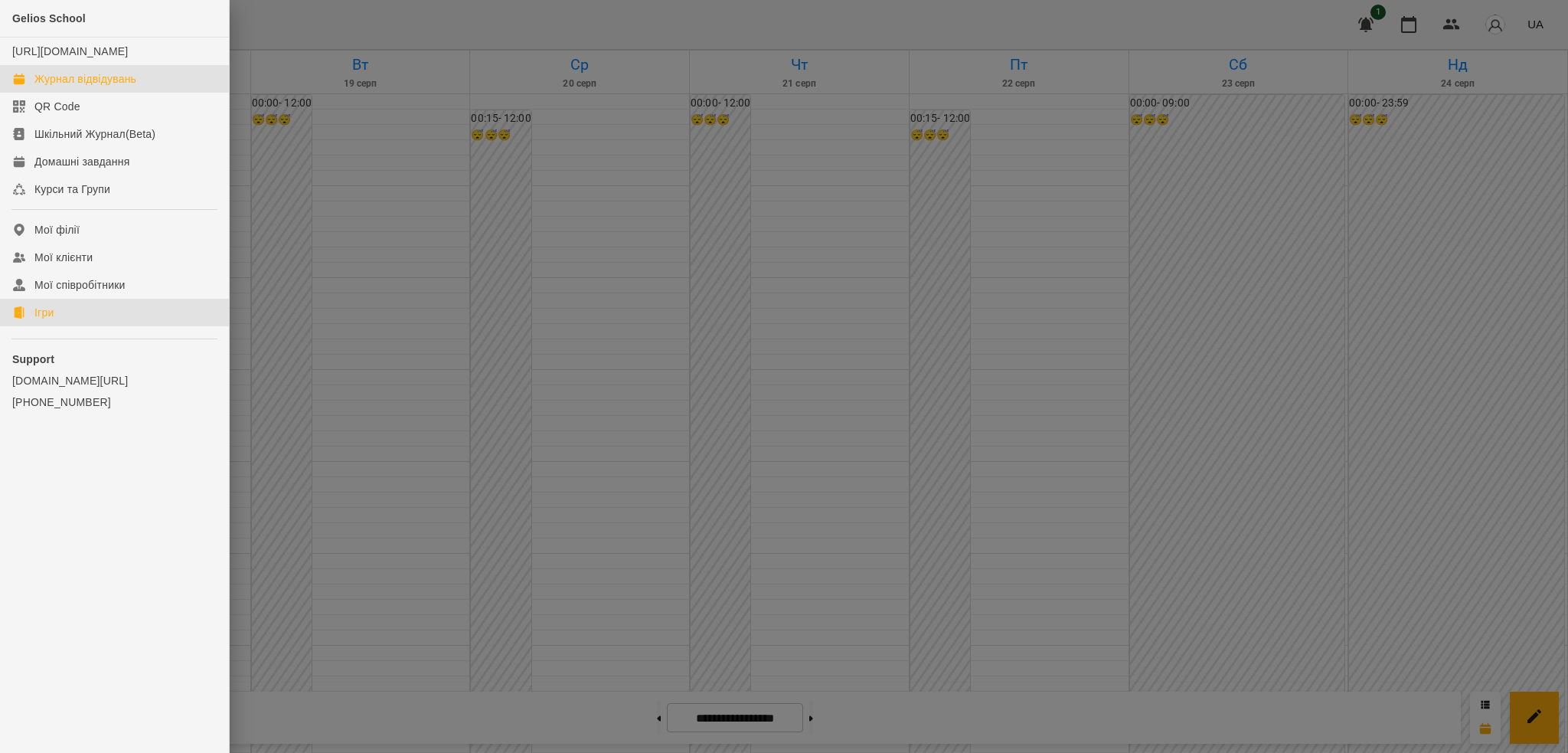
click at [78, 319] on link "Ігри" at bounding box center [114, 312] width 229 height 27
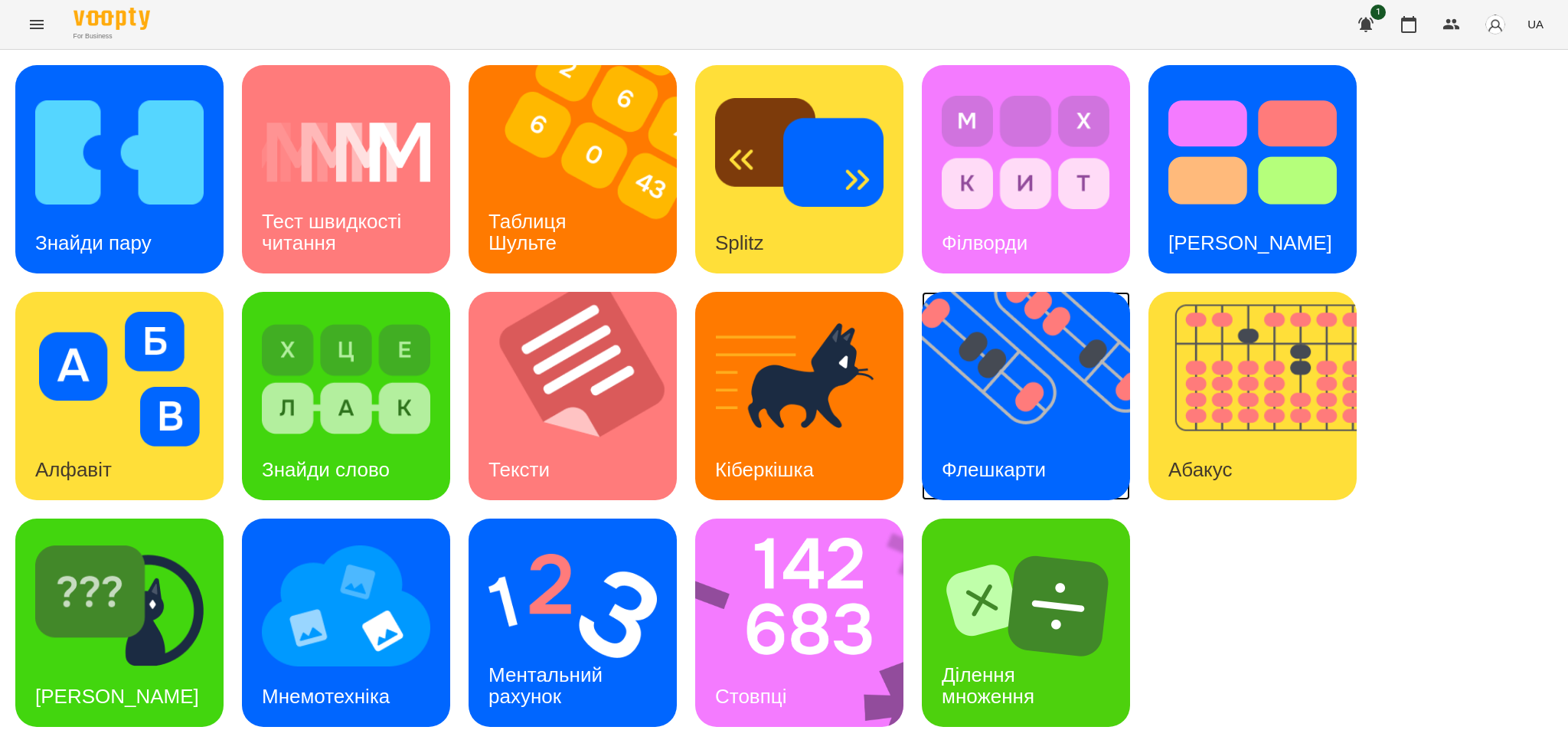
click at [1030, 434] on img at bounding box center [1035, 396] width 228 height 208
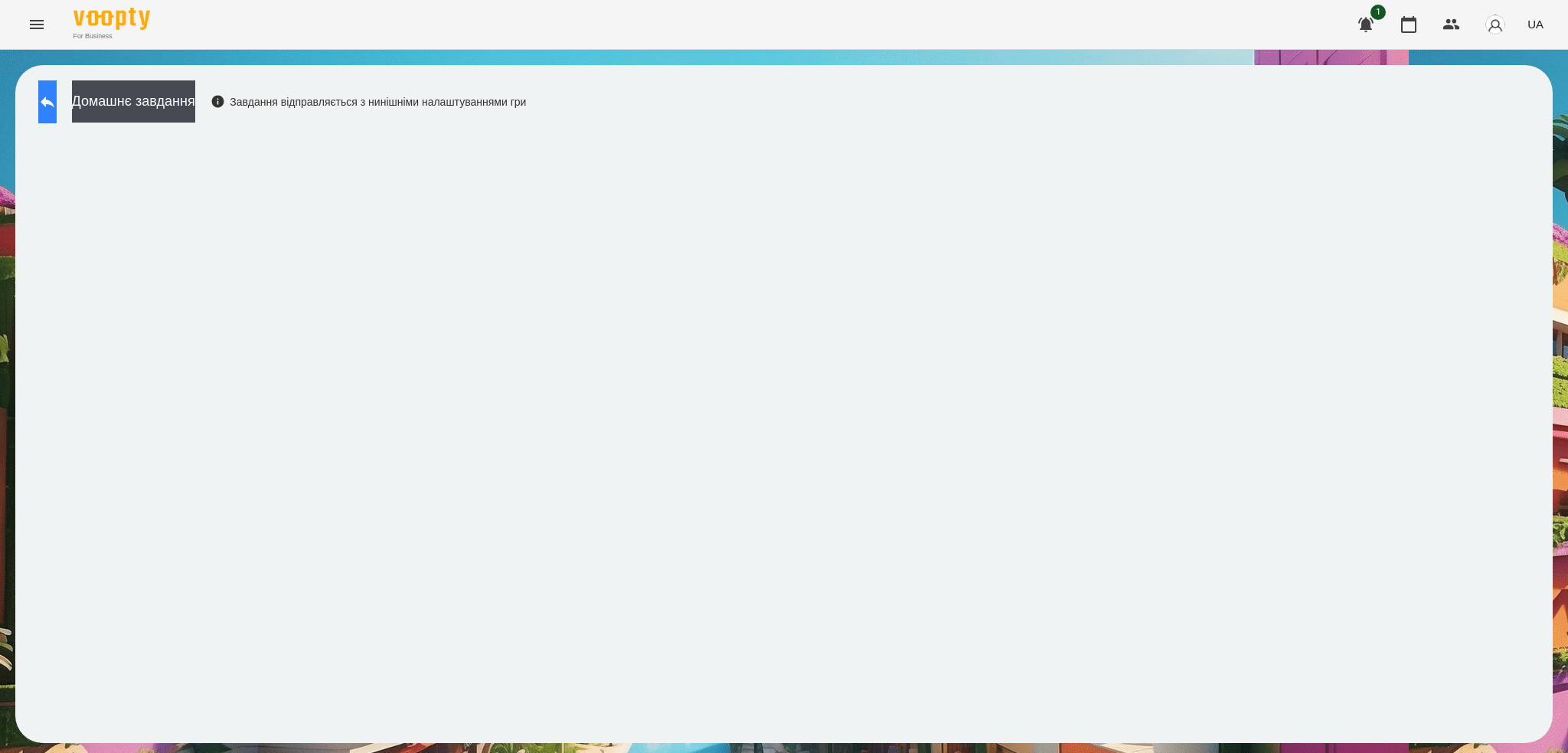
click at [57, 107] on icon at bounding box center [47, 102] width 19 height 19
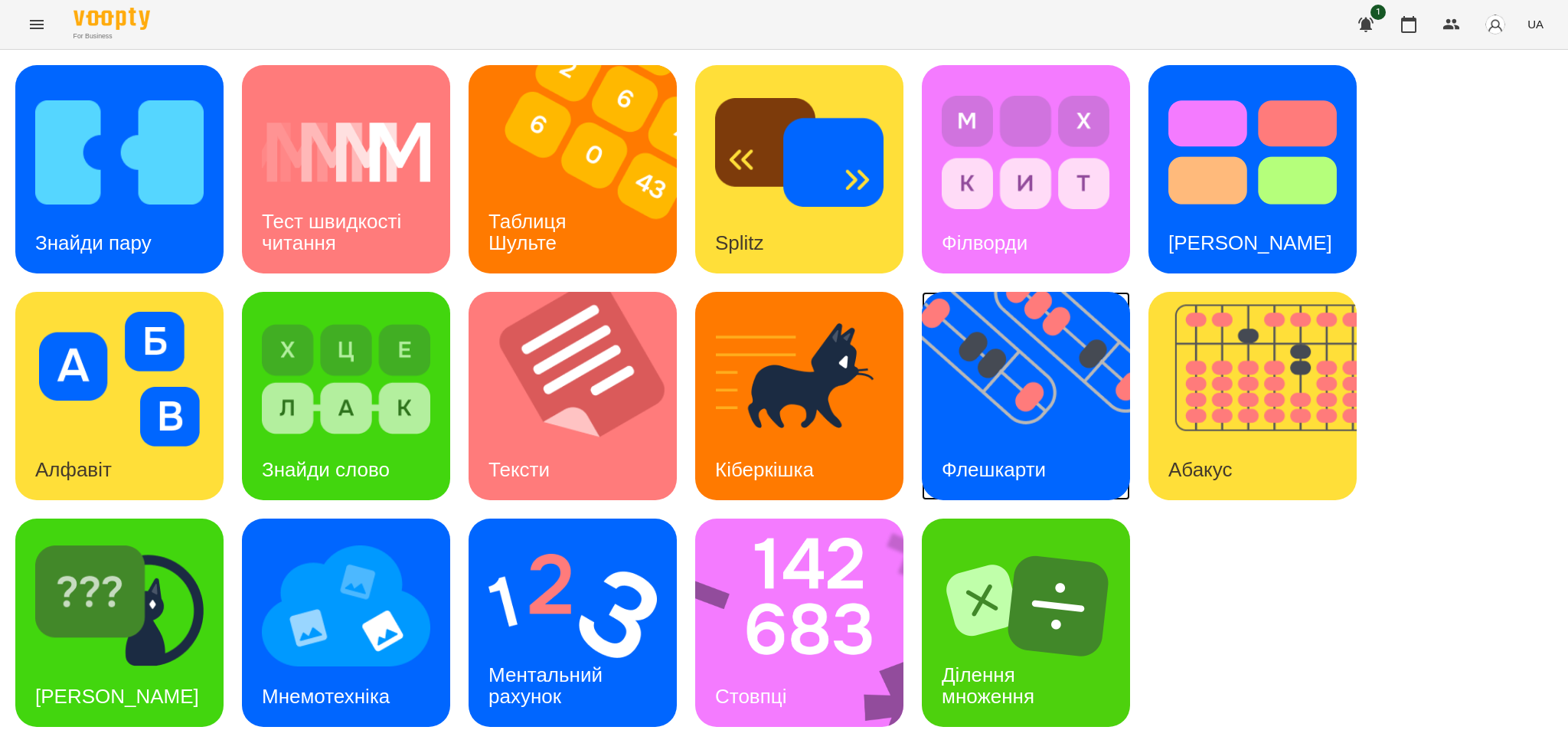
click at [1045, 442] on div "Флешкарти" at bounding box center [993, 470] width 144 height 61
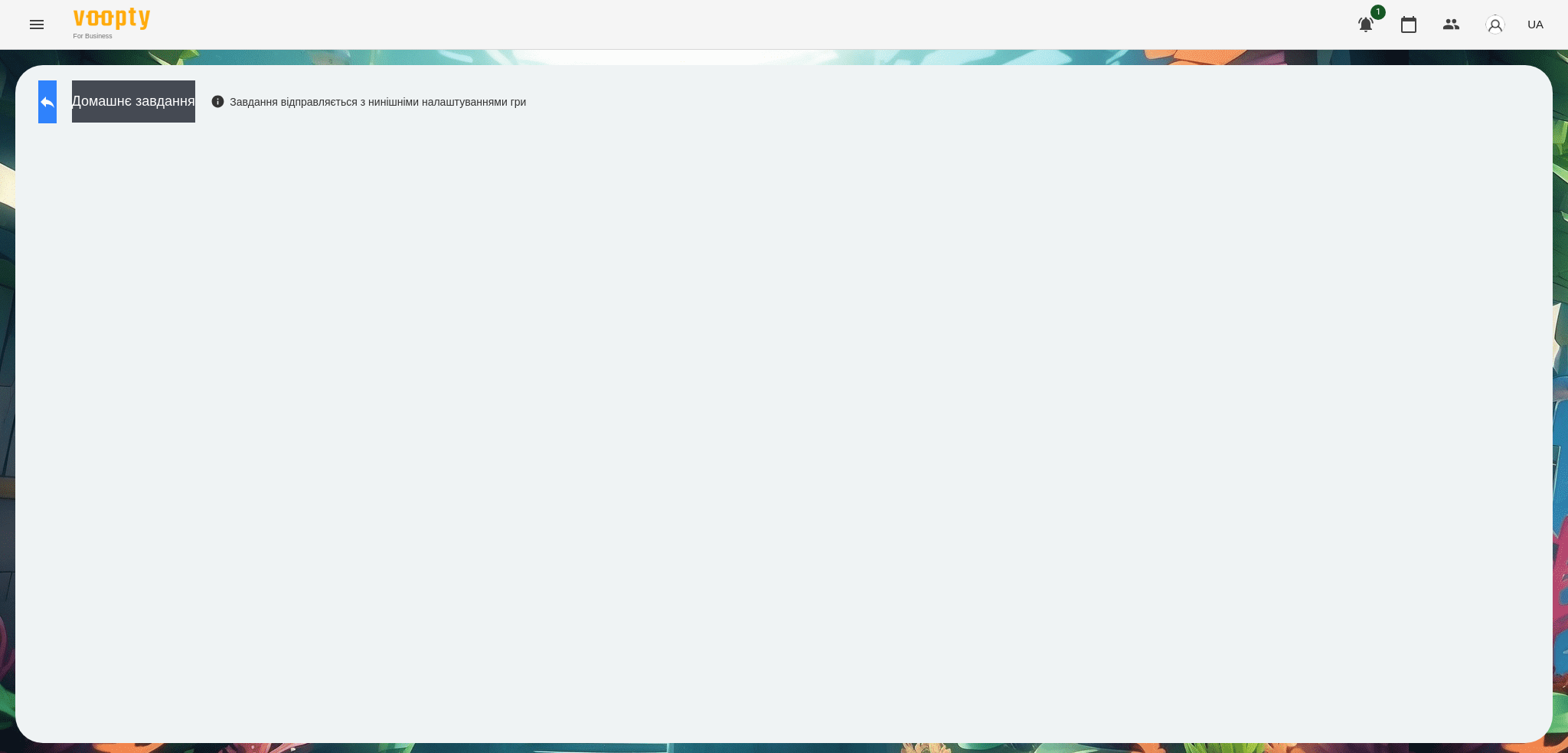
click at [57, 96] on icon at bounding box center [47, 102] width 19 height 19
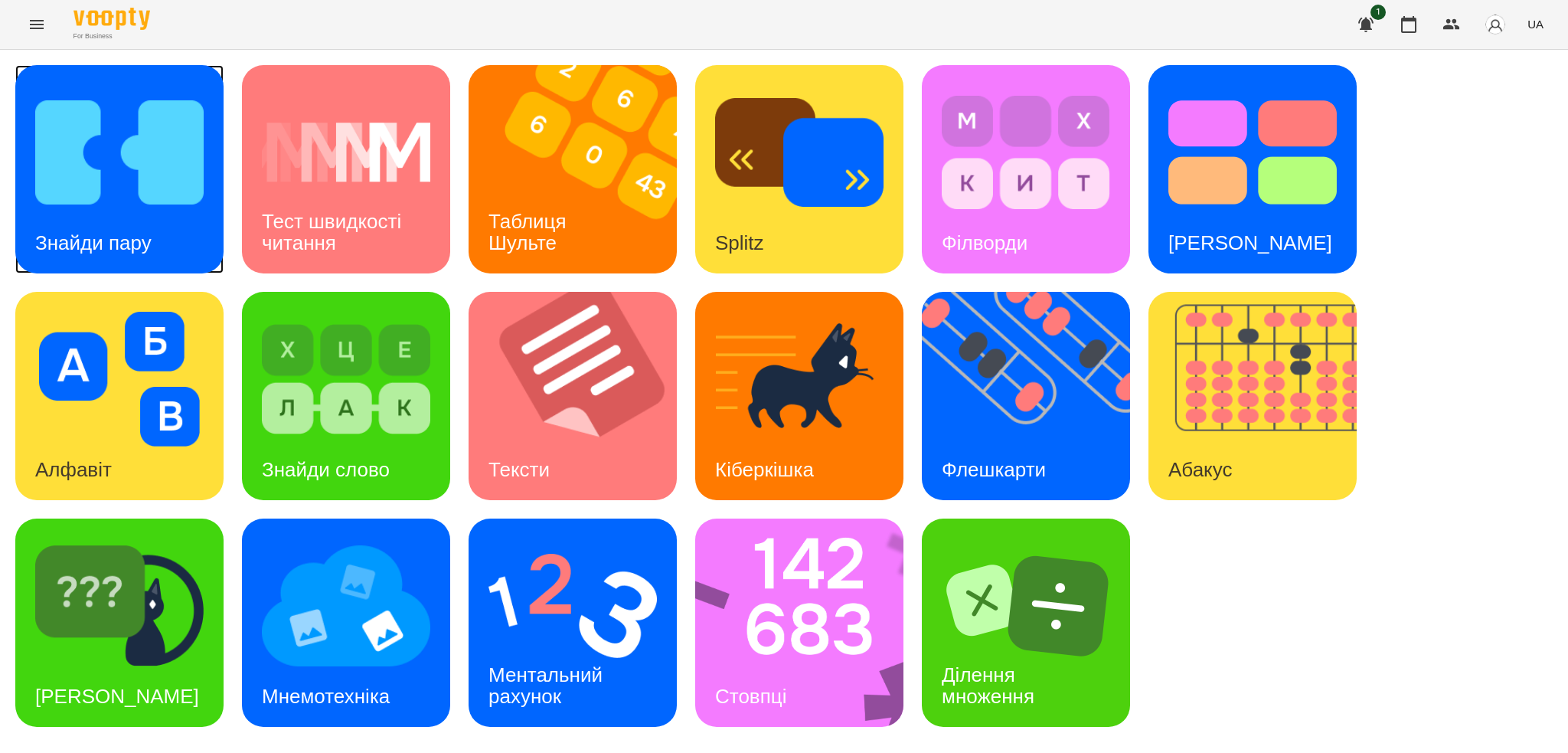
click at [162, 218] on div "Знайди пару" at bounding box center [93, 243] width 156 height 61
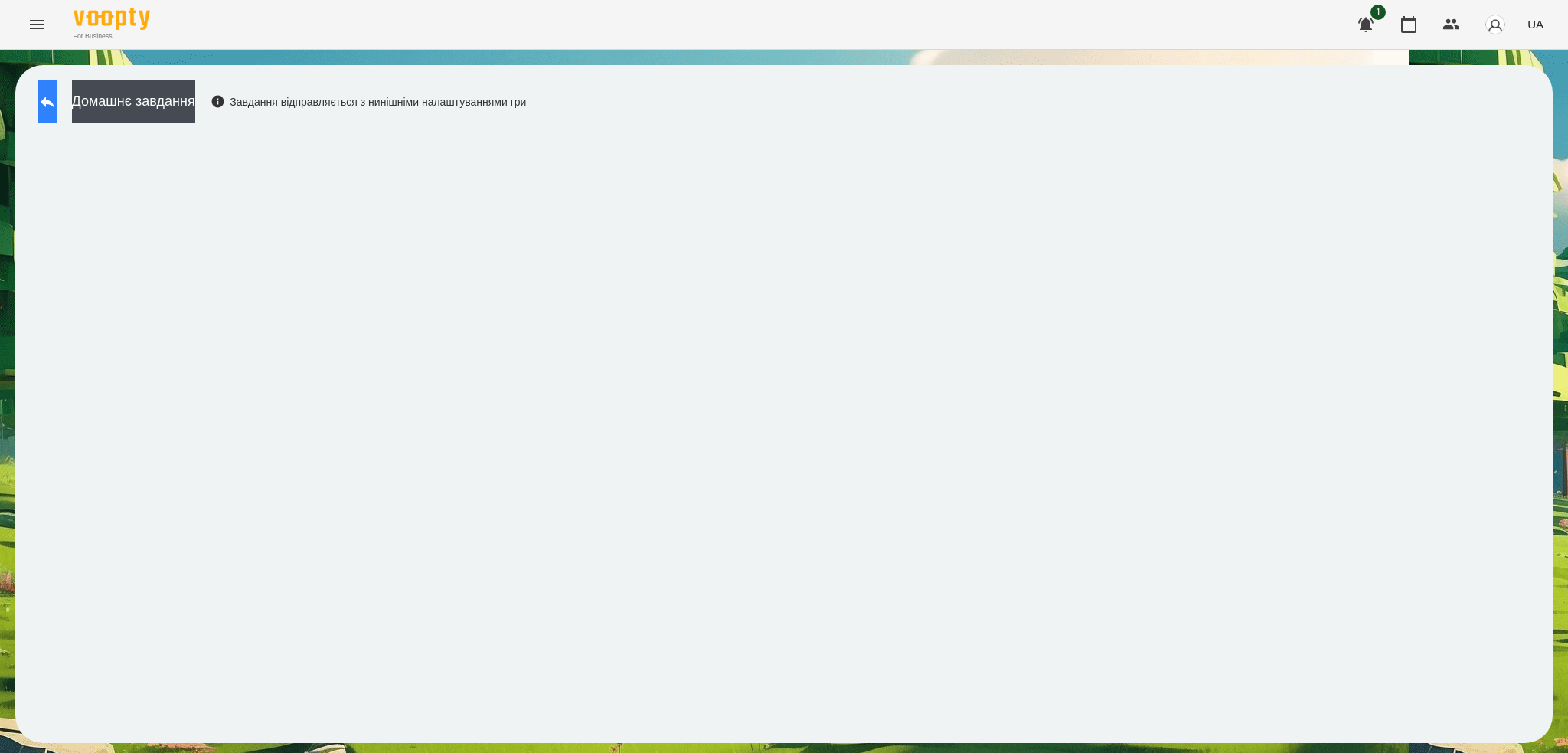
click at [54, 105] on icon at bounding box center [47, 102] width 14 height 12
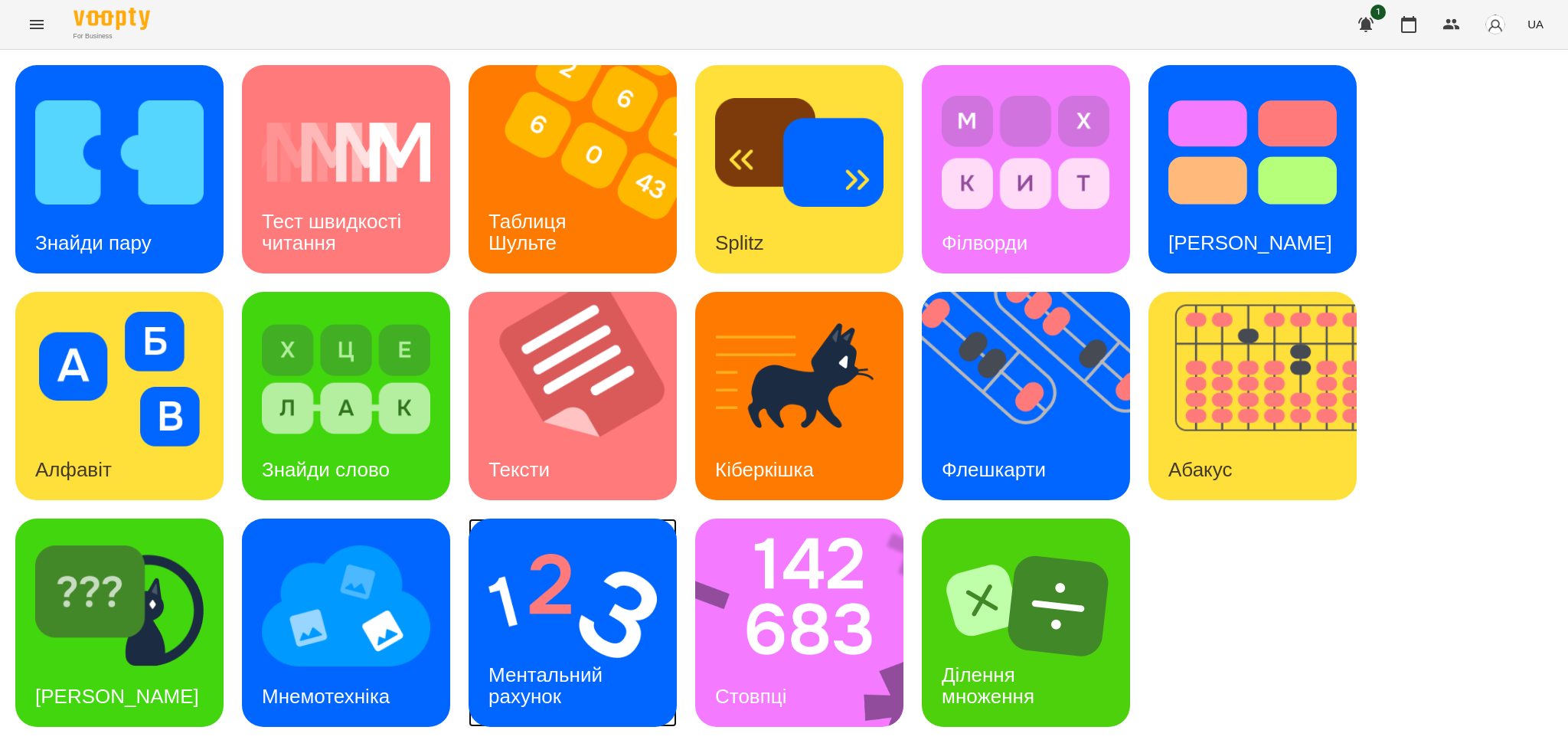
click at [591, 613] on img at bounding box center [573, 605] width 169 height 134
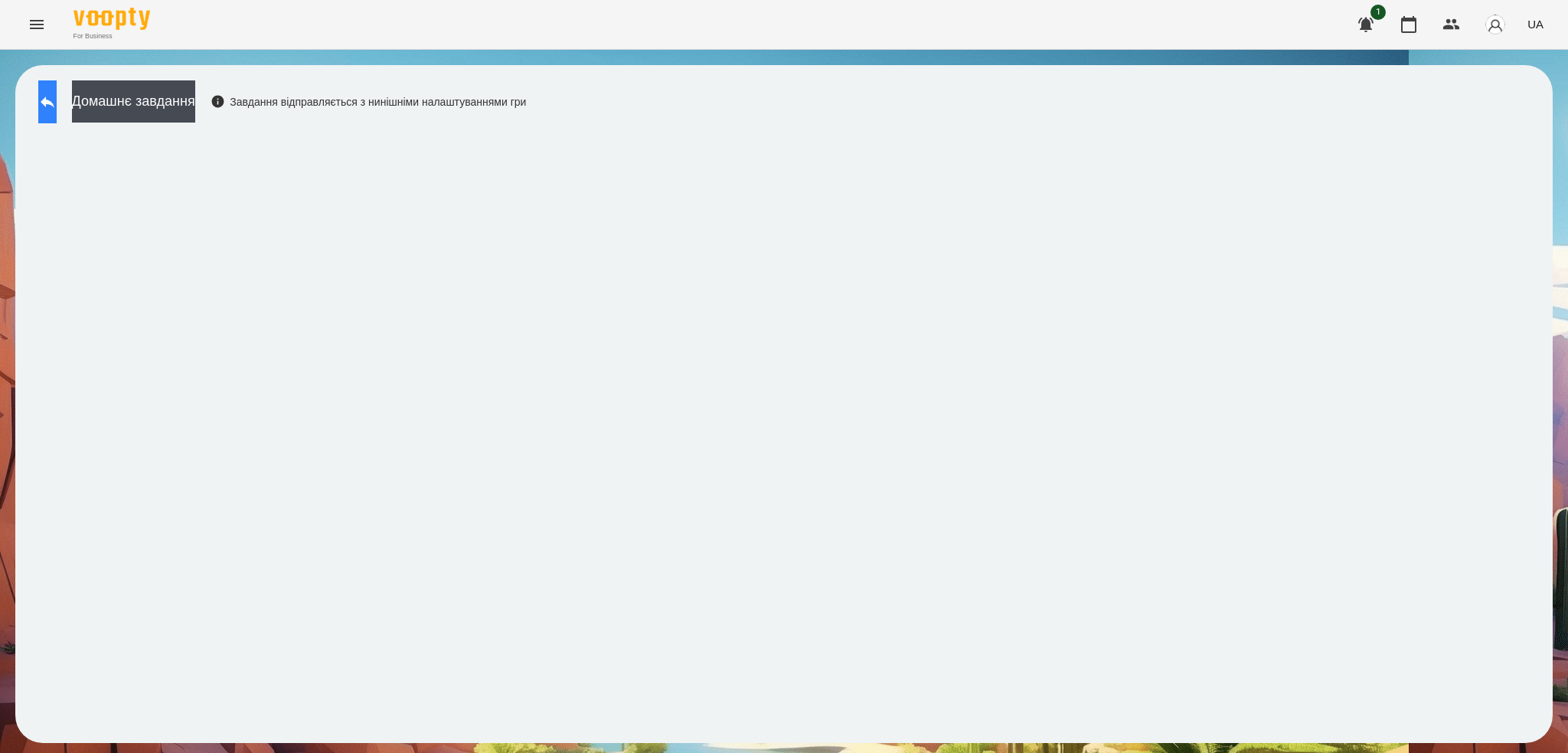
click at [57, 102] on icon at bounding box center [47, 102] width 19 height 19
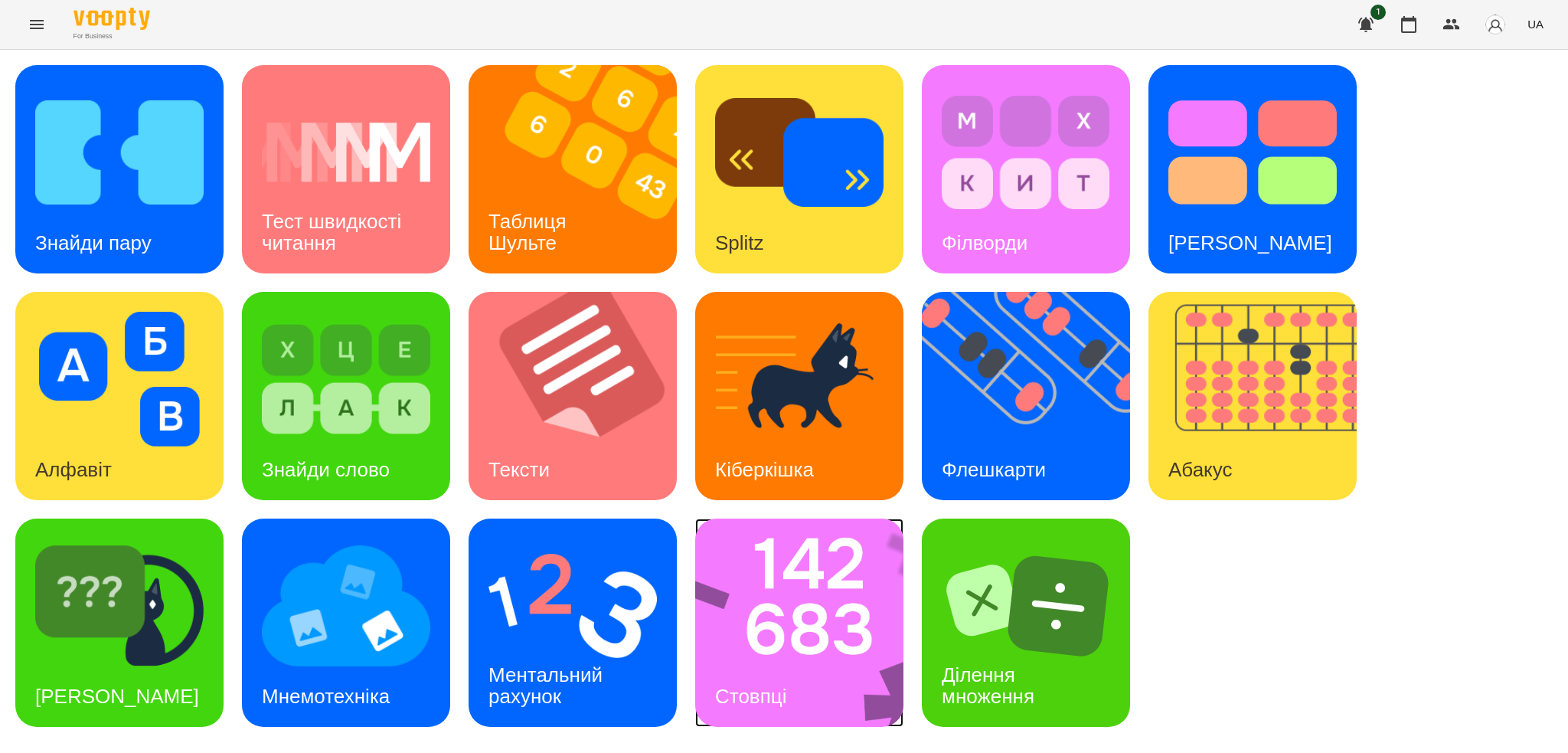
click at [822, 601] on img at bounding box center [810, 622] width 228 height 208
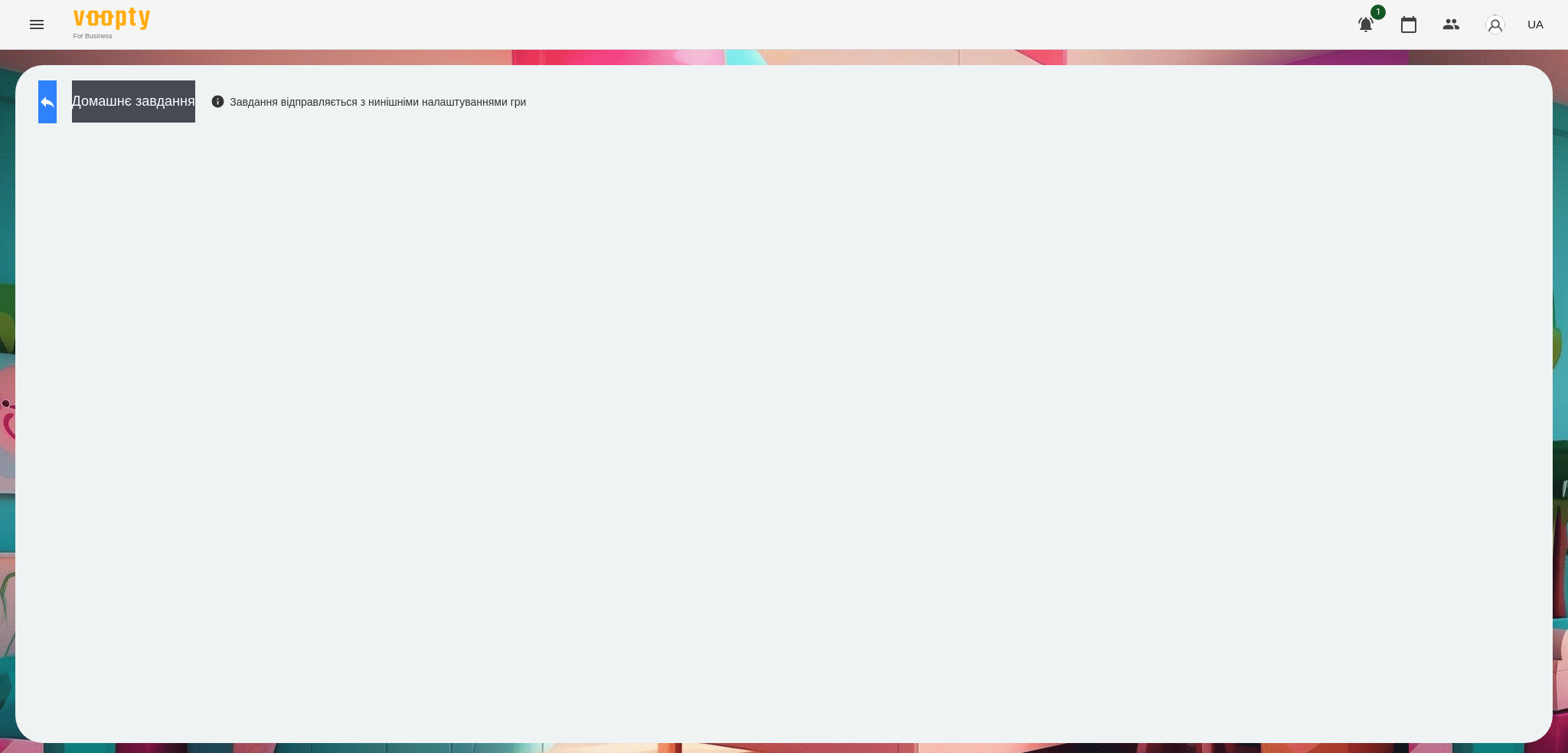
click at [57, 102] on button at bounding box center [47, 101] width 19 height 43
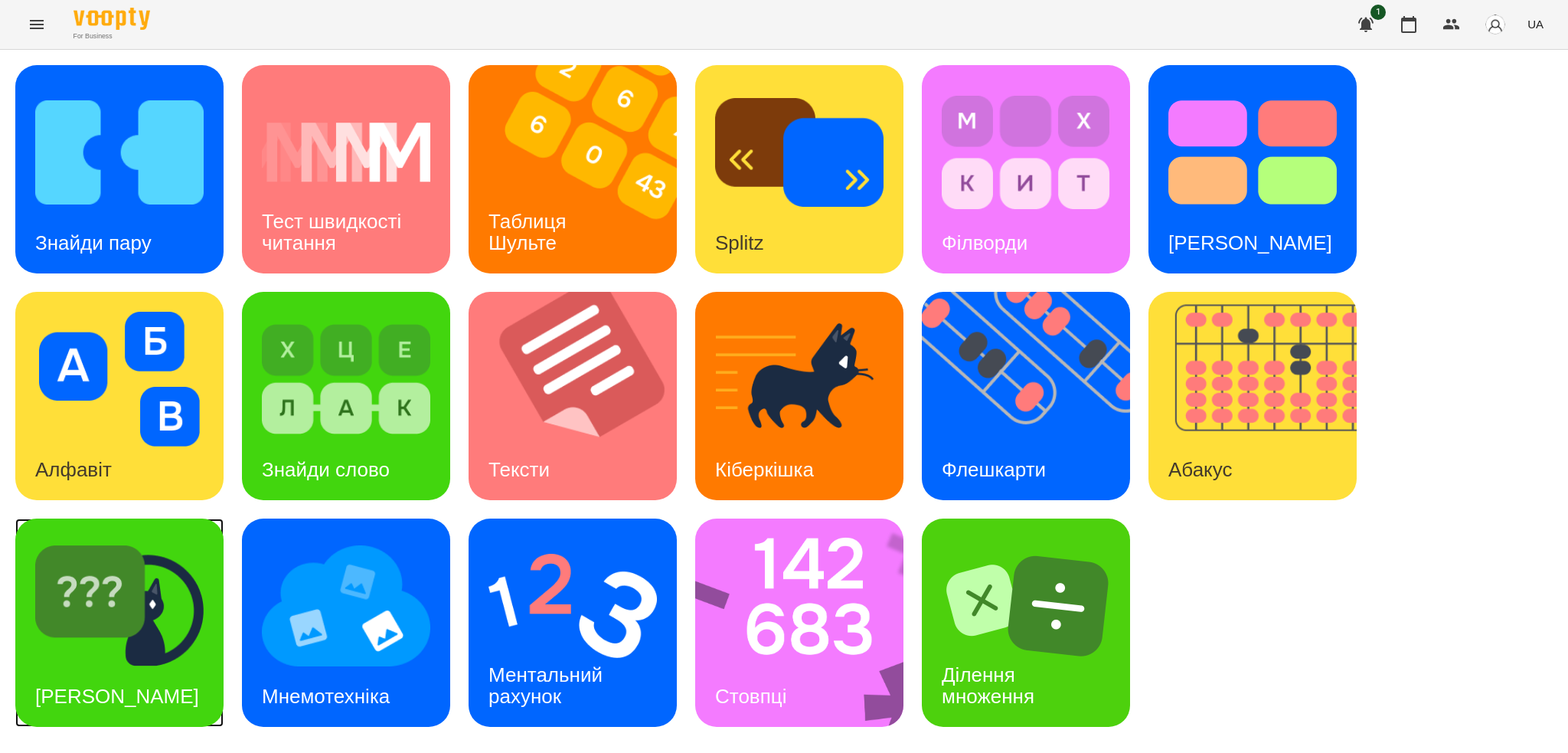
click at [186, 619] on img at bounding box center [119, 605] width 169 height 134
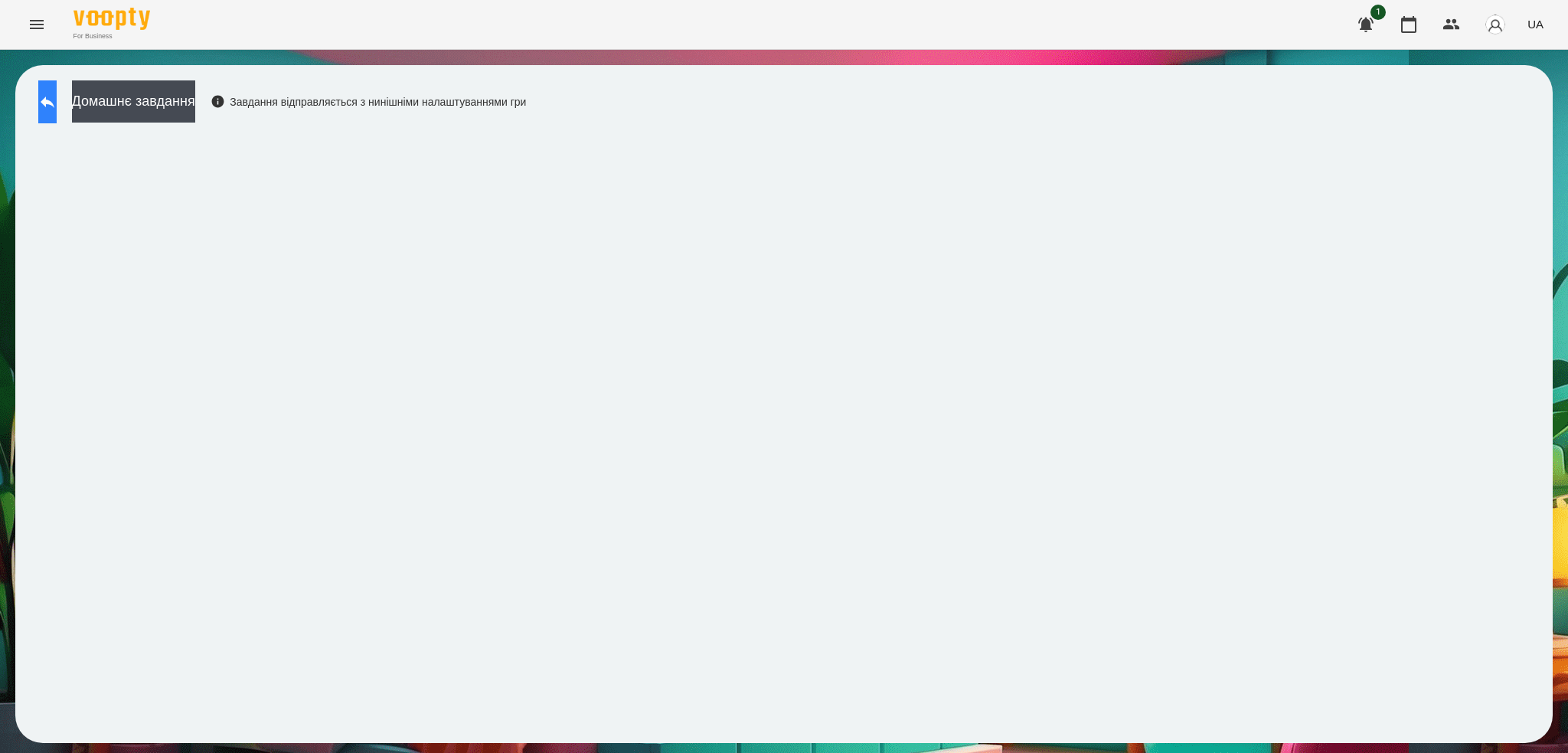
click at [57, 113] on button at bounding box center [47, 101] width 19 height 43
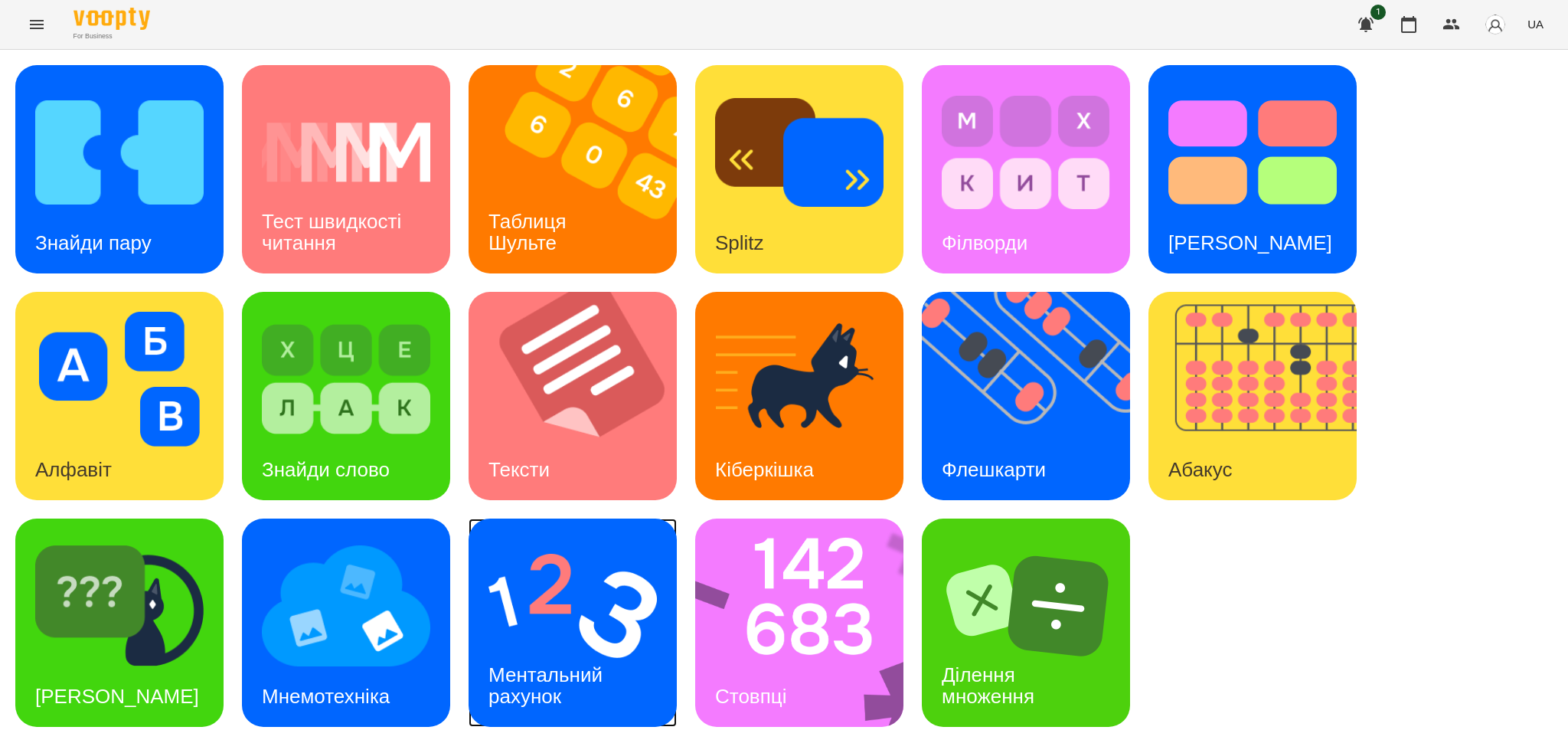
click at [553, 671] on h3 "Ментальний рахунок" at bounding box center [549, 685] width 120 height 44
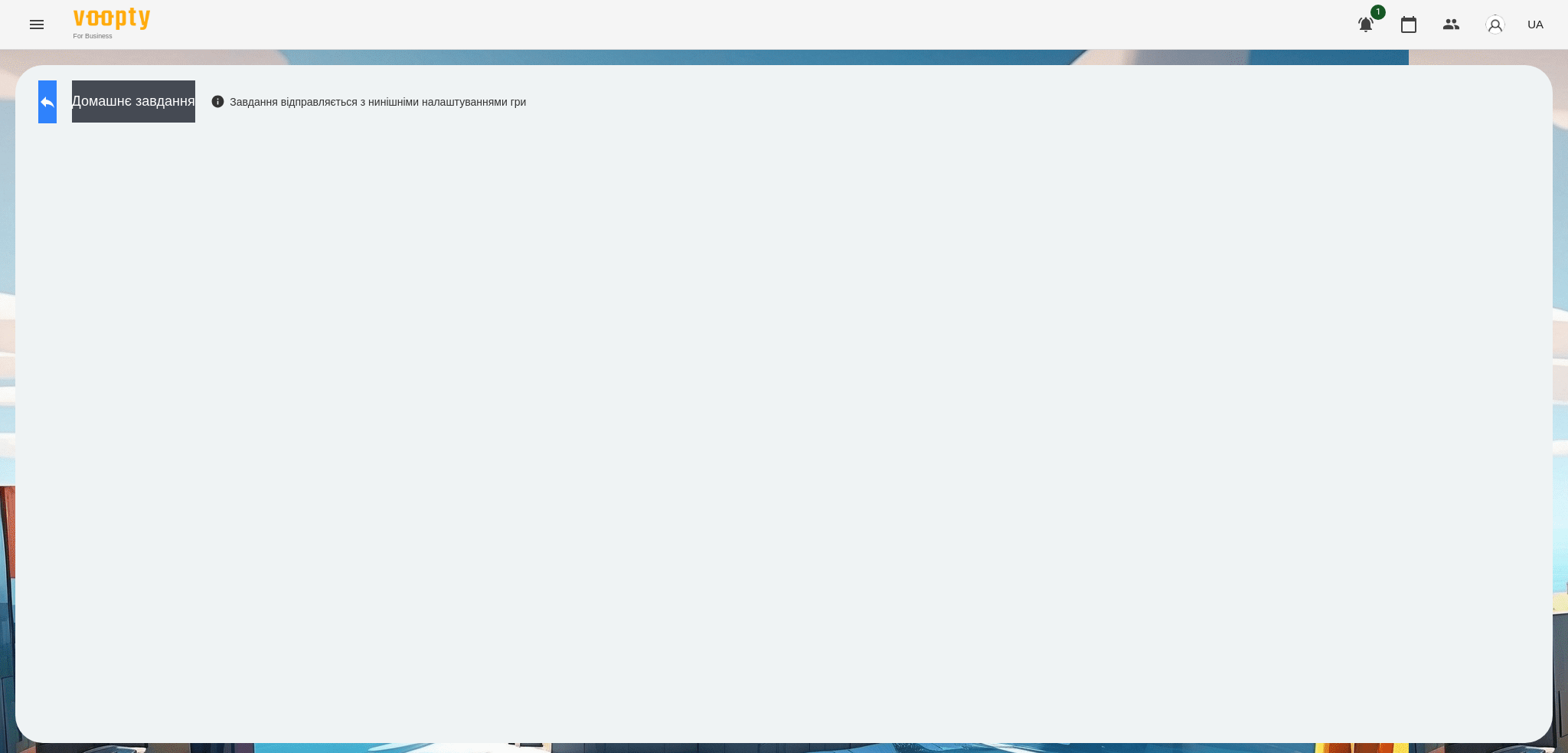
click at [57, 111] on button at bounding box center [47, 101] width 19 height 43
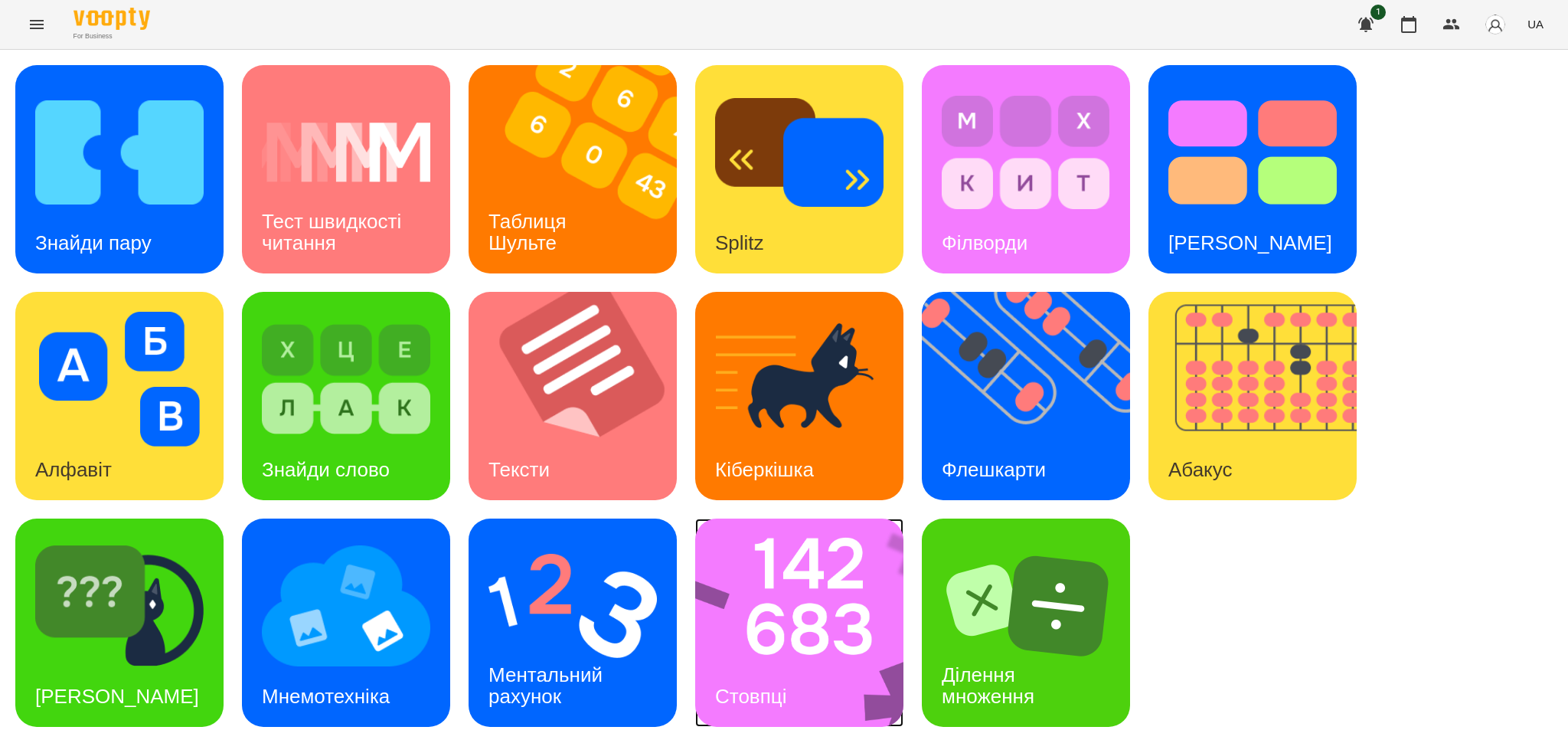
click at [828, 650] on img at bounding box center [810, 622] width 228 height 208
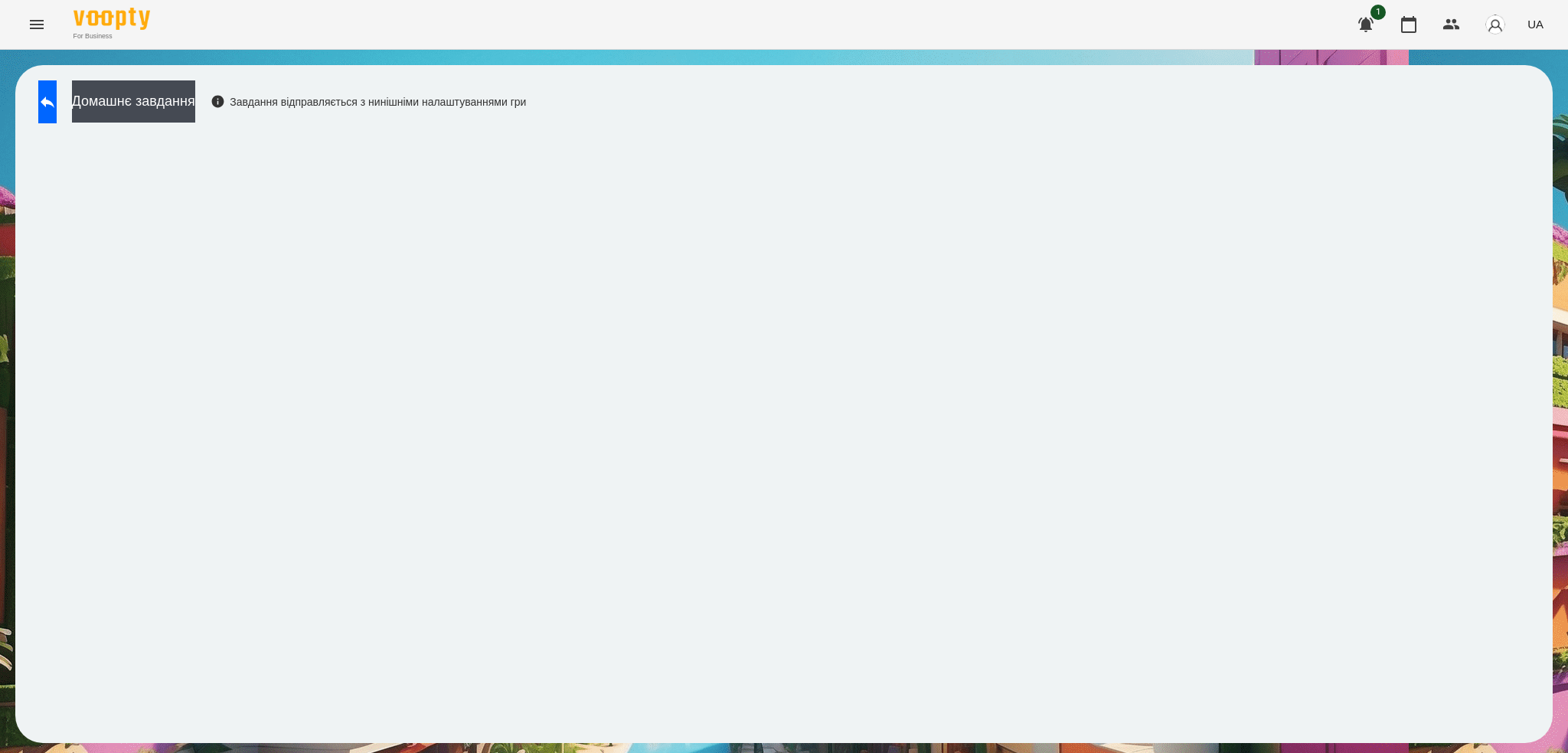
click at [1441, 106] on div "Домашнє завдання Завдання відправляється з нинішніми налаштуваннями гри" at bounding box center [784, 404] width 1538 height 678
click at [55, 92] on icon at bounding box center [47, 102] width 19 height 19
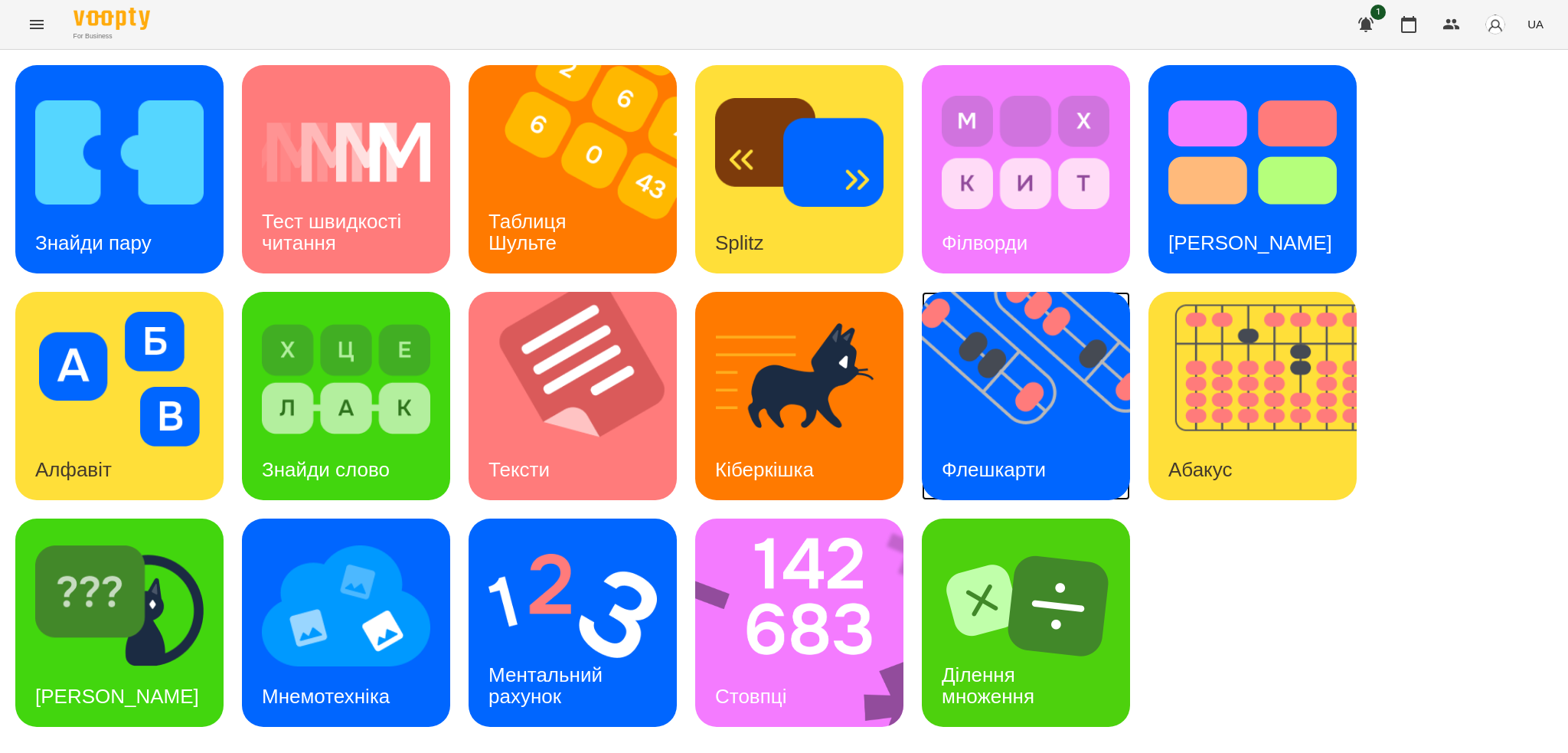
click at [1081, 451] on img at bounding box center [1035, 396] width 228 height 208
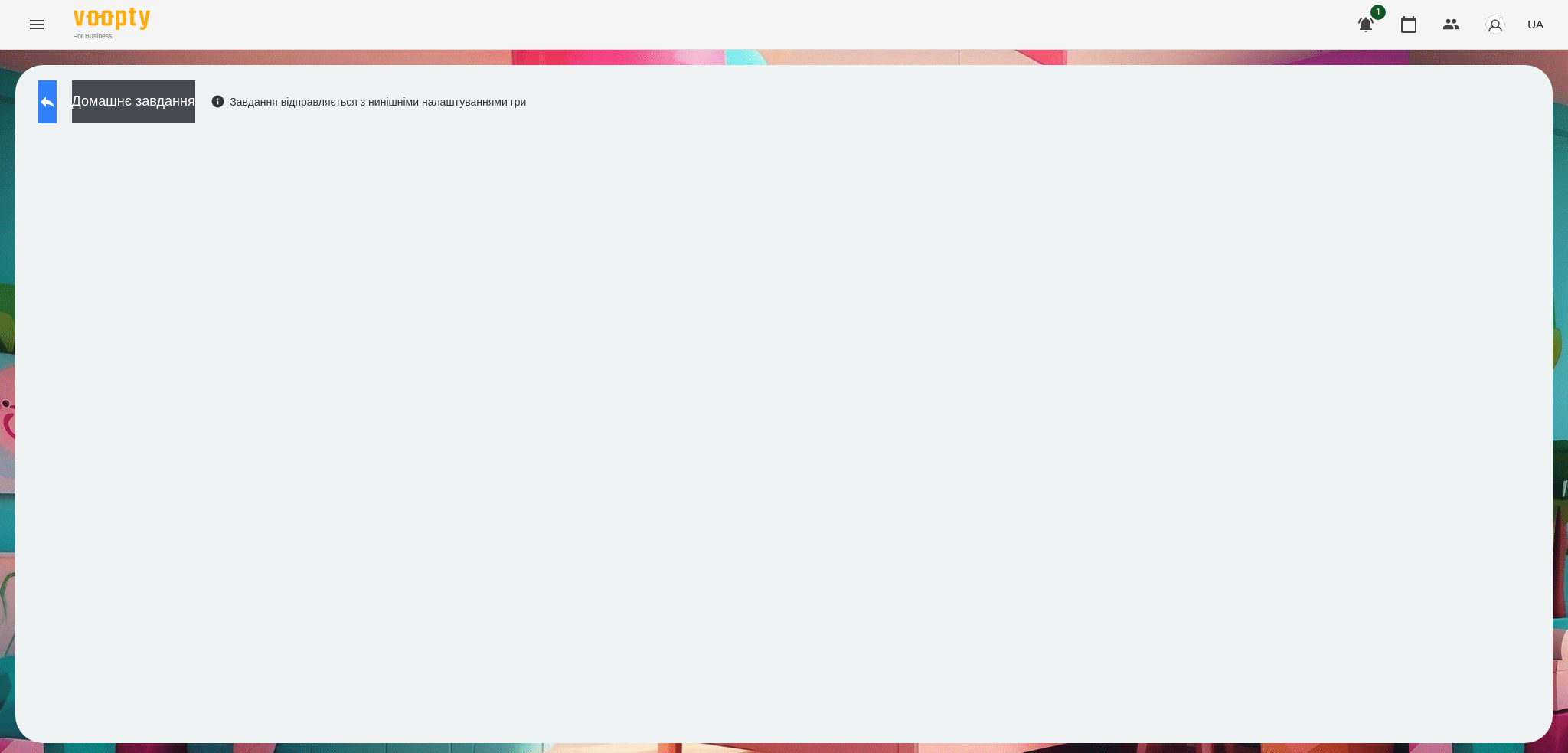
click at [57, 103] on button at bounding box center [47, 101] width 19 height 43
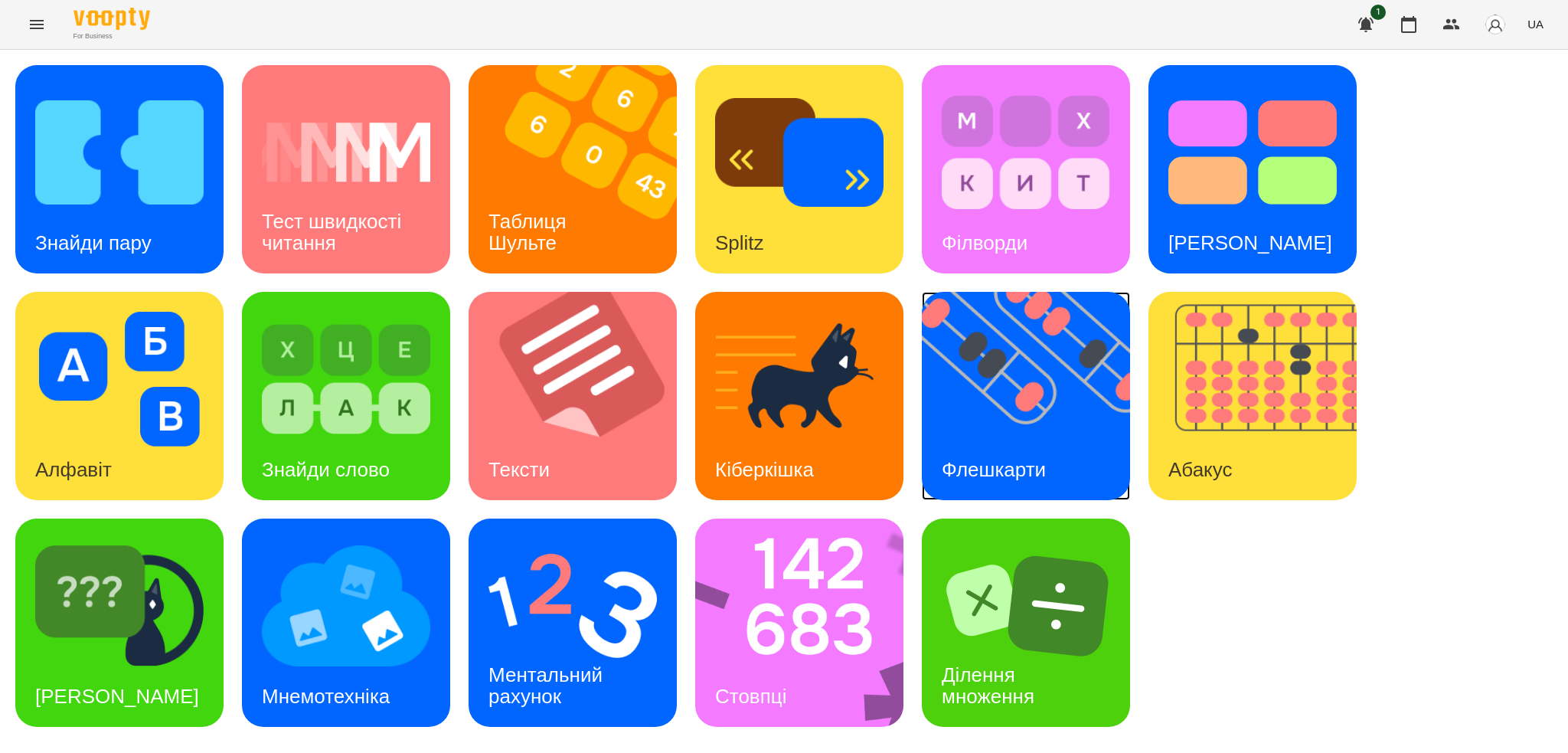
click at [950, 403] on img at bounding box center [1035, 396] width 228 height 208
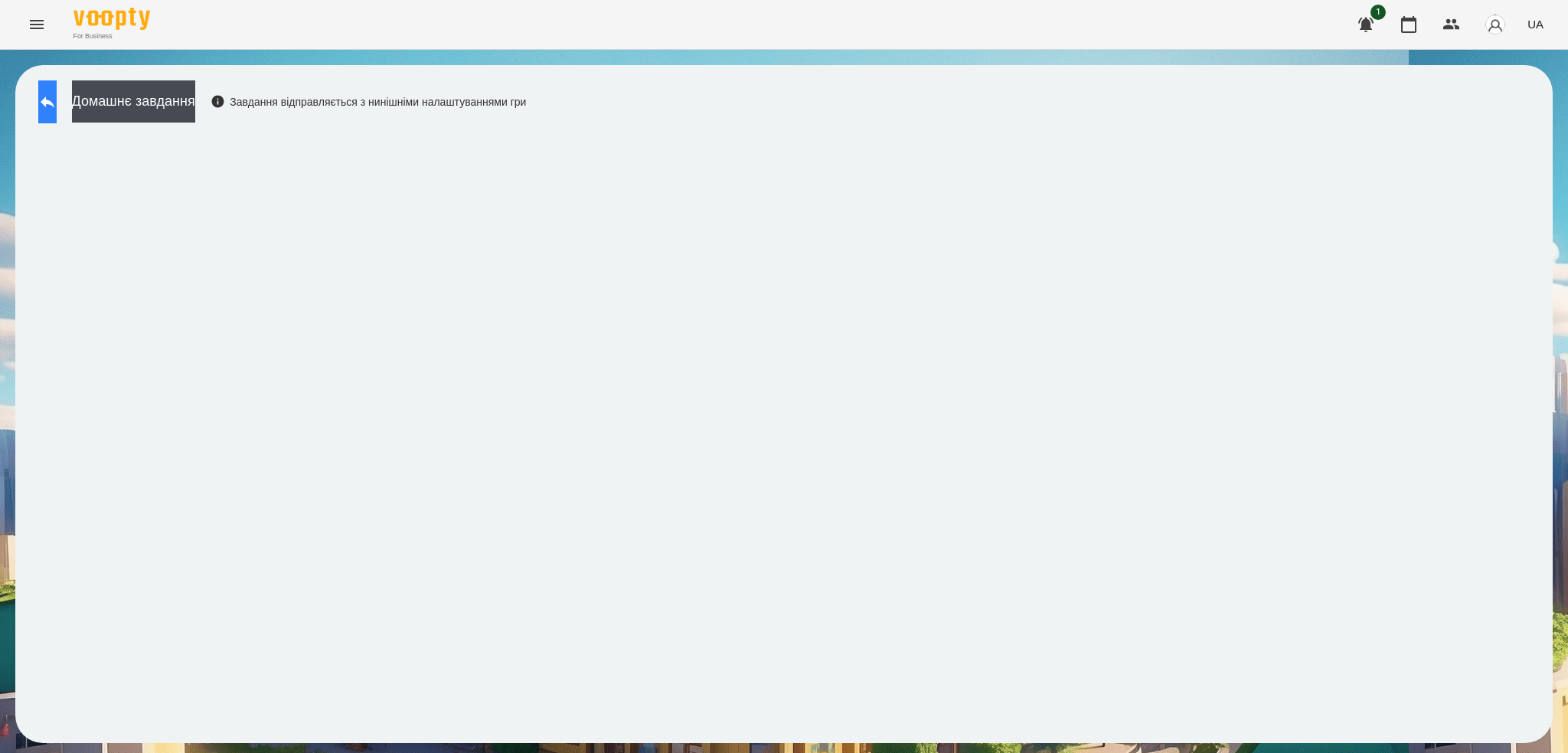
click at [46, 113] on button at bounding box center [47, 101] width 19 height 43
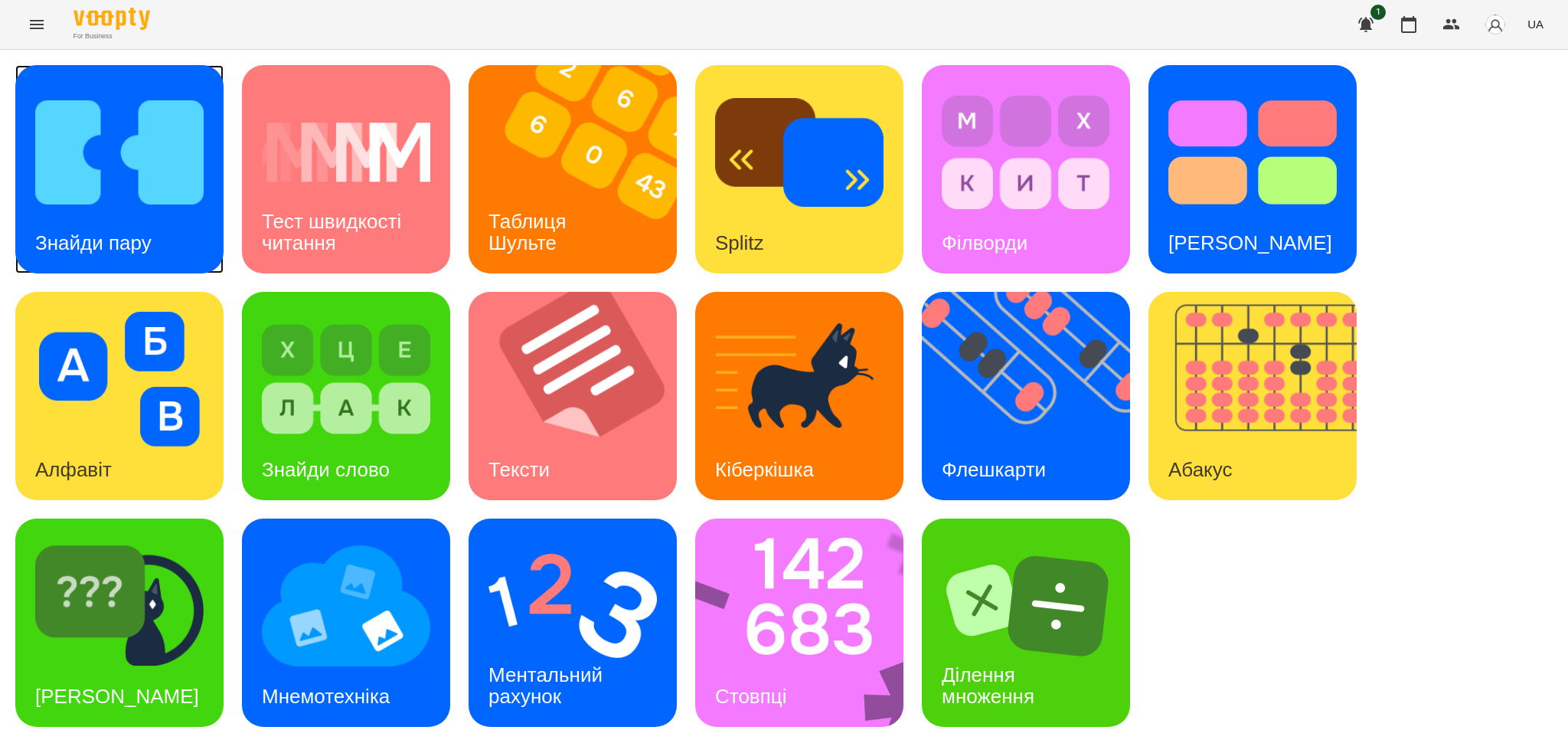
click at [115, 239] on h3 "Знайди пару" at bounding box center [93, 243] width 117 height 23
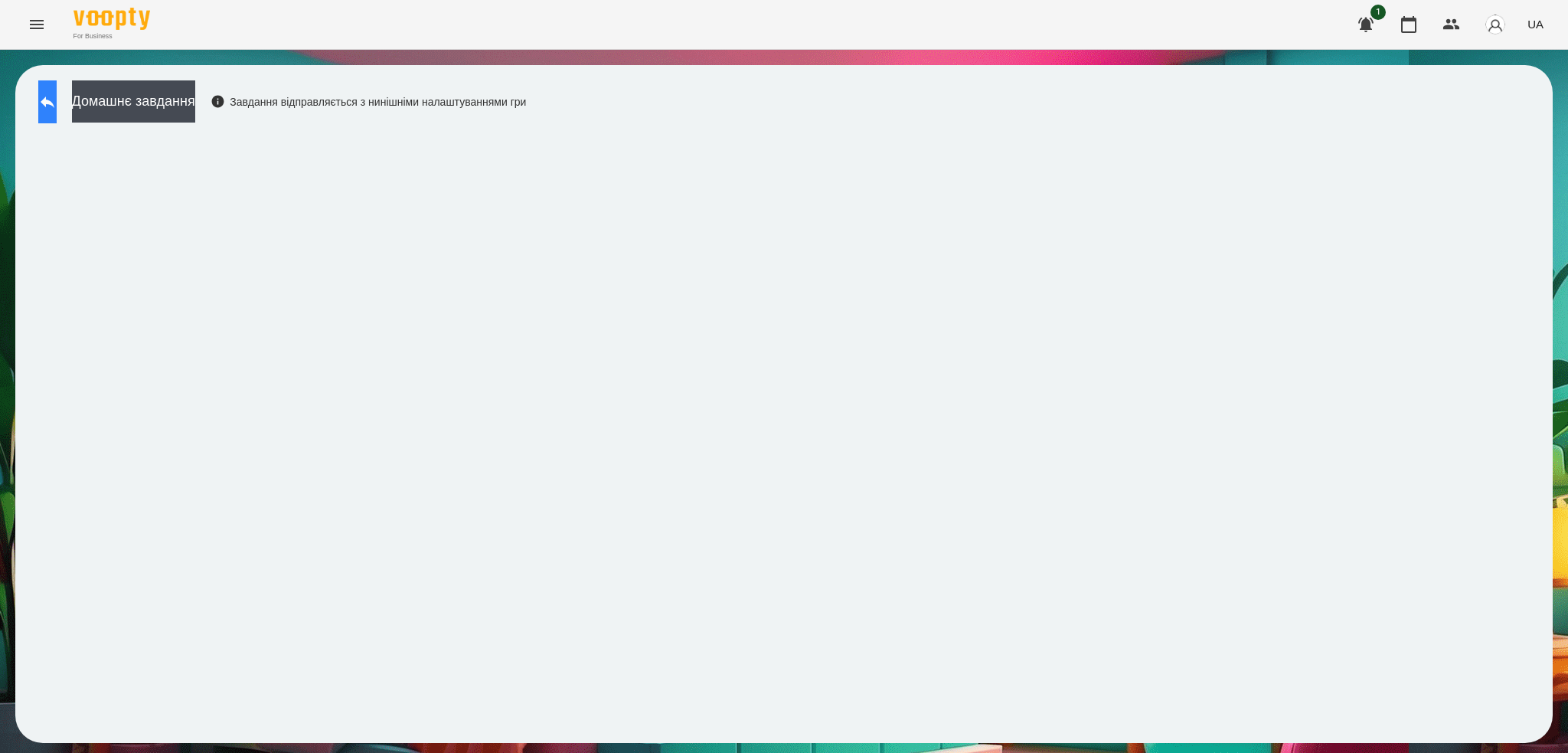
click at [51, 115] on button at bounding box center [47, 101] width 19 height 43
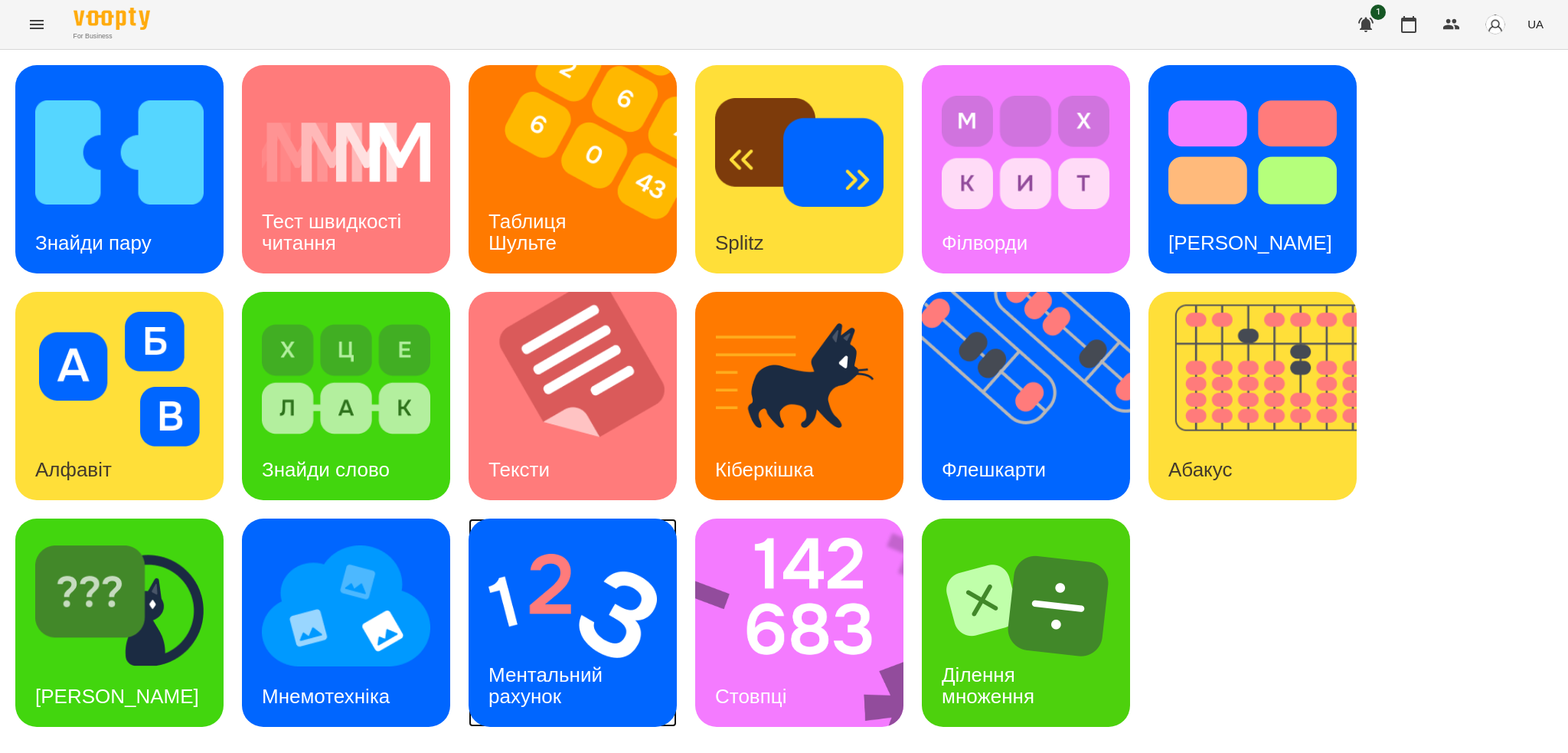
click at [545, 657] on div "Ментальний рахунок" at bounding box center [548, 685] width 159 height 82
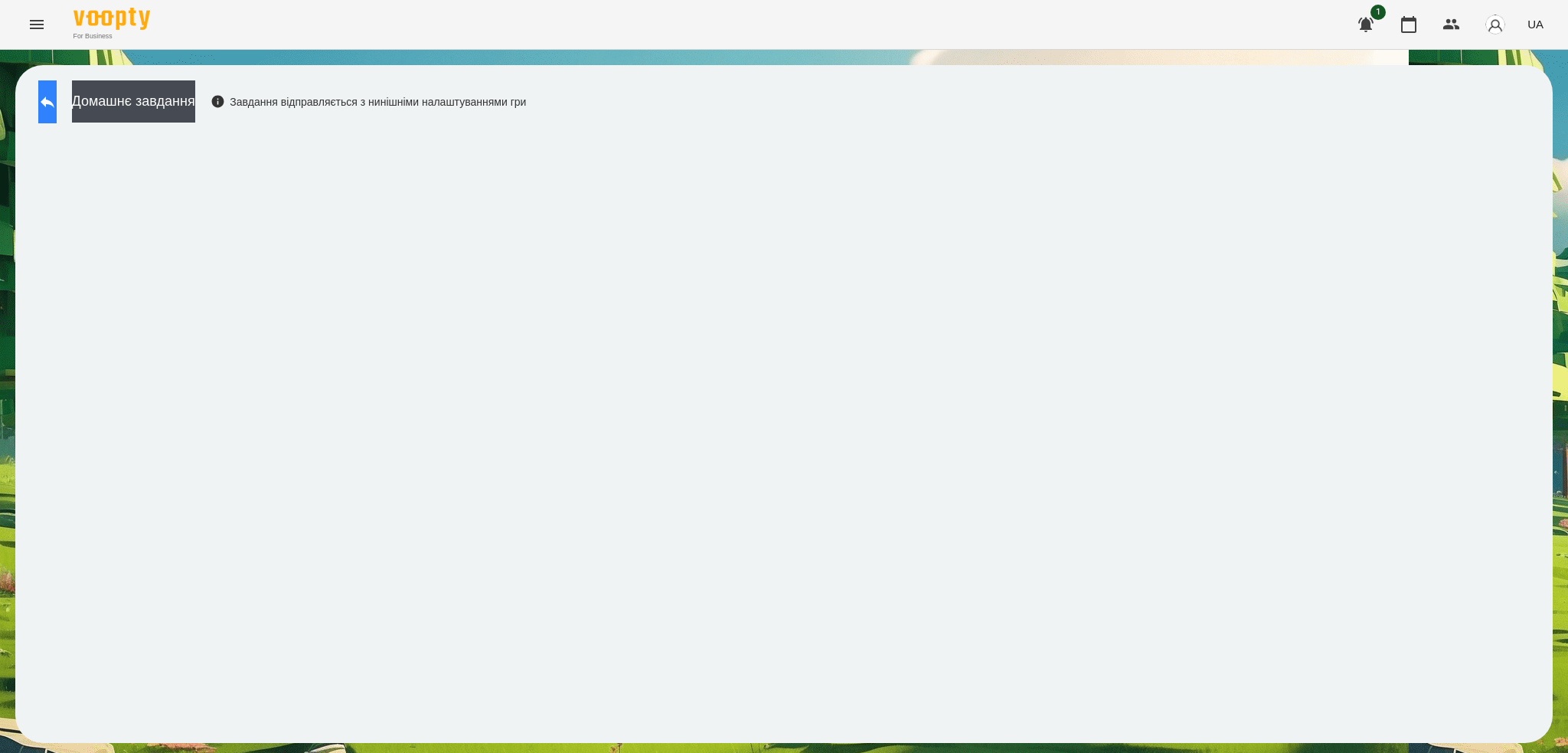
click at [57, 89] on button at bounding box center [47, 101] width 19 height 43
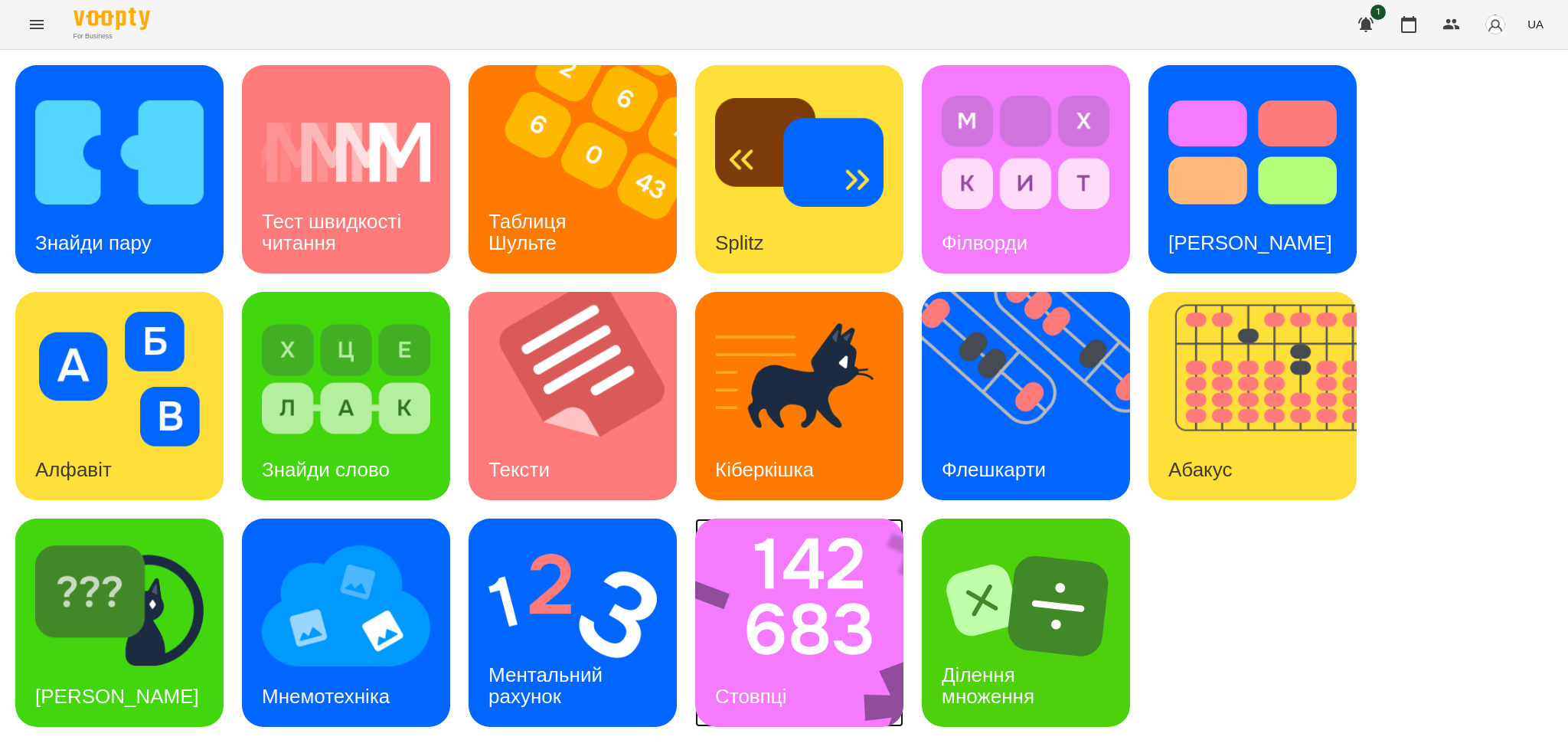
click at [796, 671] on div "Стовпці" at bounding box center [751, 696] width 111 height 61
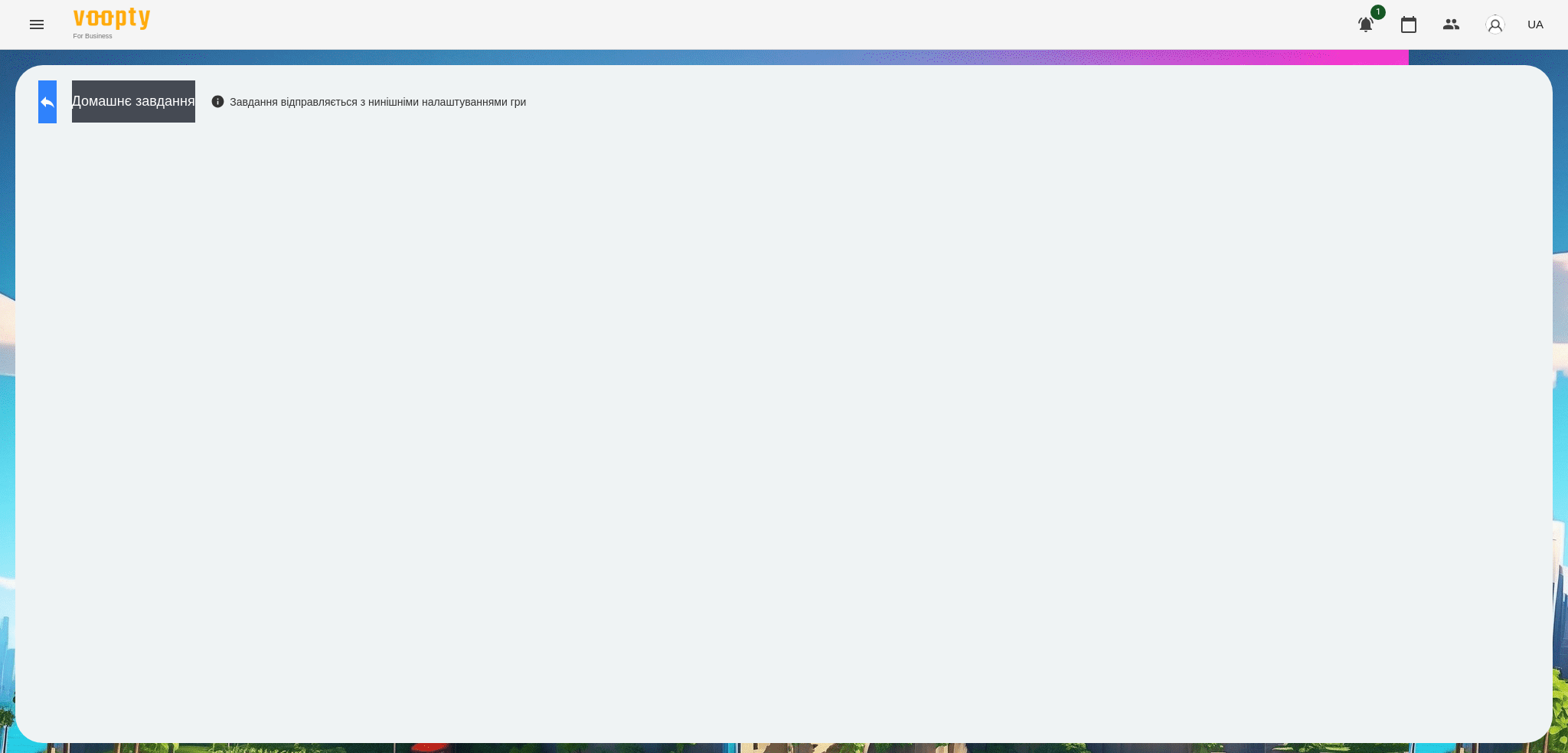
click at [57, 91] on button at bounding box center [47, 101] width 19 height 43
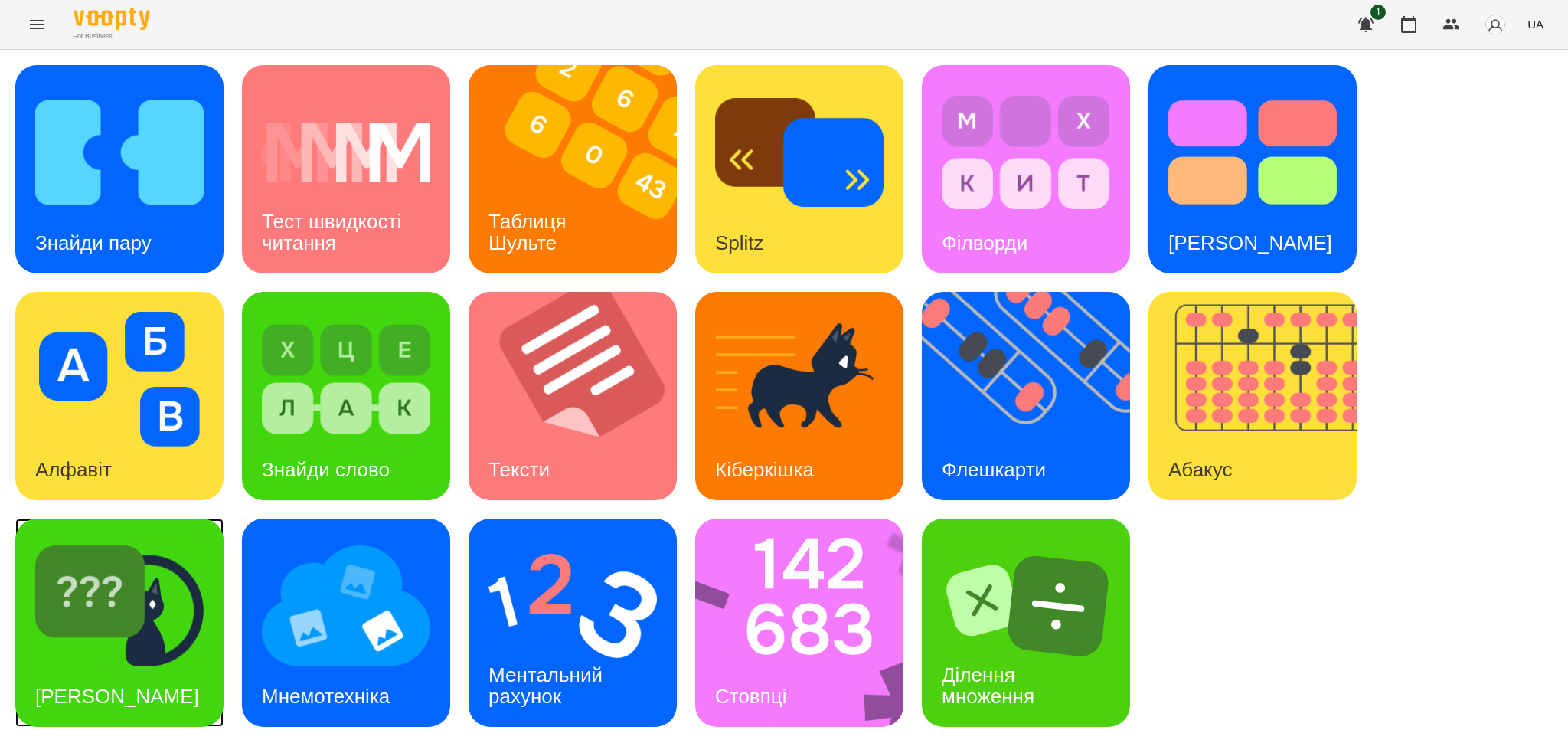
click at [147, 629] on img at bounding box center [119, 605] width 169 height 134
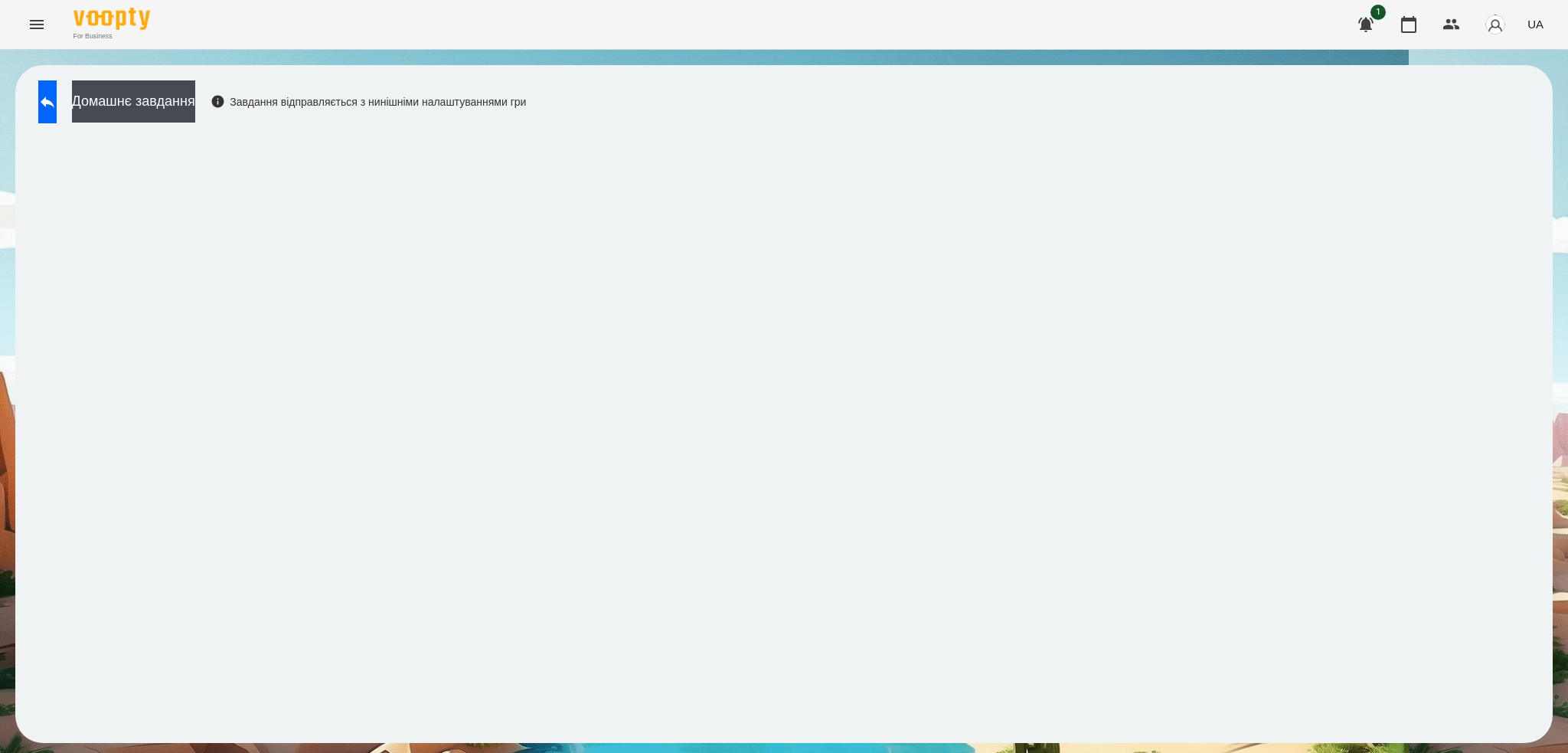
click at [80, 75] on div "Домашнє завдання Завдання відправляється з нинішніми налаштуваннями гри" at bounding box center [784, 404] width 1538 height 678
click at [54, 103] on icon at bounding box center [47, 102] width 14 height 12
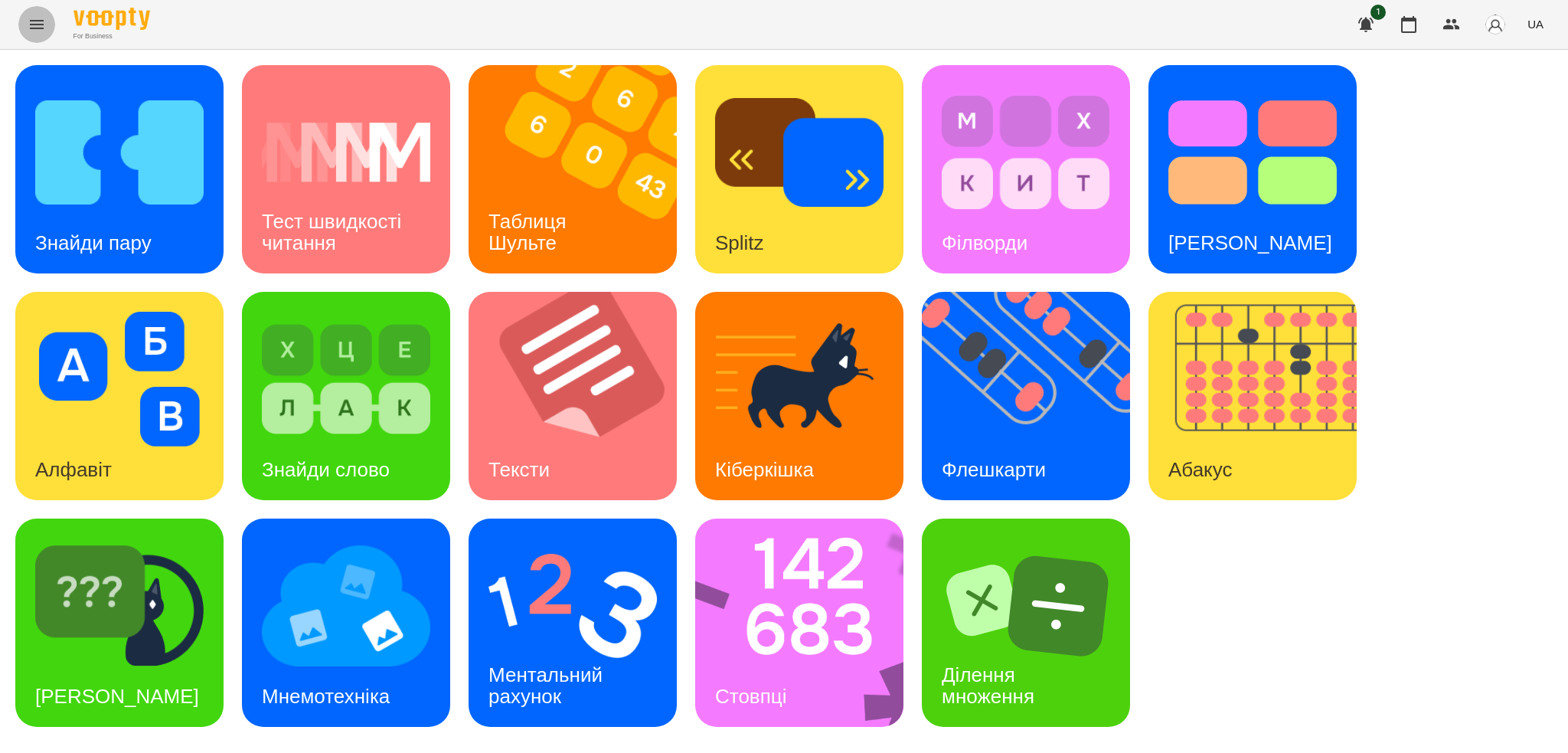
click at [44, 26] on icon "Menu" at bounding box center [37, 25] width 19 height 19
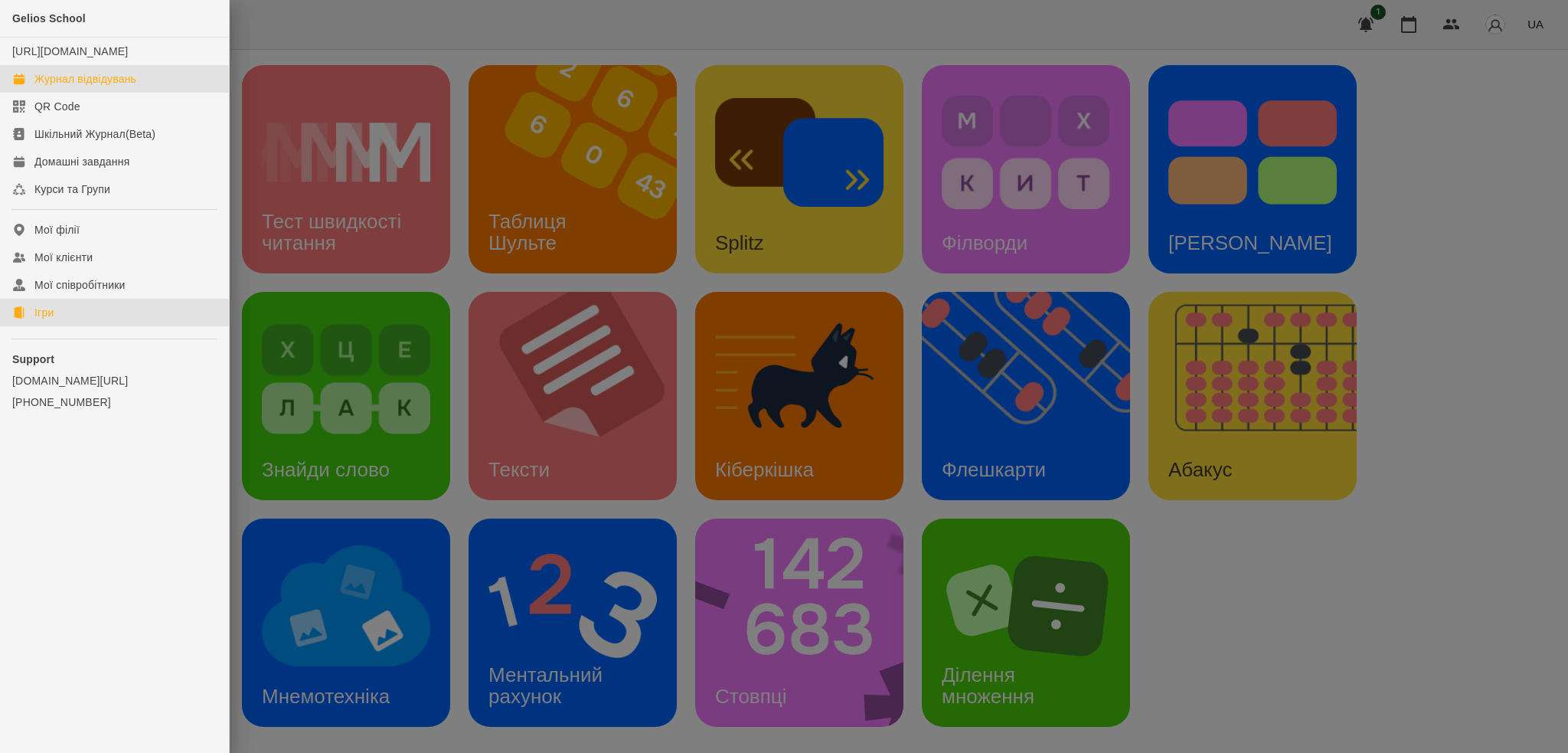
click at [99, 86] on div "Журнал відвідувань" at bounding box center [85, 79] width 102 height 16
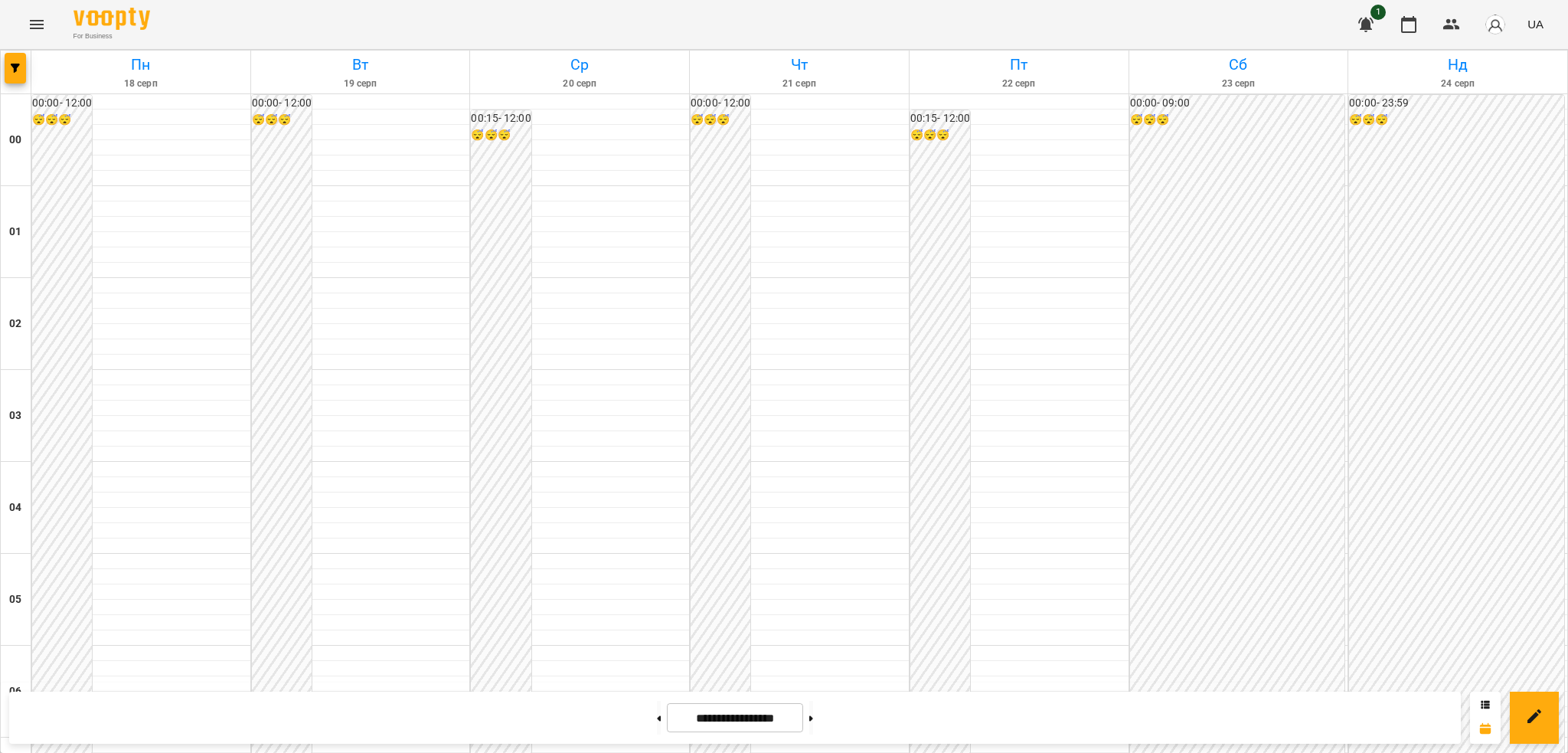
scroll to position [1601, 0]
